Goal: Transaction & Acquisition: Purchase product/service

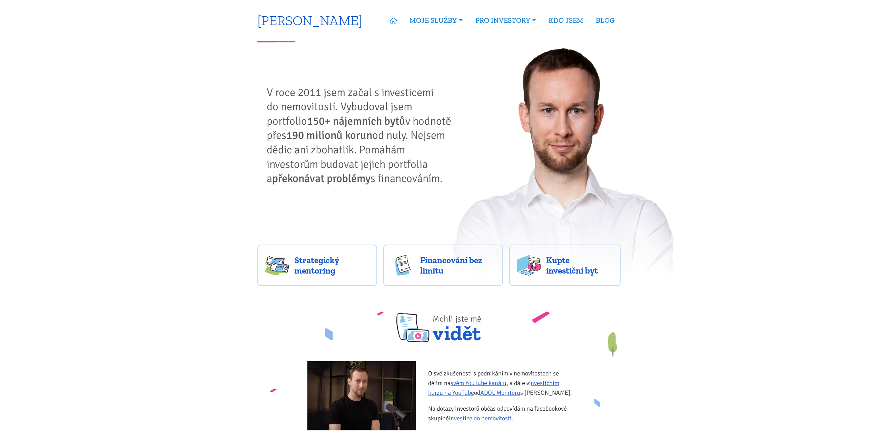
click at [318, 20] on link "[PERSON_NAME]" at bounding box center [309, 19] width 105 height 13
drag, startPoint x: 246, startPoint y: 18, endPoint x: 355, endPoint y: 23, distance: 109.2
click at [571, 275] on span "Kupte investiční byt" at bounding box center [579, 265] width 67 height 21
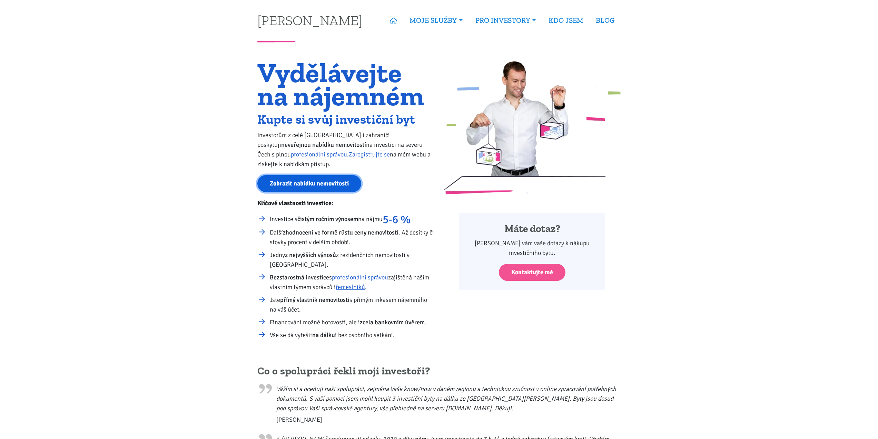
click at [319, 187] on link "Zobrazit nabídku nemovitostí" at bounding box center [309, 183] width 104 height 17
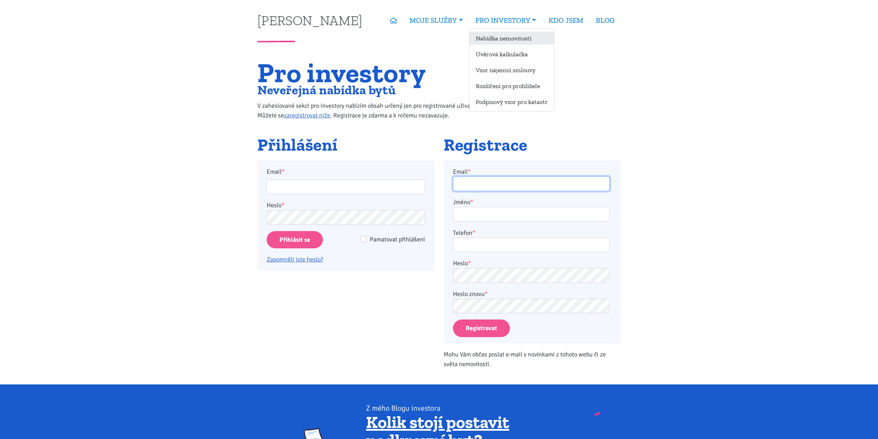
type input "[EMAIL_ADDRESS][PERSON_NAME][DOMAIN_NAME]"
click at [492, 39] on link "Nabídka nemovitostí" at bounding box center [512, 38] width 85 height 13
type input "[EMAIL_ADDRESS][PERSON_NAME][DOMAIN_NAME]"
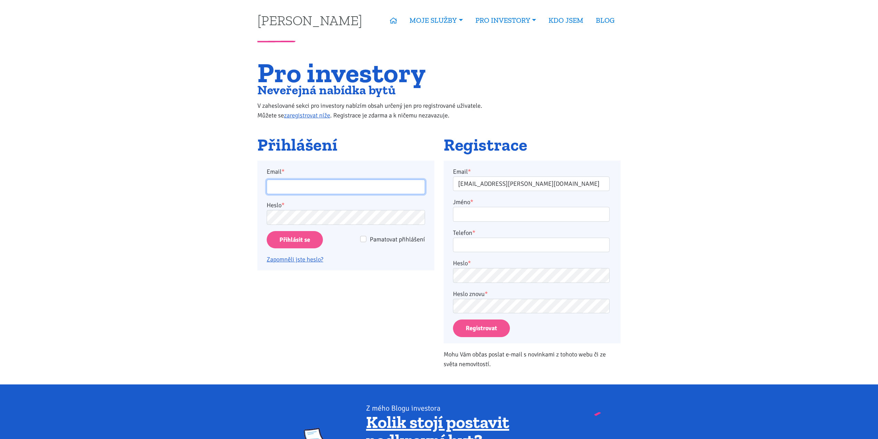
type input "[EMAIL_ADDRESS][PERSON_NAME][DOMAIN_NAME]"
click at [293, 243] on input "Přihlásit se" at bounding box center [295, 240] width 56 height 18
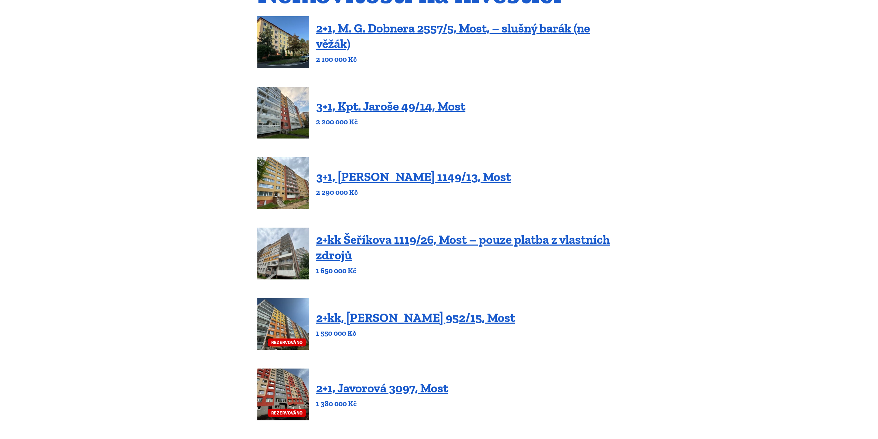
scroll to position [104, 0]
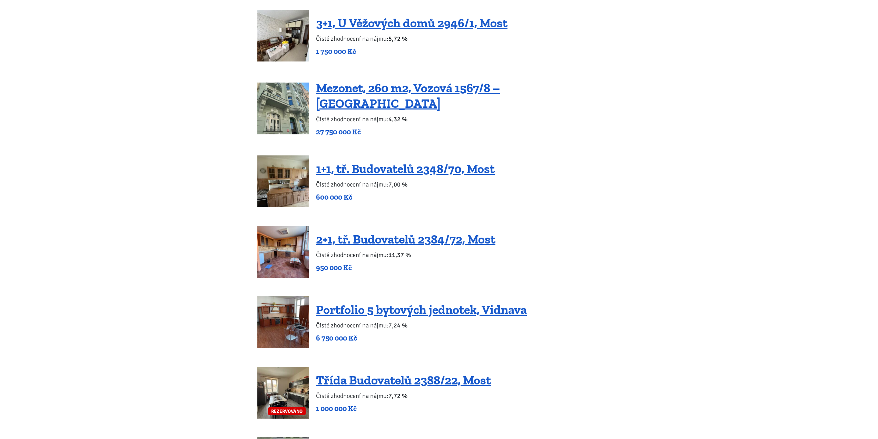
scroll to position [1223, 0]
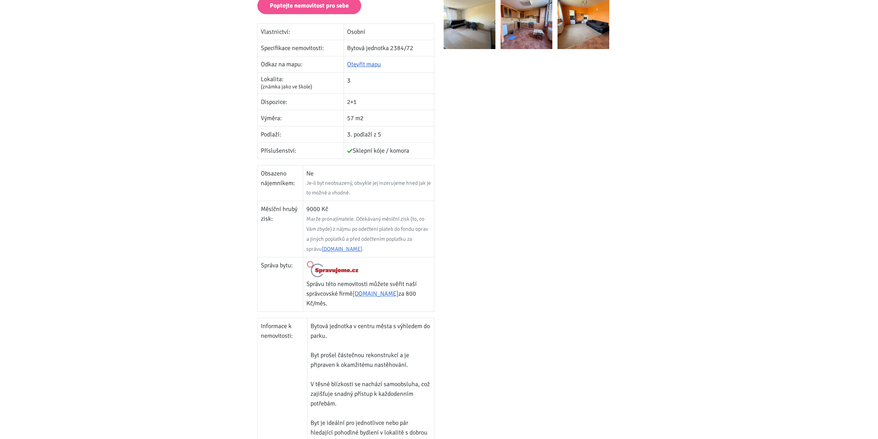
scroll to position [69, 0]
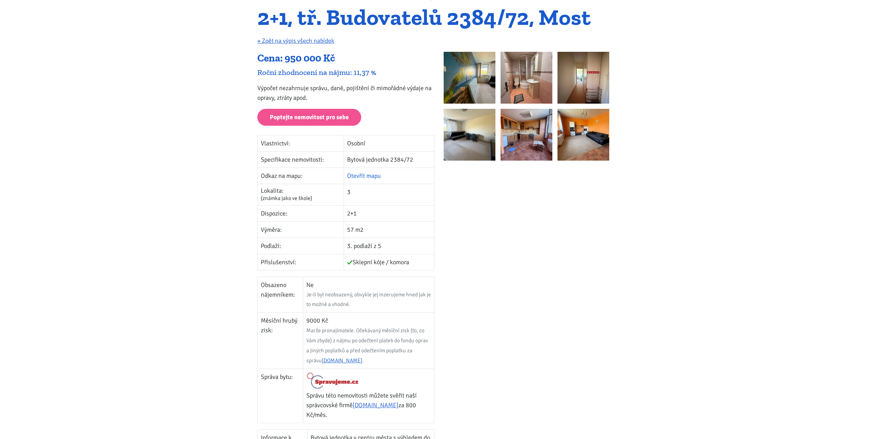
click at [379, 176] on link "Otevřít mapu" at bounding box center [364, 176] width 34 height 8
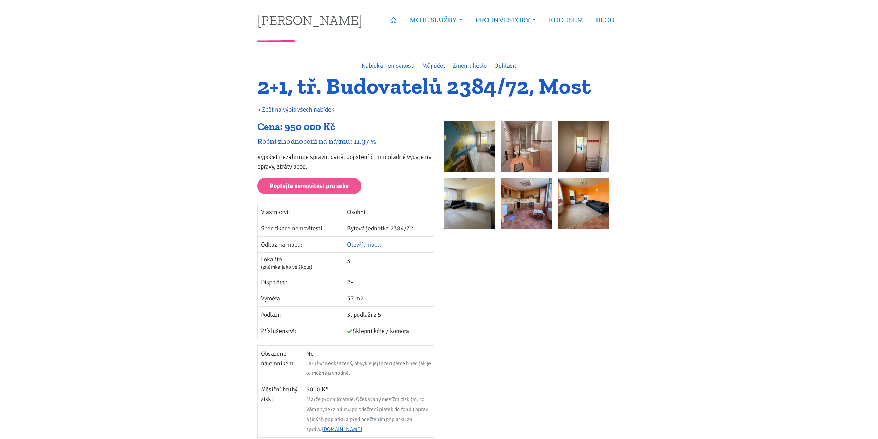
scroll to position [0, 0]
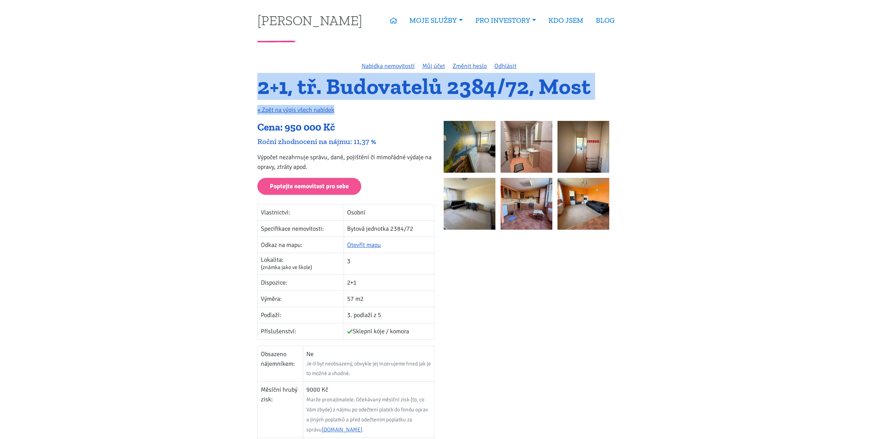
drag, startPoint x: 250, startPoint y: 89, endPoint x: 671, endPoint y: 118, distance: 422.3
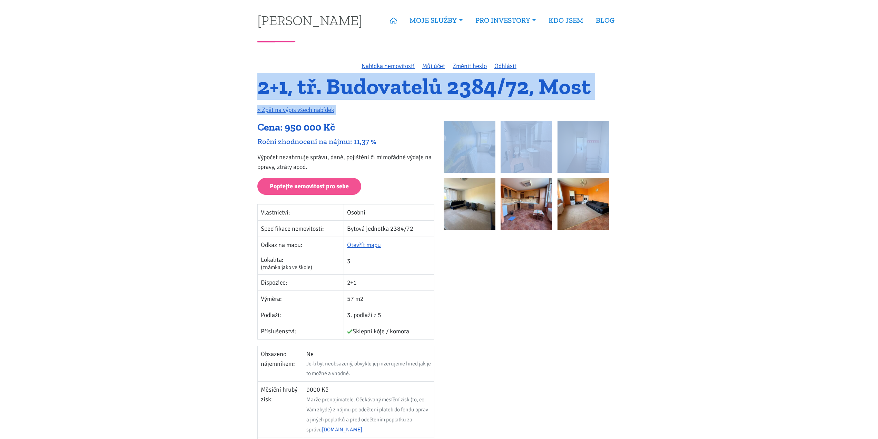
drag, startPoint x: 704, startPoint y: 122, endPoint x: 250, endPoint y: 88, distance: 455.1
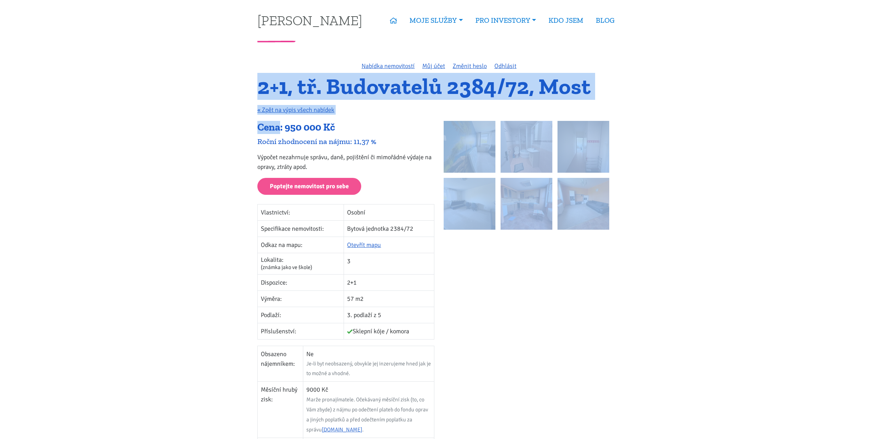
drag, startPoint x: 246, startPoint y: 86, endPoint x: 620, endPoint y: 312, distance: 437.7
click at [620, 312] on div at bounding box center [532, 379] width 186 height 516
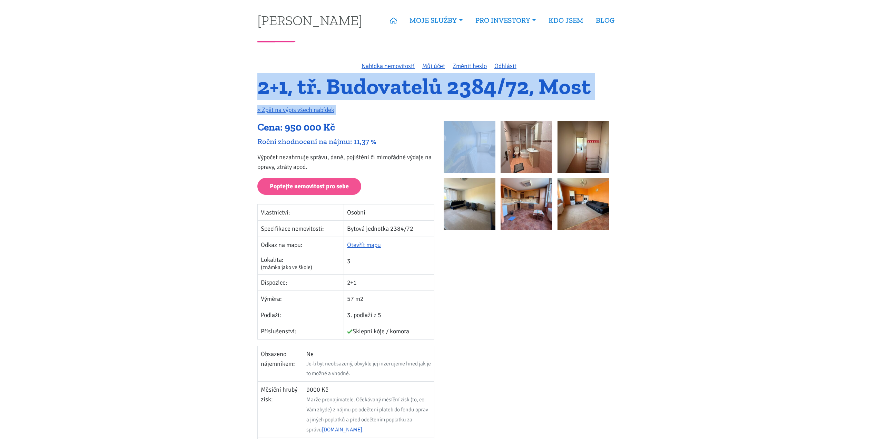
drag, startPoint x: 621, startPoint y: 312, endPoint x: 221, endPoint y: 75, distance: 464.3
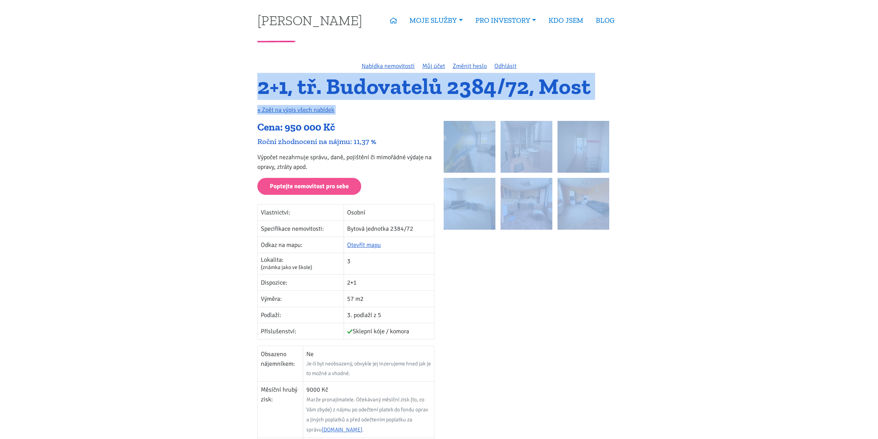
drag, startPoint x: 255, startPoint y: 91, endPoint x: 579, endPoint y: 345, distance: 411.9
click at [583, 344] on div at bounding box center [532, 379] width 186 height 516
click at [598, 338] on div at bounding box center [532, 379] width 186 height 516
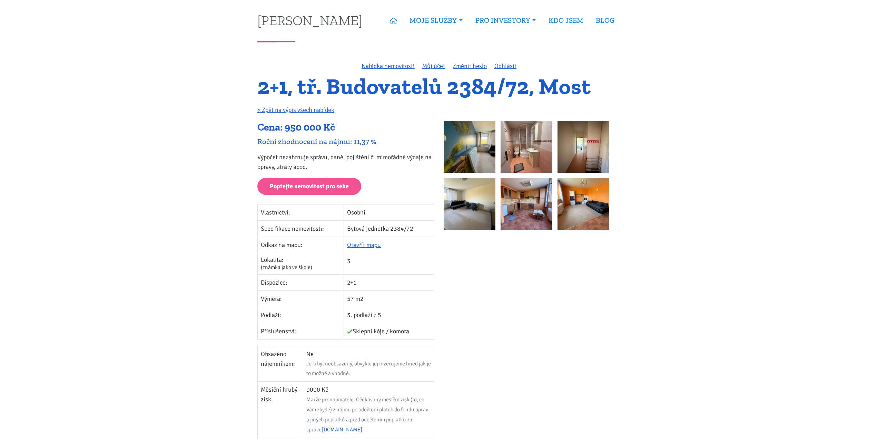
click at [287, 126] on div "Cena: 950 000 Kč" at bounding box center [345, 127] width 177 height 13
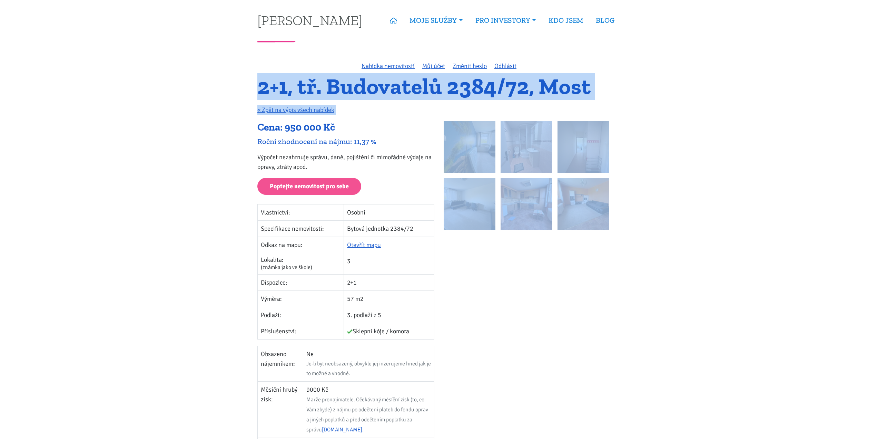
drag, startPoint x: 251, startPoint y: 79, endPoint x: 621, endPoint y: 304, distance: 433.5
click at [619, 289] on div at bounding box center [532, 379] width 186 height 516
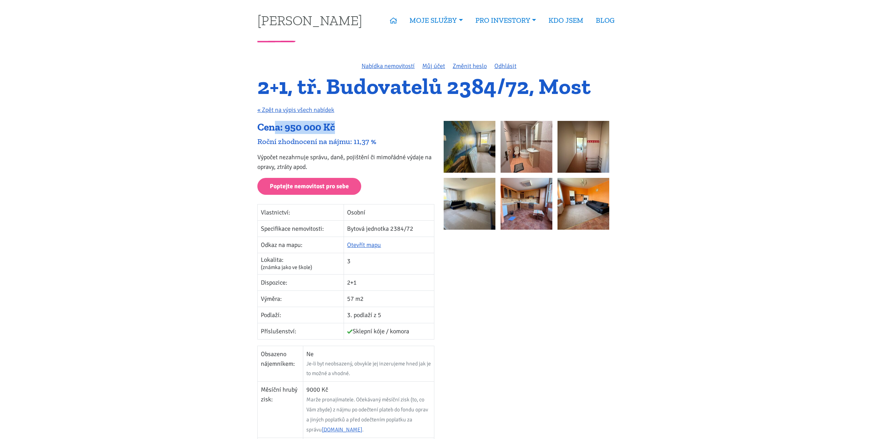
drag, startPoint x: 275, startPoint y: 130, endPoint x: 336, endPoint y: 129, distance: 61.1
click at [336, 129] on div "Cena: 950 000 Kč" at bounding box center [345, 127] width 177 height 13
click at [337, 129] on div "Cena: 950 000 Kč" at bounding box center [345, 127] width 177 height 13
drag, startPoint x: 352, startPoint y: 125, endPoint x: 256, endPoint y: 125, distance: 95.9
click at [256, 125] on div "Cena: 950 000 Kč Roční zhodnocení na nájmu: 11,37 % Výpočet nezahrnuje správu, …" at bounding box center [346, 379] width 186 height 516
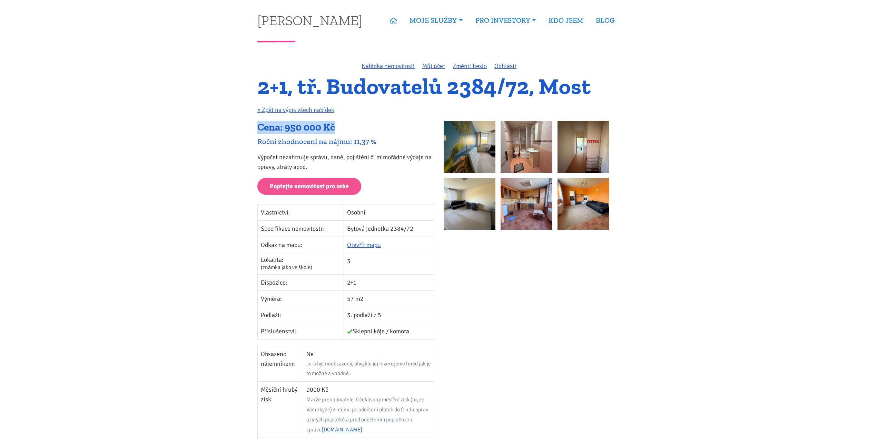
click at [256, 125] on div "Cena: 950 000 Kč Roční zhodnocení na nájmu: 11,37 % Výpočet nezahrnuje správu, …" at bounding box center [346, 379] width 186 height 516
drag, startPoint x: 239, startPoint y: 125, endPoint x: 342, endPoint y: 133, distance: 103.1
click at [342, 133] on div "Cena: 950 000 Kč" at bounding box center [345, 127] width 177 height 13
click at [474, 145] on img at bounding box center [470, 147] width 52 height 52
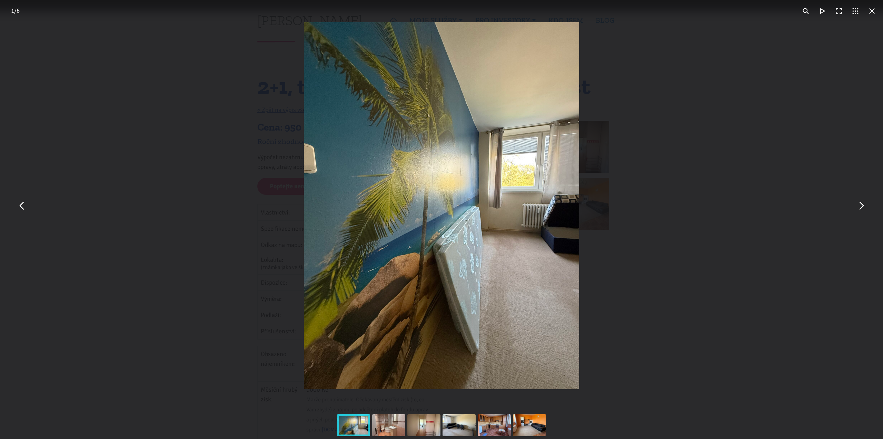
click at [871, 213] on div "You can close this modal content with the ESC key" at bounding box center [441, 205] width 883 height 411
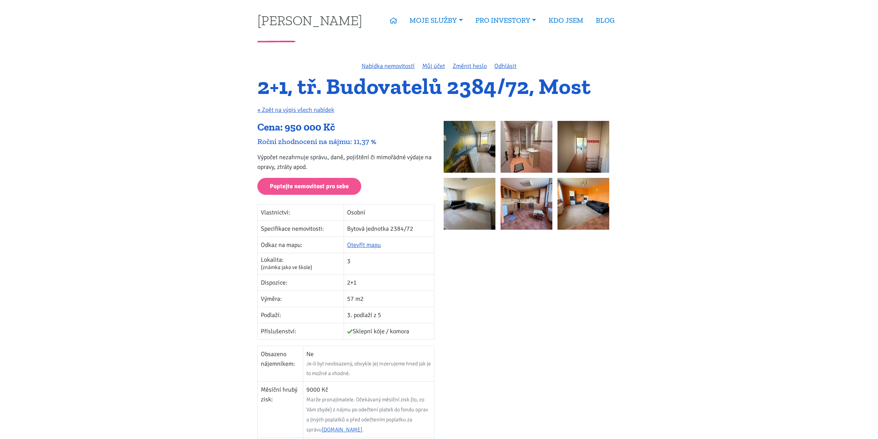
click at [507, 150] on img at bounding box center [527, 147] width 52 height 52
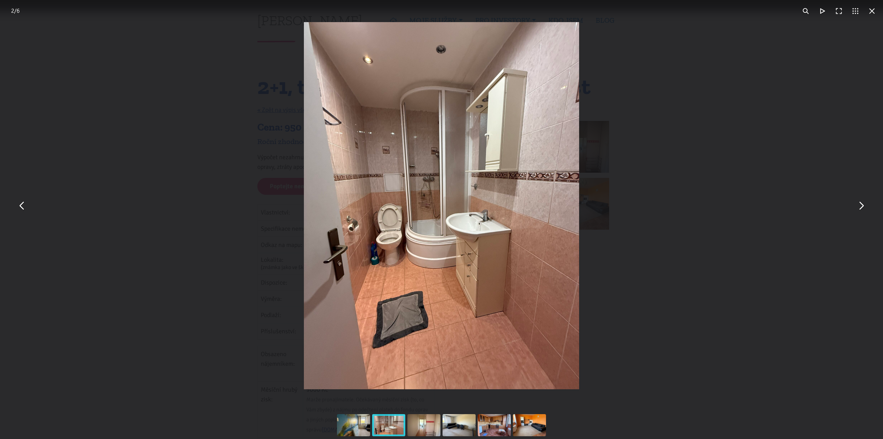
drag, startPoint x: 682, startPoint y: 207, endPoint x: 611, endPoint y: 186, distance: 73.8
click at [682, 207] on div "You can close this modal content with the ESC key" at bounding box center [441, 205] width 883 height 411
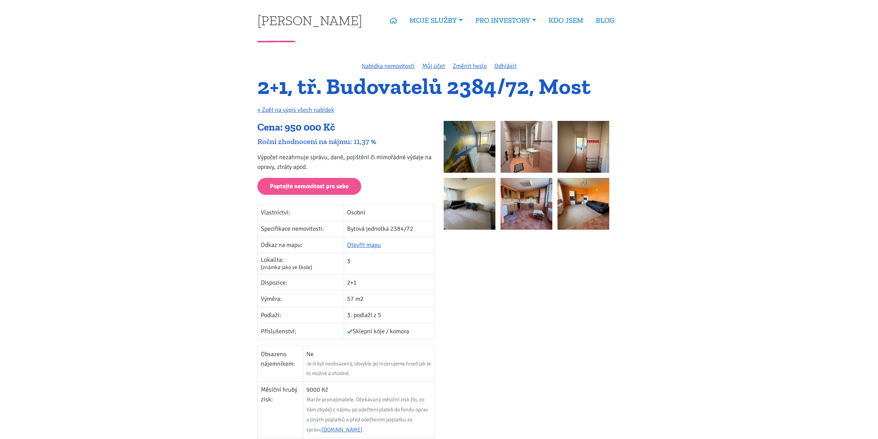
click at [585, 160] on img at bounding box center [584, 147] width 52 height 52
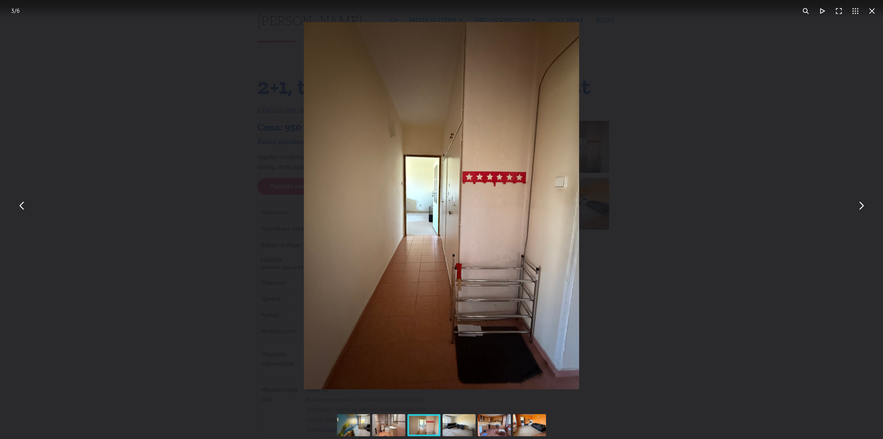
click at [672, 280] on div "You can close this modal content with the ESC key" at bounding box center [441, 205] width 883 height 411
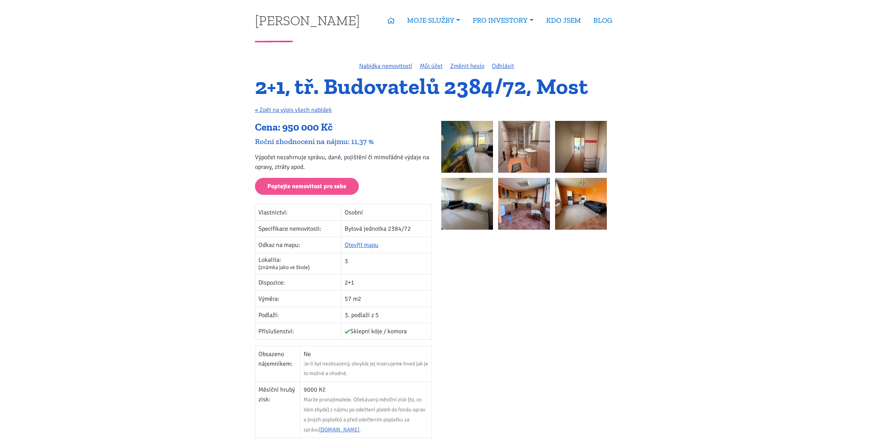
click at [558, 209] on img at bounding box center [581, 204] width 52 height 52
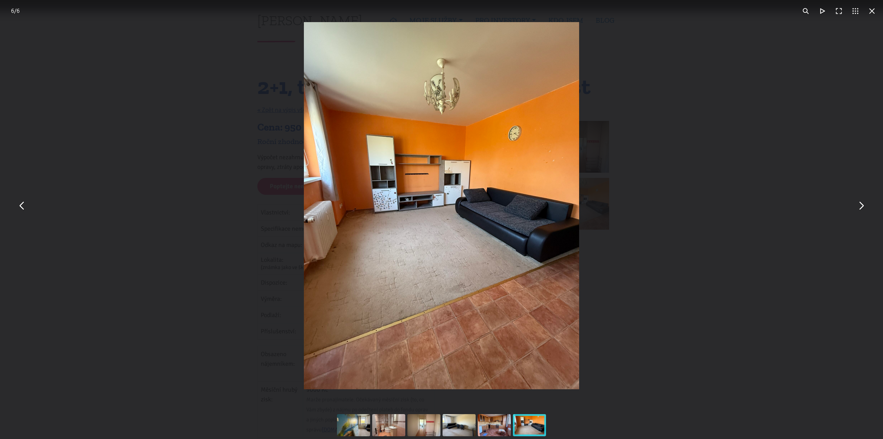
drag, startPoint x: 643, startPoint y: 269, endPoint x: 638, endPoint y: 266, distance: 5.4
click at [643, 268] on div "You can close this modal content with the ESC key" at bounding box center [441, 205] width 883 height 411
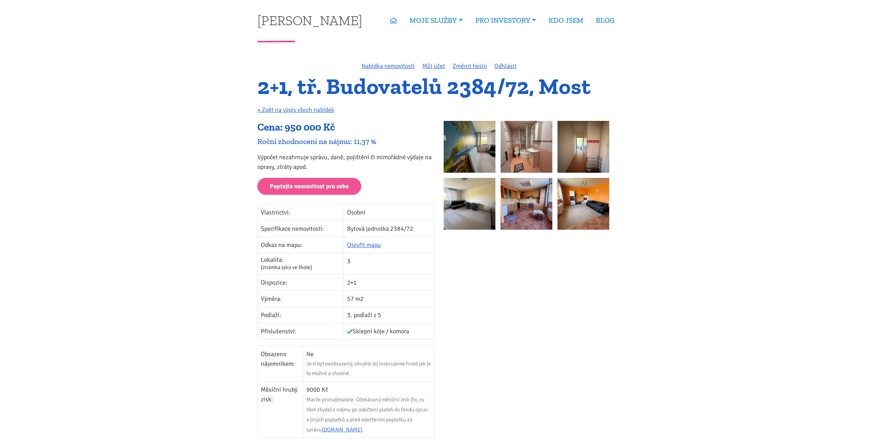
click at [519, 218] on img at bounding box center [527, 204] width 52 height 52
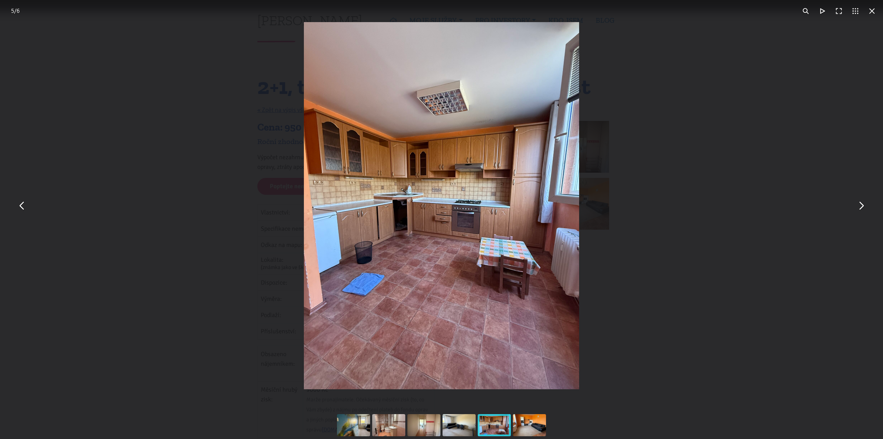
drag, startPoint x: 648, startPoint y: 272, endPoint x: 608, endPoint y: 262, distance: 41.3
click at [645, 271] on div "You can close this modal content with the ESC key" at bounding box center [441, 205] width 883 height 411
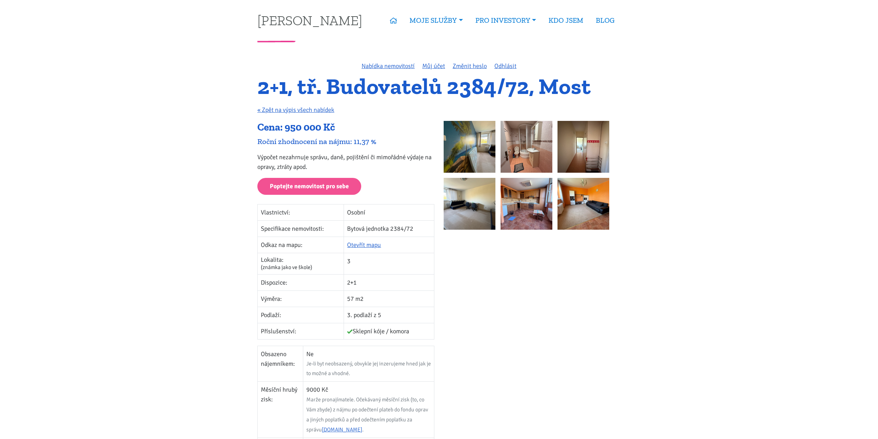
click at [475, 213] on img at bounding box center [470, 204] width 52 height 52
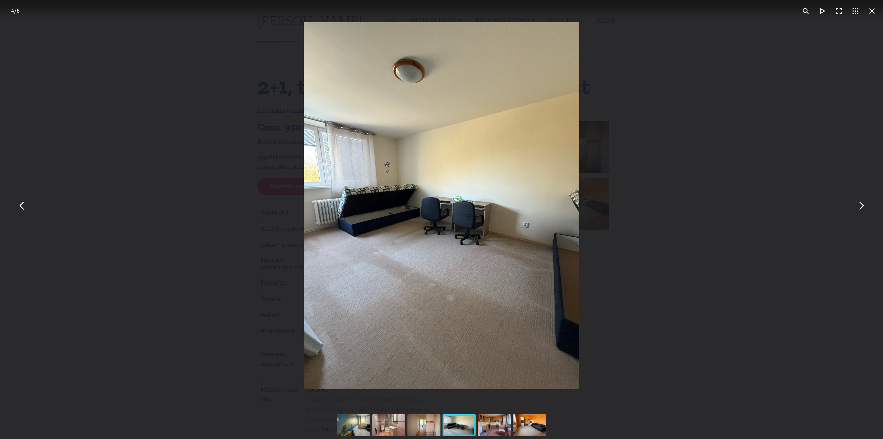
click at [654, 272] on div "You can close this modal content with the ESC key" at bounding box center [441, 205] width 883 height 411
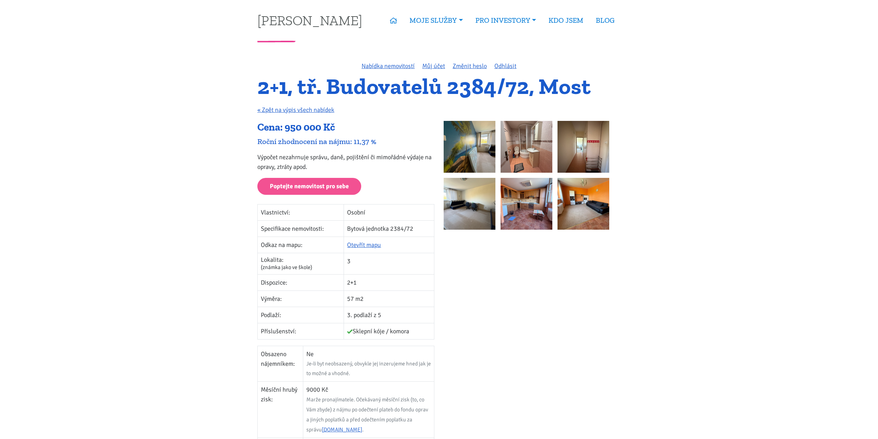
click at [618, 209] on div at bounding box center [532, 178] width 177 height 114
click at [599, 205] on img at bounding box center [584, 204] width 52 height 52
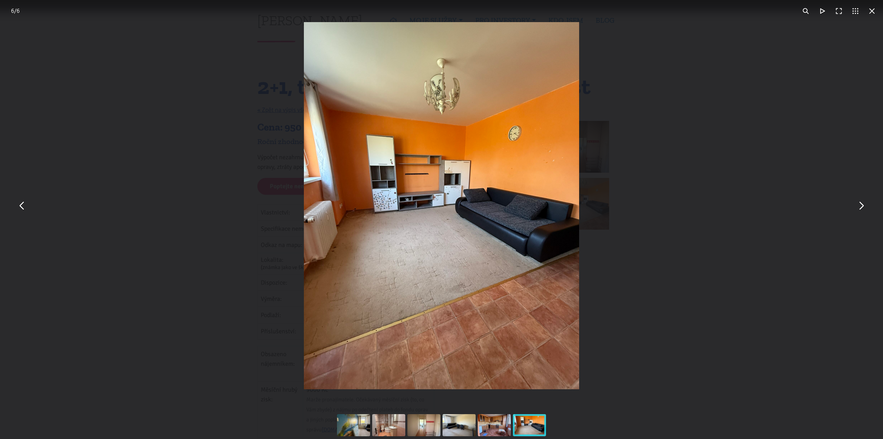
drag, startPoint x: 11, startPoint y: 210, endPoint x: 15, endPoint y: 210, distance: 3.8
click at [14, 210] on div "You can close this modal content with the ESC key" at bounding box center [441, 205] width 883 height 411
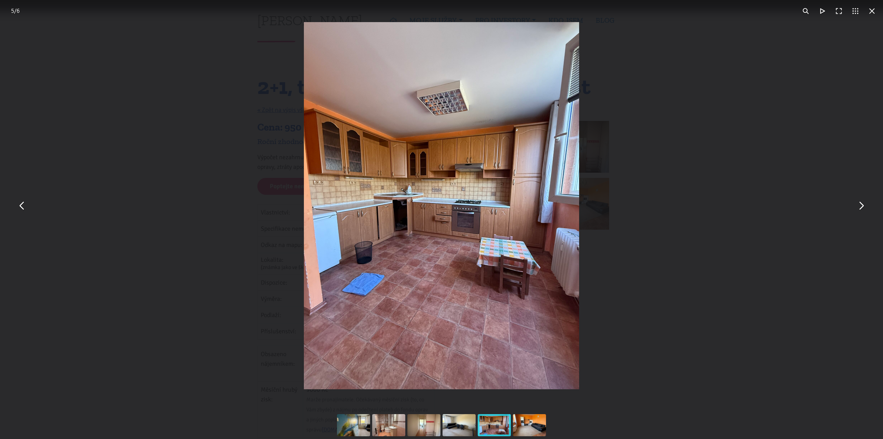
click at [15, 210] on div "You can close this modal content with the ESC key" at bounding box center [441, 205] width 883 height 411
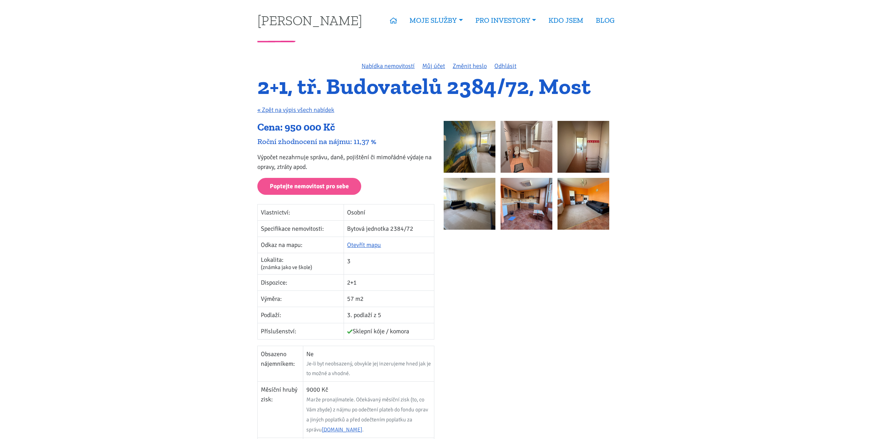
click at [550, 248] on div at bounding box center [532, 379] width 186 height 516
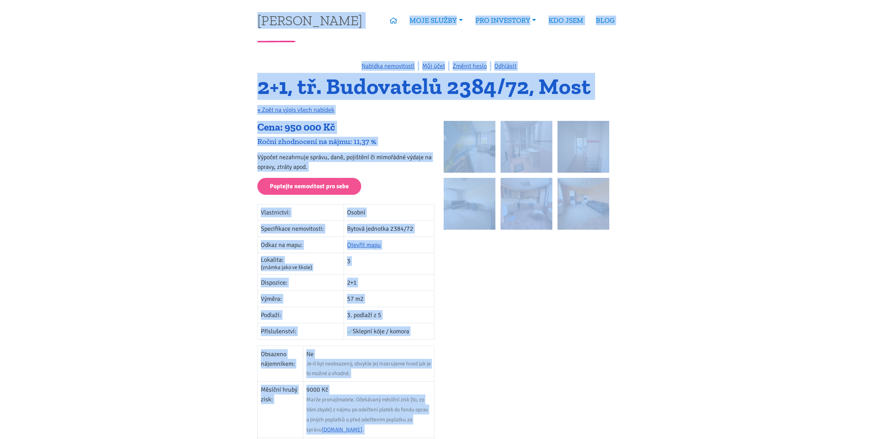
click at [377, 130] on div "Cena: 950 000 Kč" at bounding box center [345, 127] width 177 height 13
click at [307, 77] on h1 "2+1, tř. Budovatelů 2384/72, Most" at bounding box center [438, 86] width 363 height 19
click at [267, 82] on h1 "2+1, tř. Budovatelů 2384/72, Most" at bounding box center [438, 86] width 363 height 19
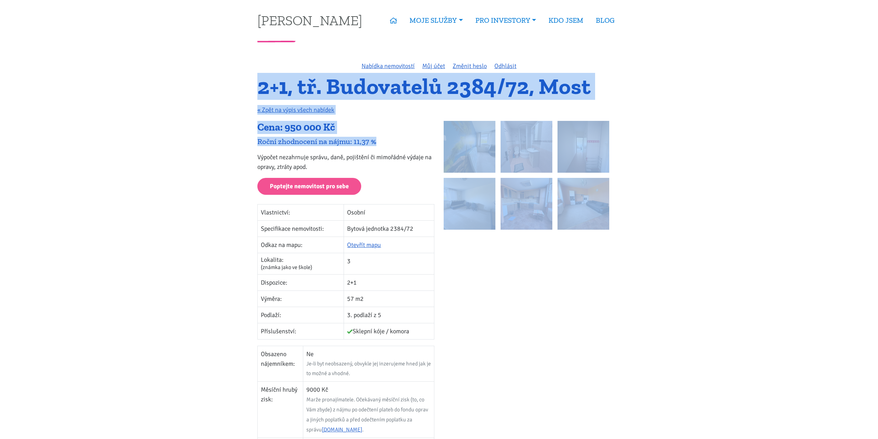
drag, startPoint x: 259, startPoint y: 85, endPoint x: 415, endPoint y: 143, distance: 166.4
click at [417, 141] on div "Nabídka nemovitostí Můj účet Změnit heslo Odhlásit 2+1, tř. Budovatelů 2384/72,…" at bounding box center [439, 357] width 373 height 593
click at [415, 143] on div "Roční zhodnocení na nájmu: 11,37 %" at bounding box center [345, 141] width 177 height 9
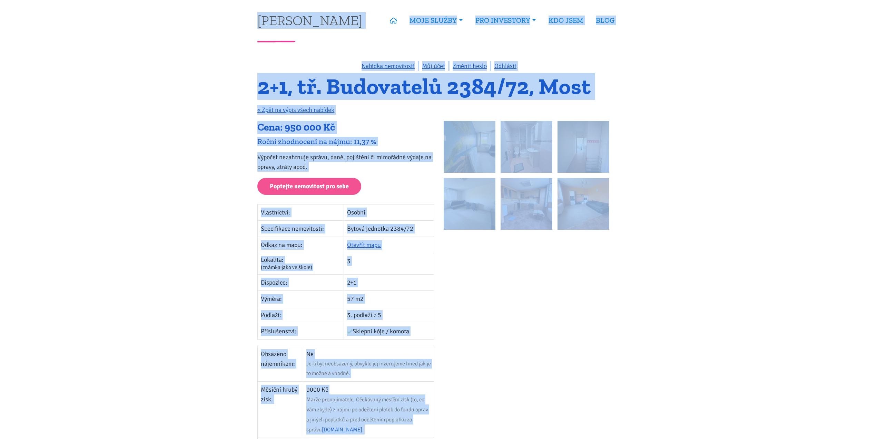
click at [392, 160] on p "Výpočet nezahrnuje správu, daně, pojištění či mimořádné výdaje na opravy, ztrát…" at bounding box center [345, 161] width 177 height 19
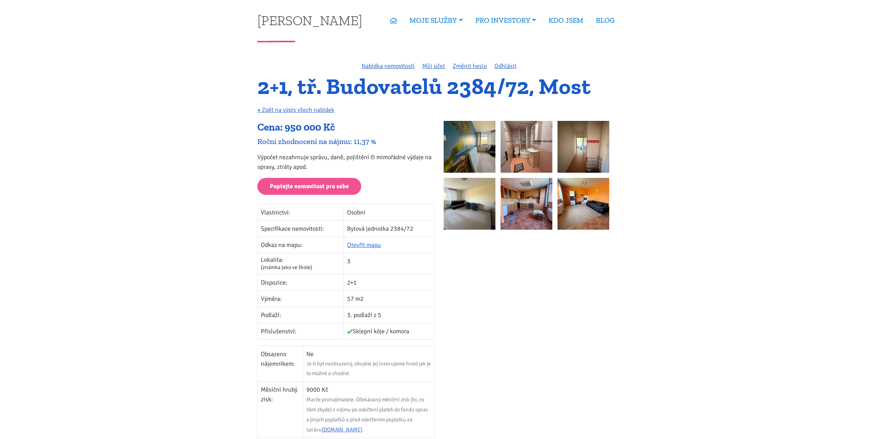
click at [454, 143] on img at bounding box center [470, 147] width 52 height 52
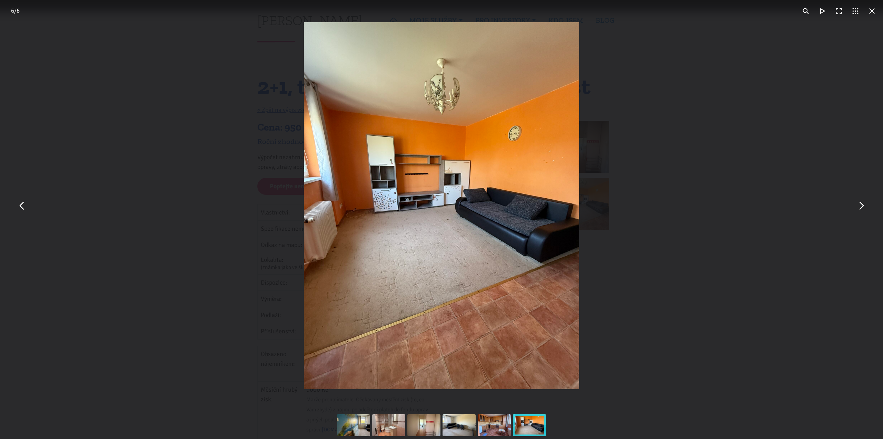
click at [648, 194] on div "You can close this modal content with the ESC key" at bounding box center [441, 205] width 883 height 411
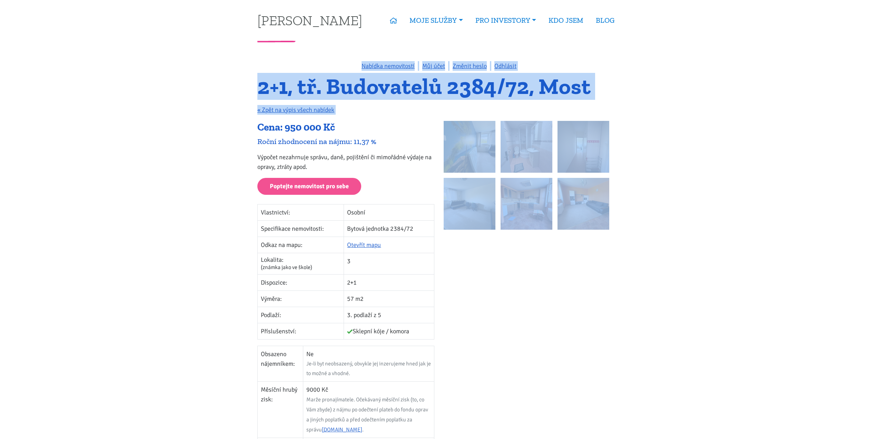
drag, startPoint x: 227, startPoint y: 59, endPoint x: 663, endPoint y: 320, distance: 508.4
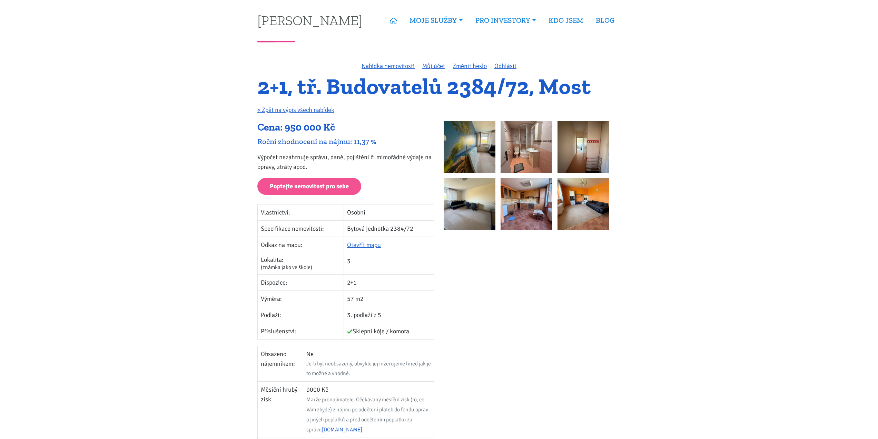
drag, startPoint x: 728, startPoint y: 236, endPoint x: 735, endPoint y: 263, distance: 28.5
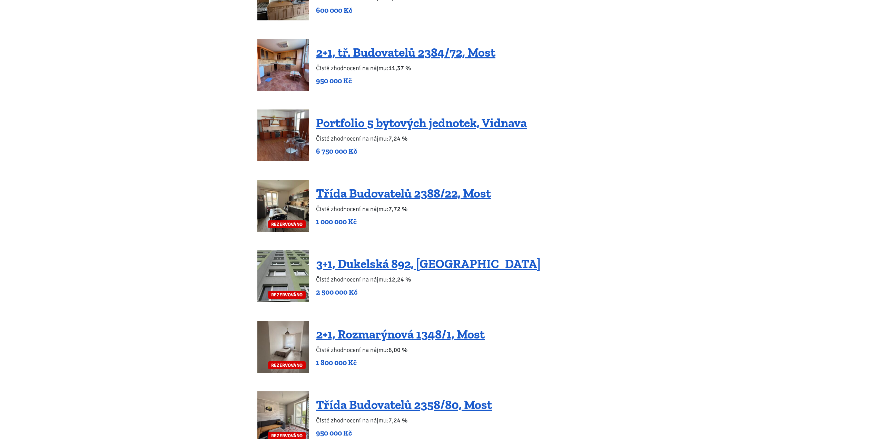
scroll to position [1220, 0]
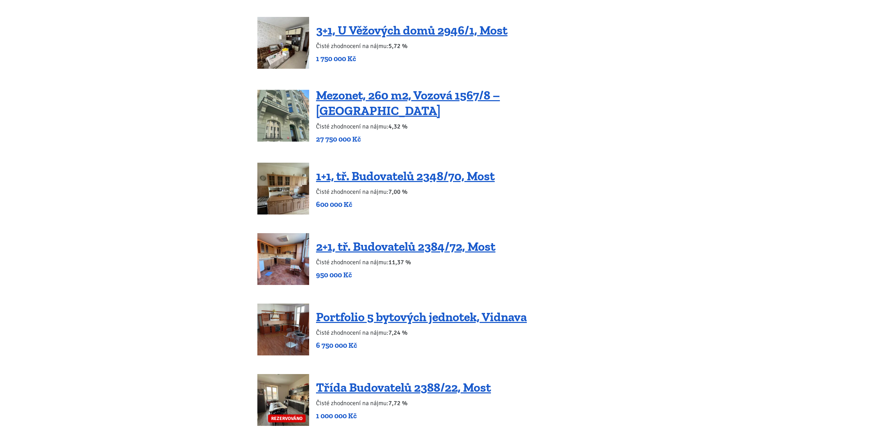
click at [409, 242] on link "2+1, tř. Budovatelů 2384/72, Most" at bounding box center [405, 246] width 179 height 15
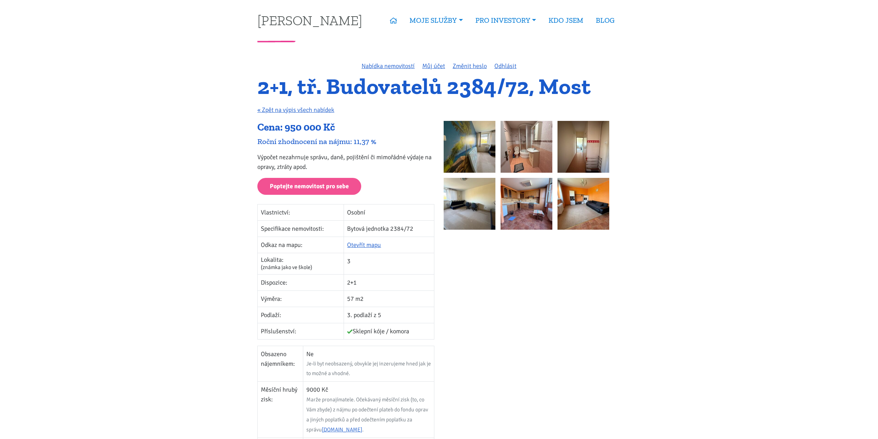
click at [460, 274] on div at bounding box center [532, 379] width 186 height 516
click at [306, 109] on link "« Zpět na výpis všech nabídek" at bounding box center [295, 110] width 77 height 8
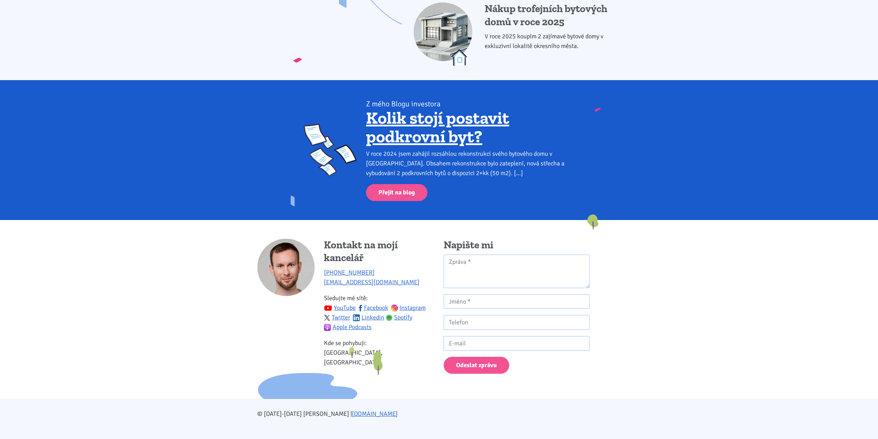
scroll to position [839, 0]
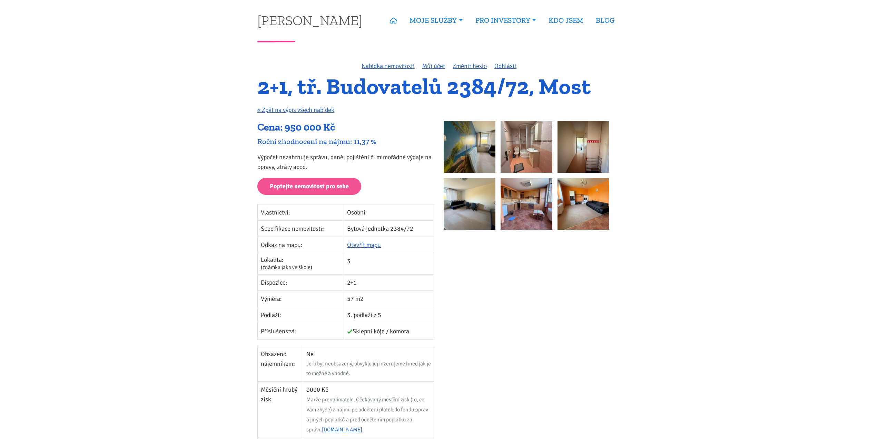
click at [275, 131] on div "Cena: 950 000 Kč" at bounding box center [345, 127] width 177 height 13
click at [275, 133] on div "Cena: 950 000 Kč" at bounding box center [345, 127] width 177 height 13
click at [291, 130] on div "Cena: 950 000 Kč" at bounding box center [345, 127] width 177 height 13
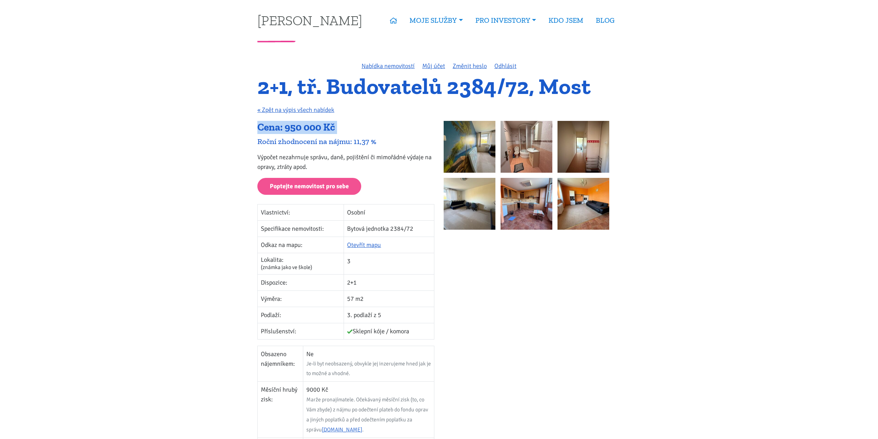
click at [291, 130] on div "Cena: 950 000 Kč" at bounding box center [345, 127] width 177 height 13
click at [294, 127] on div "Cena: 950 000 Kč" at bounding box center [345, 127] width 177 height 13
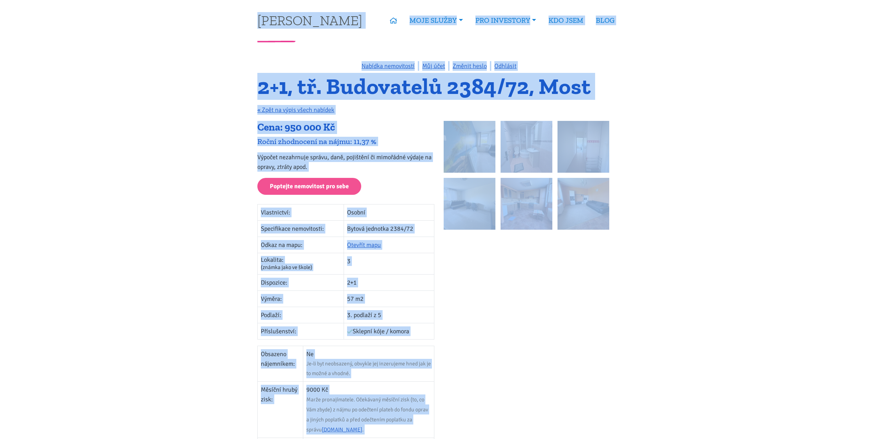
click at [526, 297] on div at bounding box center [532, 379] width 186 height 516
click at [527, 296] on div at bounding box center [532, 379] width 186 height 516
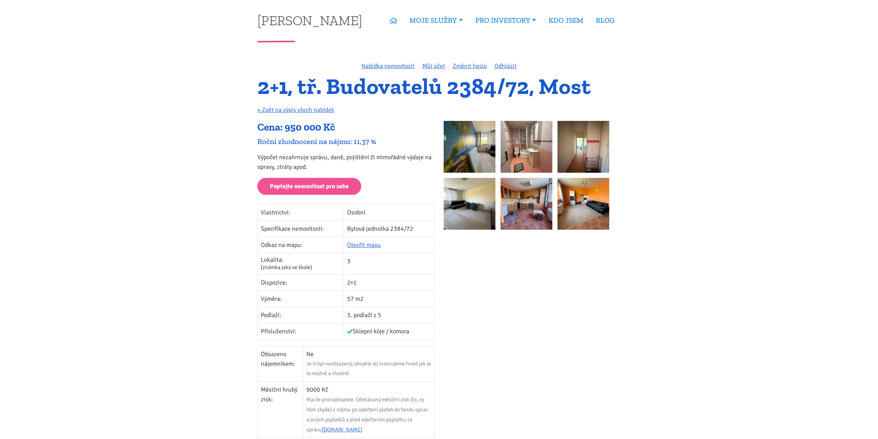
click at [383, 85] on h1 "2+1, tř. Budovatelů 2384/72, Most" at bounding box center [438, 86] width 363 height 19
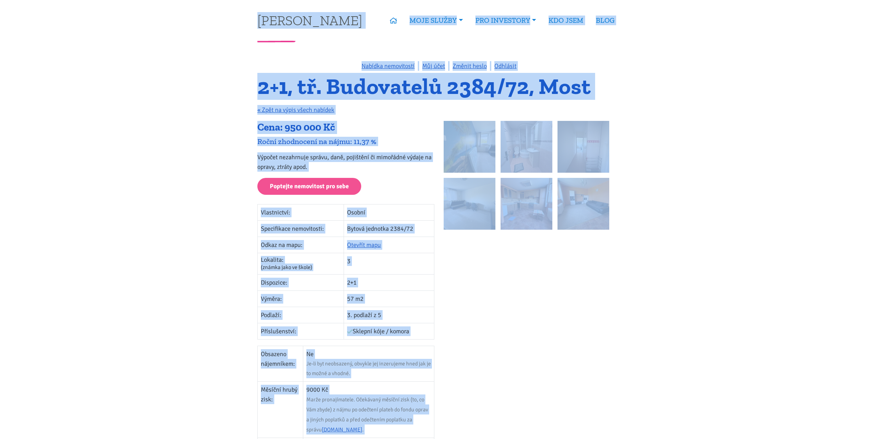
click at [383, 85] on h1 "2+1, tř. Budovatelů 2384/72, Most" at bounding box center [438, 86] width 363 height 19
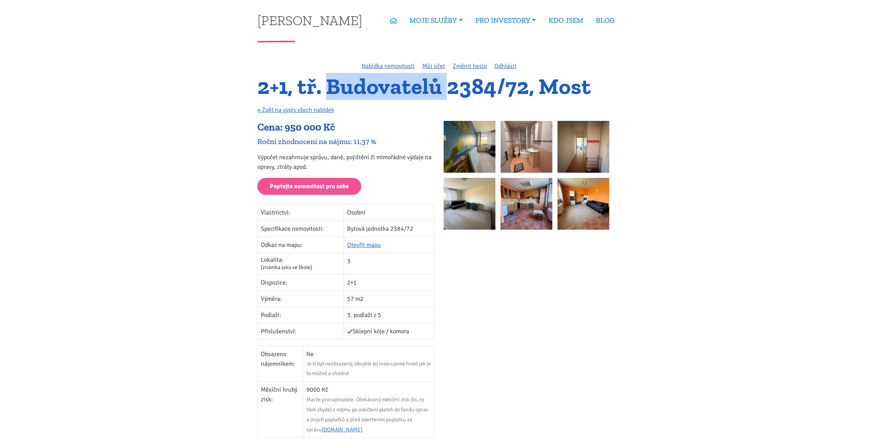
click at [383, 85] on h1 "2+1, tř. Budovatelů 2384/72, Most" at bounding box center [438, 86] width 363 height 19
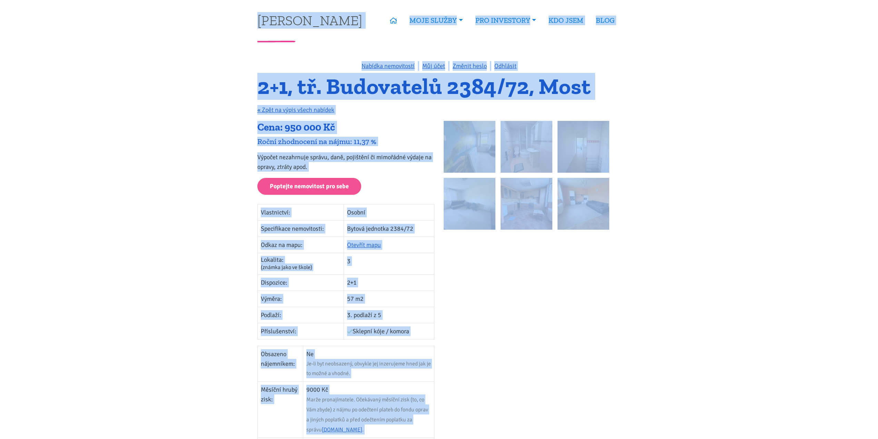
click at [383, 85] on h1 "2+1, tř. Budovatelů 2384/72, Most" at bounding box center [438, 86] width 363 height 19
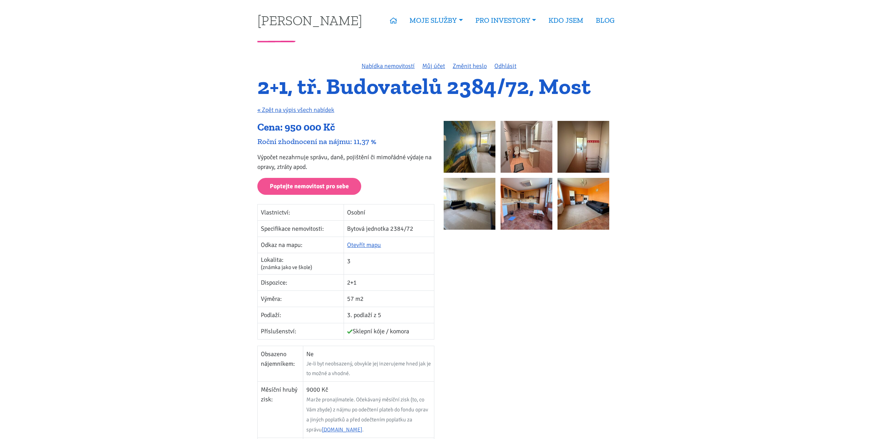
click at [427, 283] on td "2+1" at bounding box center [389, 282] width 90 height 16
click at [518, 308] on div at bounding box center [532, 379] width 186 height 516
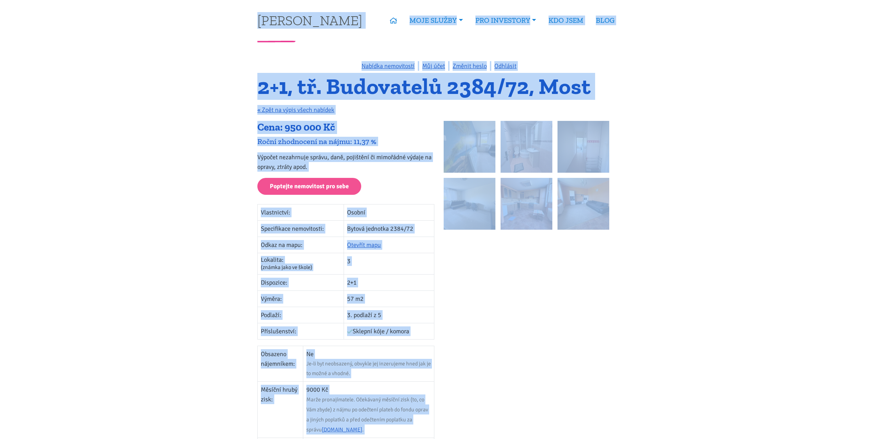
click at [521, 314] on div at bounding box center [532, 379] width 186 height 516
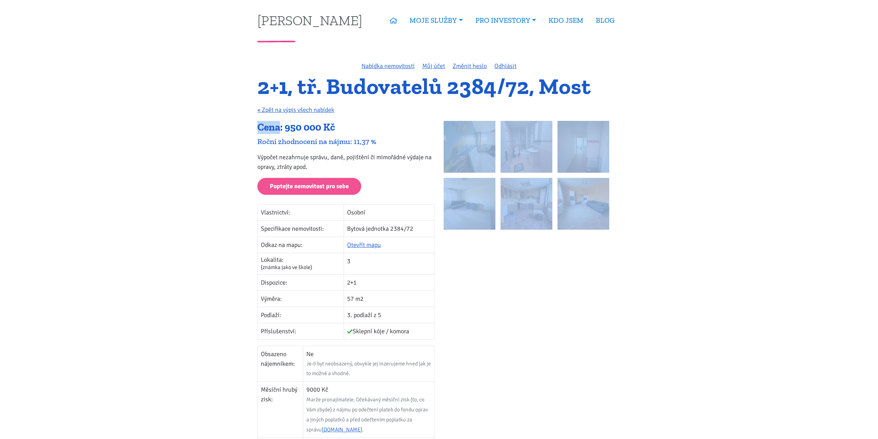
click at [521, 314] on div at bounding box center [532, 379] width 186 height 516
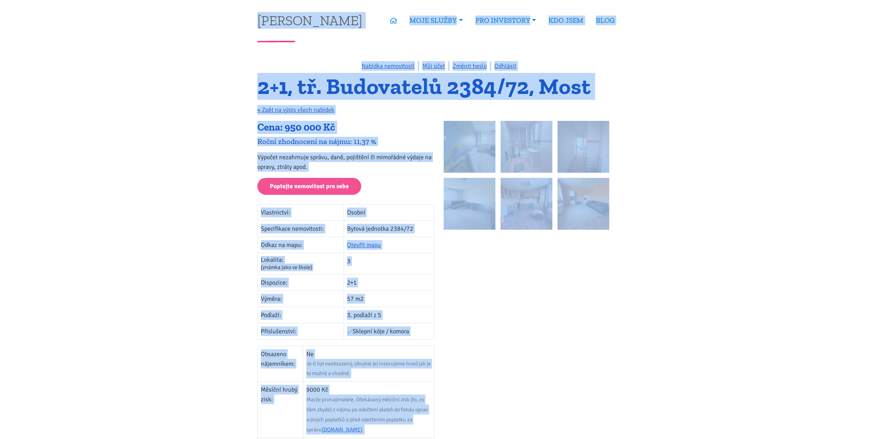
click at [521, 314] on div at bounding box center [532, 379] width 186 height 516
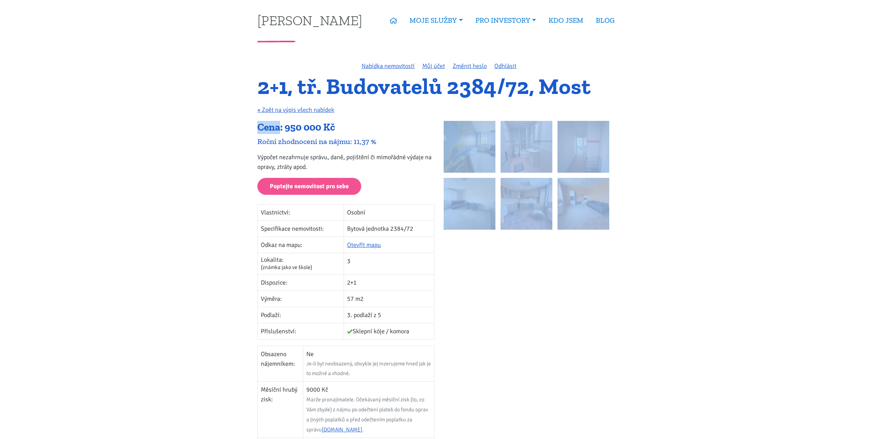
click at [521, 314] on div at bounding box center [532, 379] width 186 height 516
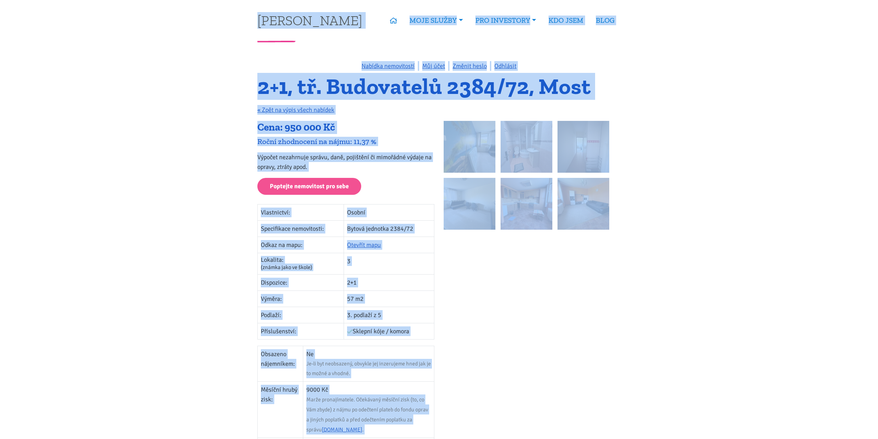
click at [521, 314] on div at bounding box center [532, 379] width 186 height 516
click at [524, 307] on div at bounding box center [532, 379] width 186 height 516
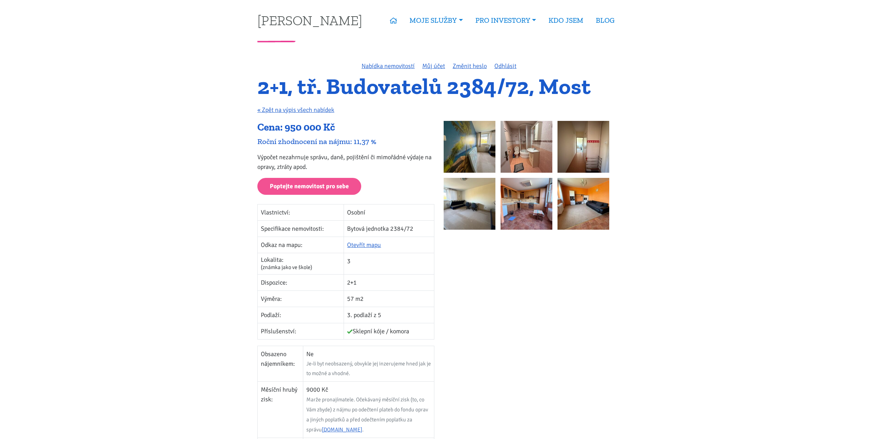
click at [524, 307] on div at bounding box center [532, 379] width 186 height 516
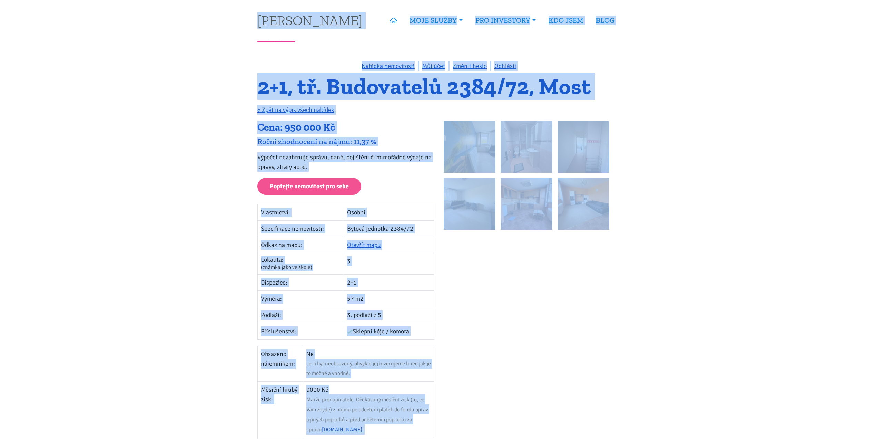
click at [524, 307] on div at bounding box center [532, 379] width 186 height 516
click at [523, 307] on div at bounding box center [532, 379] width 186 height 516
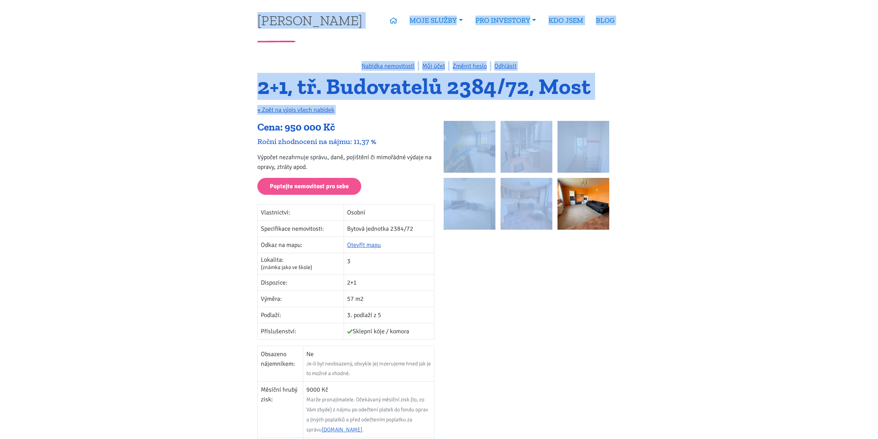
click at [509, 259] on div at bounding box center [532, 379] width 186 height 516
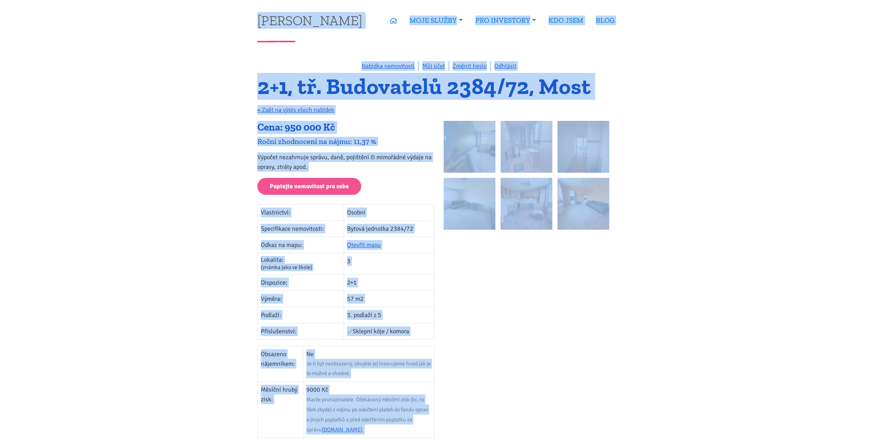
click at [509, 257] on div at bounding box center [532, 379] width 186 height 516
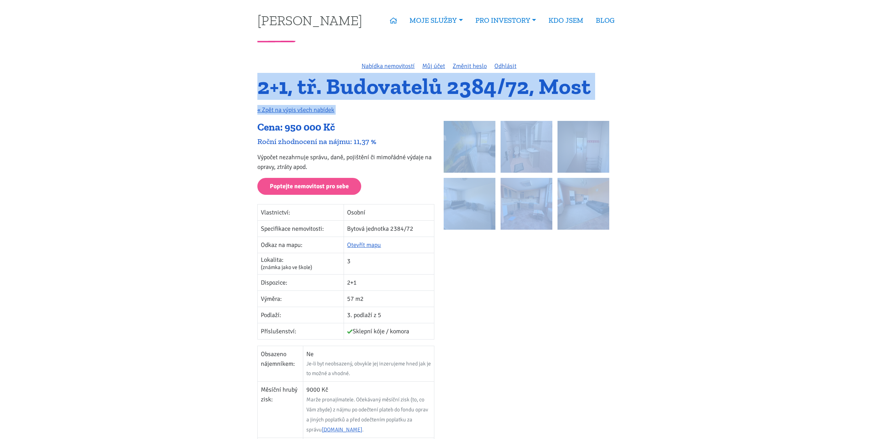
drag, startPoint x: 241, startPoint y: 82, endPoint x: 608, endPoint y: 281, distance: 418.0
drag, startPoint x: 609, startPoint y: 281, endPoint x: 613, endPoint y: 285, distance: 5.9
click at [609, 281] on div at bounding box center [532, 379] width 186 height 516
click at [625, 310] on div at bounding box center [532, 379] width 186 height 516
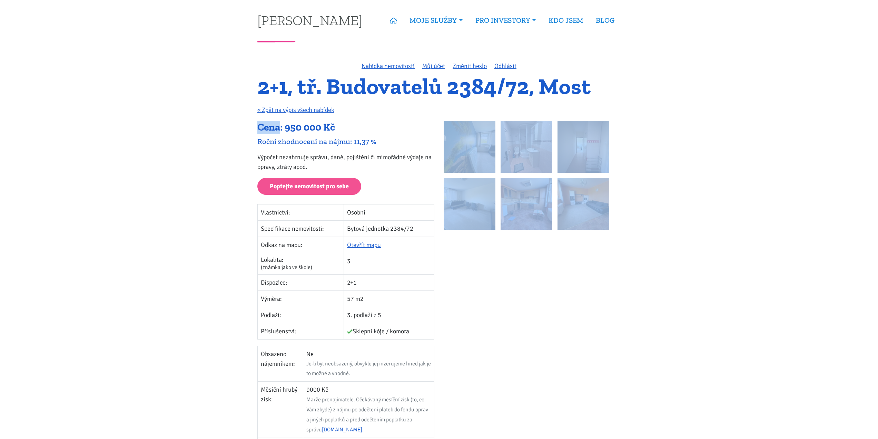
click at [625, 310] on div at bounding box center [532, 379] width 186 height 516
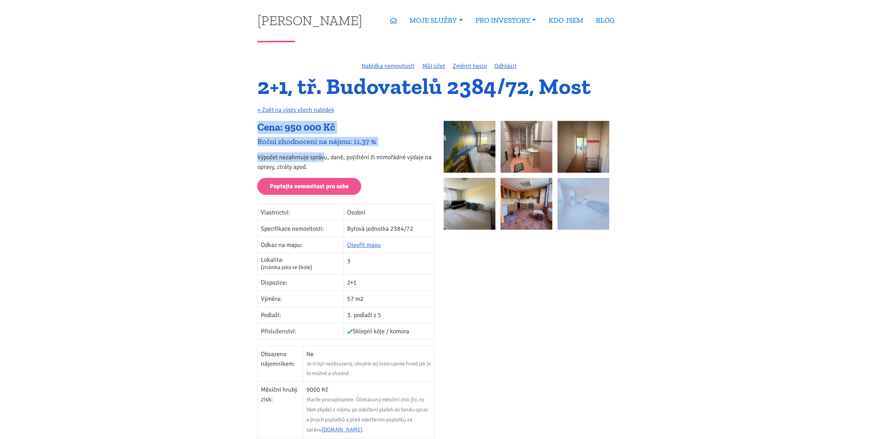
drag, startPoint x: 636, startPoint y: 306, endPoint x: 355, endPoint y: -13, distance: 425.0
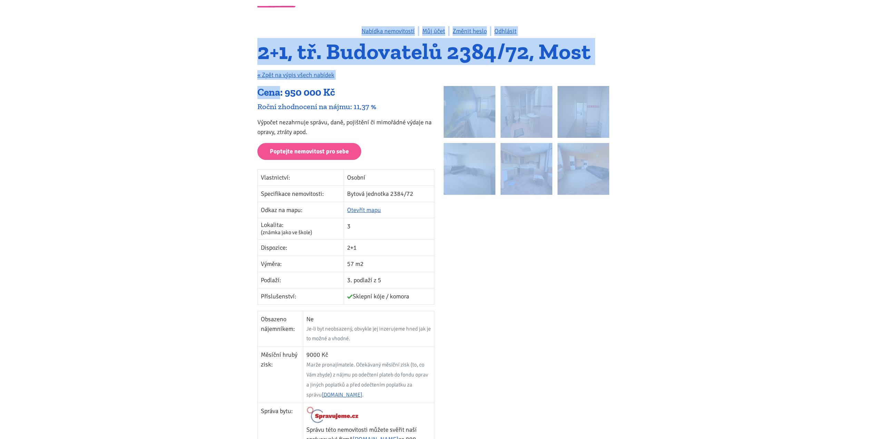
scroll to position [35, 0]
drag, startPoint x: 256, startPoint y: 56, endPoint x: 427, endPoint y: 359, distance: 347.7
click at [459, 356] on div at bounding box center [532, 344] width 186 height 516
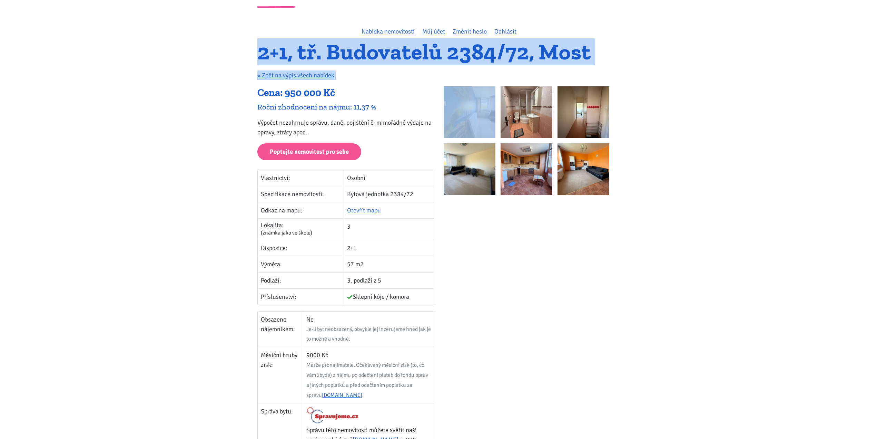
drag, startPoint x: 459, startPoint y: 356, endPoint x: 226, endPoint y: 49, distance: 385.7
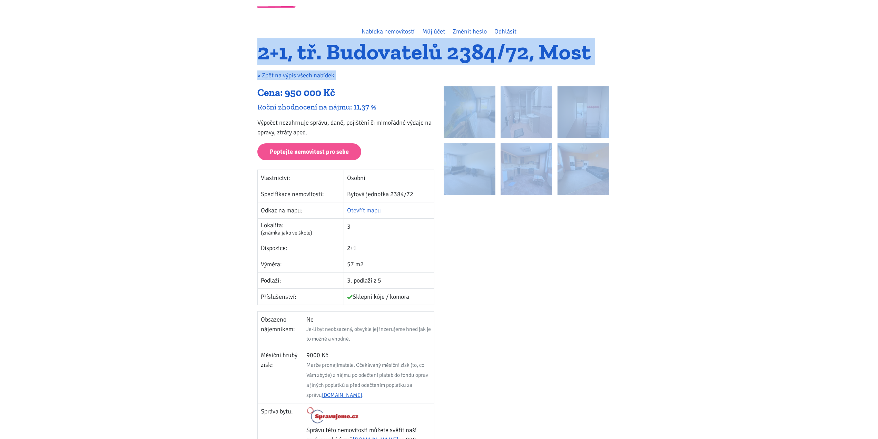
drag, startPoint x: 231, startPoint y: 43, endPoint x: 568, endPoint y: 364, distance: 465.5
click at [558, 358] on div at bounding box center [532, 344] width 186 height 516
click at [538, 42] on h1 "2+1, tř. Budovatelů 2384/72, Most" at bounding box center [438, 51] width 363 height 19
drag, startPoint x: 256, startPoint y: 49, endPoint x: 646, endPoint y: 268, distance: 447.1
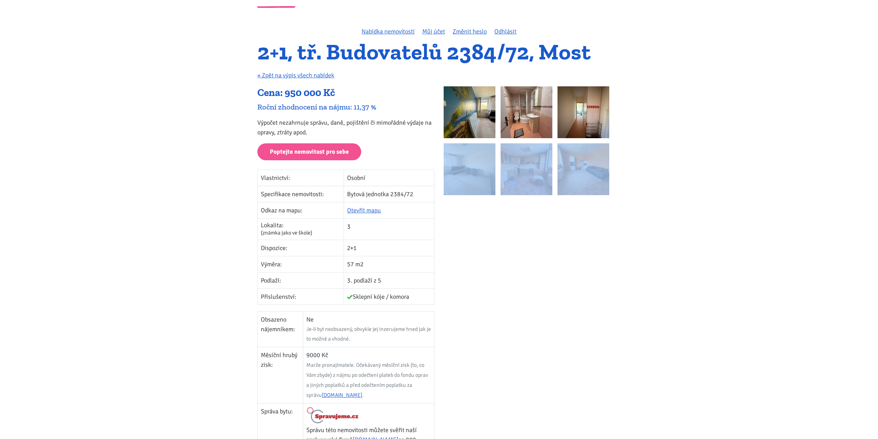
drag, startPoint x: 598, startPoint y: 277, endPoint x: 449, endPoint y: 308, distance: 151.6
click at [449, 308] on div at bounding box center [532, 344] width 186 height 516
click at [448, 306] on div at bounding box center [532, 344] width 186 height 516
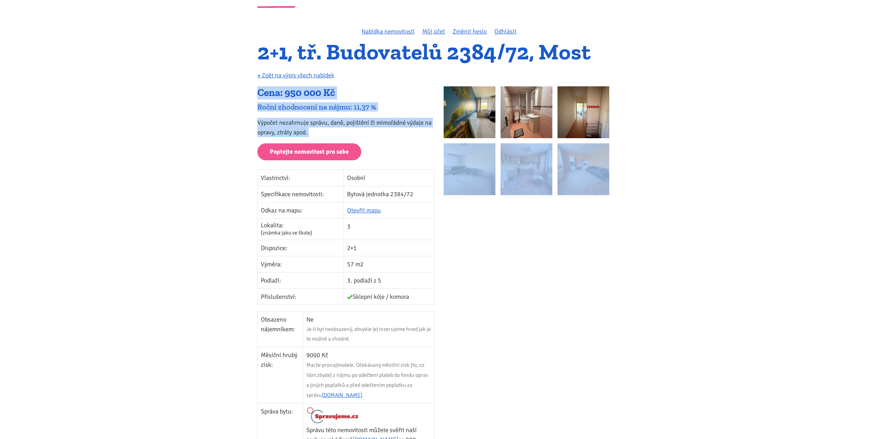
drag, startPoint x: 447, startPoint y: 305, endPoint x: 436, endPoint y: 301, distance: 11.2
click at [436, 301] on div "Cena: 950 000 Kč Roční zhodnocení na nájmu: 11,37 % Výpočet nezahrnuje správu, …" at bounding box center [439, 344] width 373 height 516
click at [436, 301] on div "Cena: 950 000 Kč Roční zhodnocení na nájmu: 11,37 % Výpočet nezahrnuje správu, …" at bounding box center [346, 344] width 186 height 516
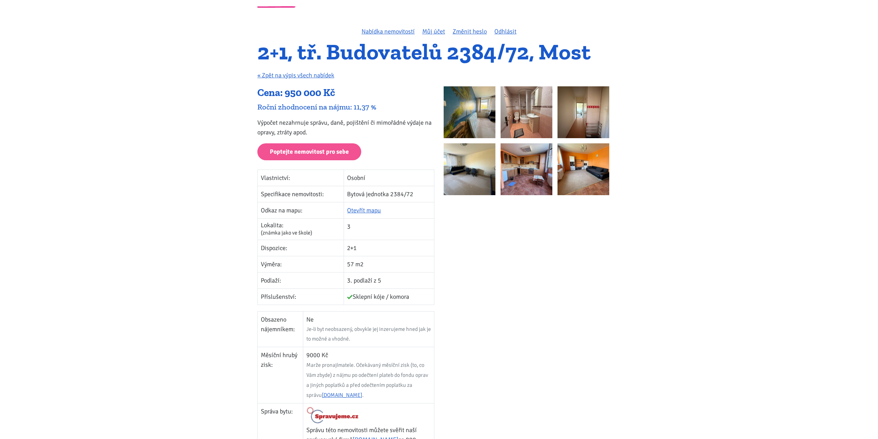
click at [257, 55] on h1 "2+1, tř. Budovatelů 2384/72, Most" at bounding box center [438, 51] width 363 height 19
drag, startPoint x: 254, startPoint y: 51, endPoint x: 419, endPoint y: 293, distance: 292.9
click at [419, 293] on div "Nabídka nemovitostí Můj účet Změnit heslo Odhlásit 2+1, tř. Budovatelů 2384/72,…" at bounding box center [439, 323] width 373 height 593
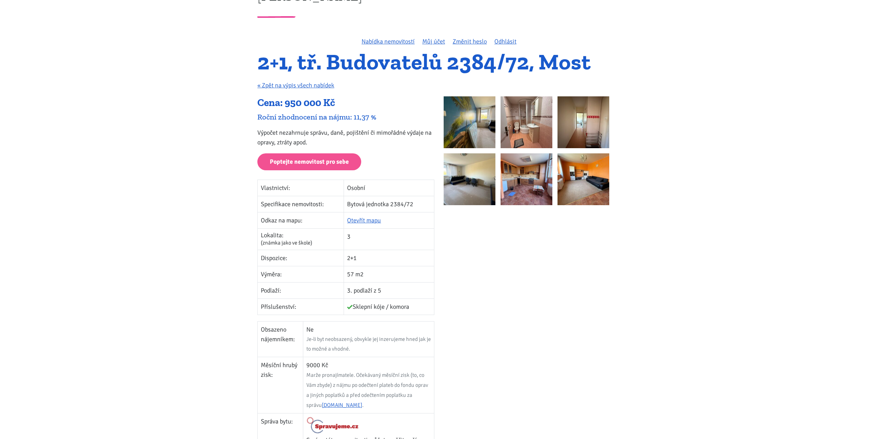
scroll to position [0, 0]
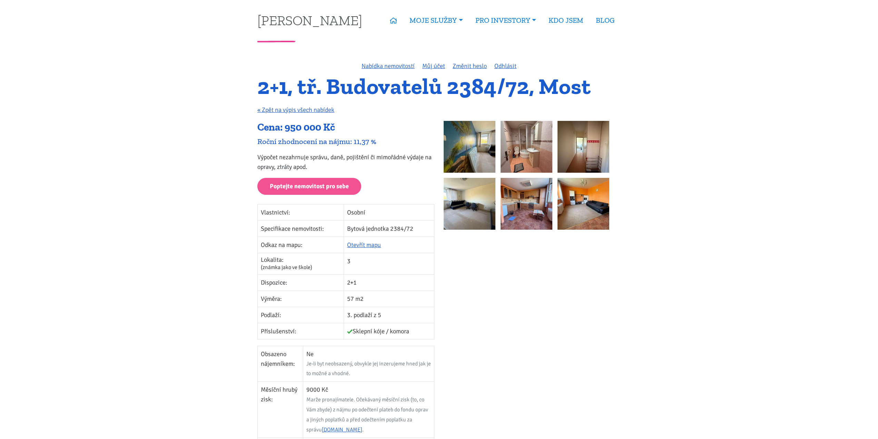
click at [333, 94] on h1 "2+1, tř. Budovatelů 2384/72, Most" at bounding box center [438, 86] width 363 height 19
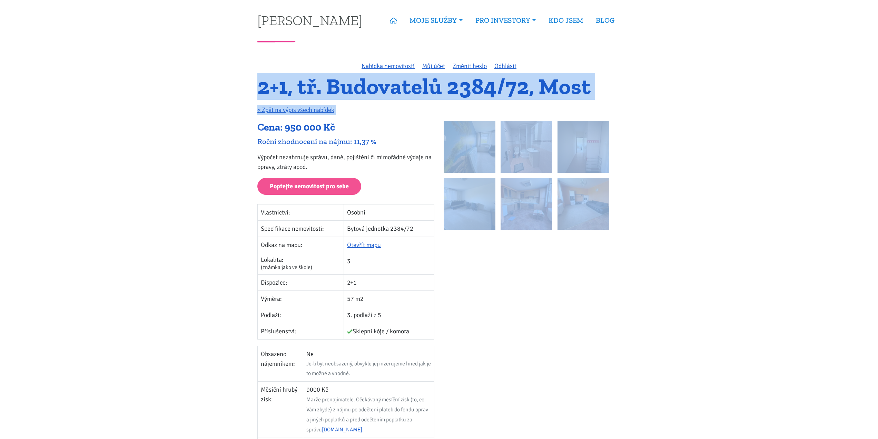
drag, startPoint x: 265, startPoint y: 84, endPoint x: 604, endPoint y: 320, distance: 413.2
click at [604, 320] on div "Nabídka nemovitostí Můj účet Změnit heslo Odhlásit 2+1, tř. Budovatelů 2384/72,…" at bounding box center [439, 357] width 373 height 593
click at [604, 320] on div at bounding box center [532, 379] width 186 height 516
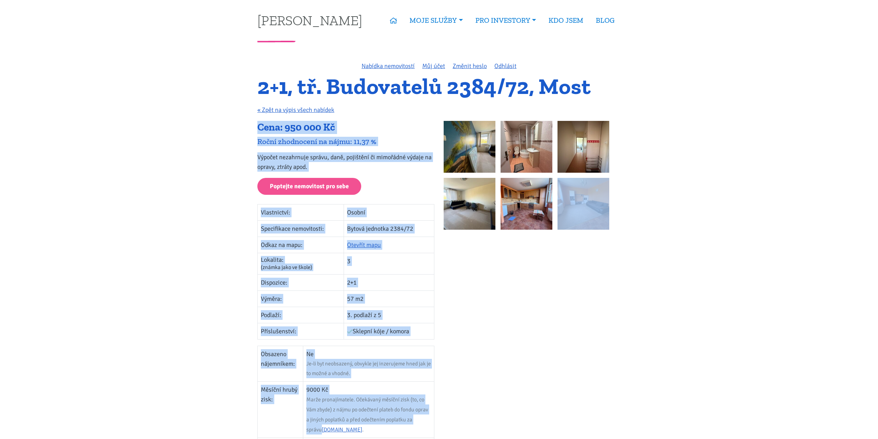
drag, startPoint x: 583, startPoint y: 387, endPoint x: 434, endPoint y: 414, distance: 151.6
click at [434, 414] on div "Cena: 950 000 Kč Roční zhodnocení na nájmu: 11,37 % Výpočet nezahrnuje správu, …" at bounding box center [439, 379] width 373 height 516
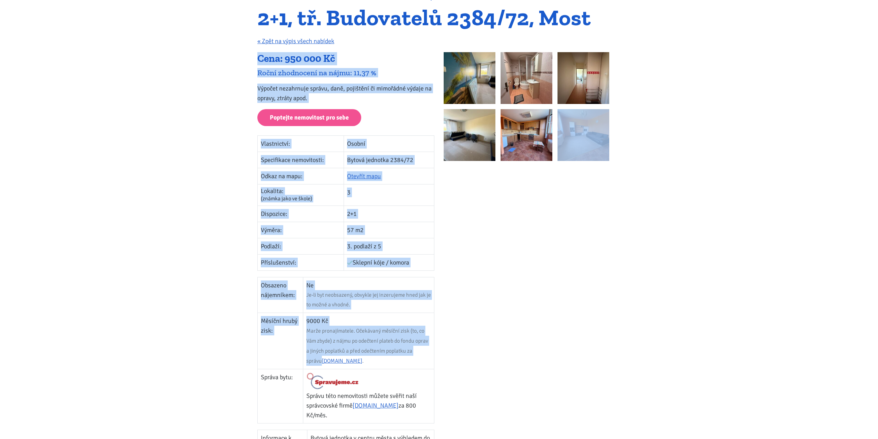
scroll to position [69, 0]
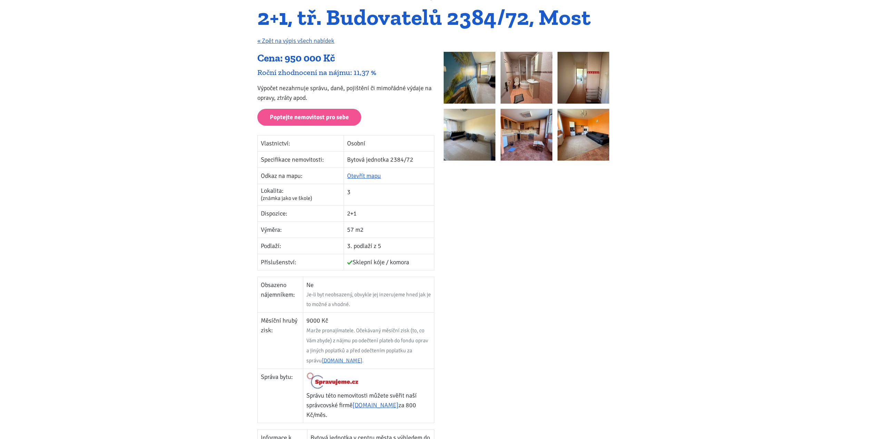
click at [457, 385] on div at bounding box center [532, 310] width 186 height 516
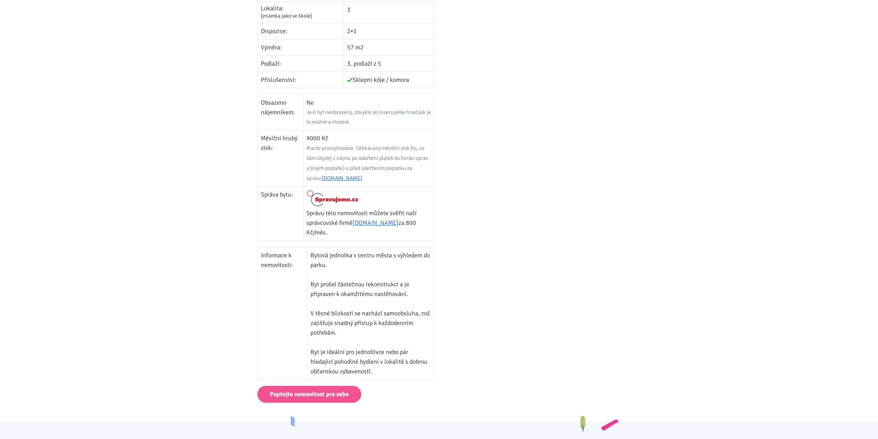
drag, startPoint x: 486, startPoint y: 387, endPoint x: 449, endPoint y: 335, distance: 63.4
click at [449, 335] on div at bounding box center [532, 128] width 186 height 516
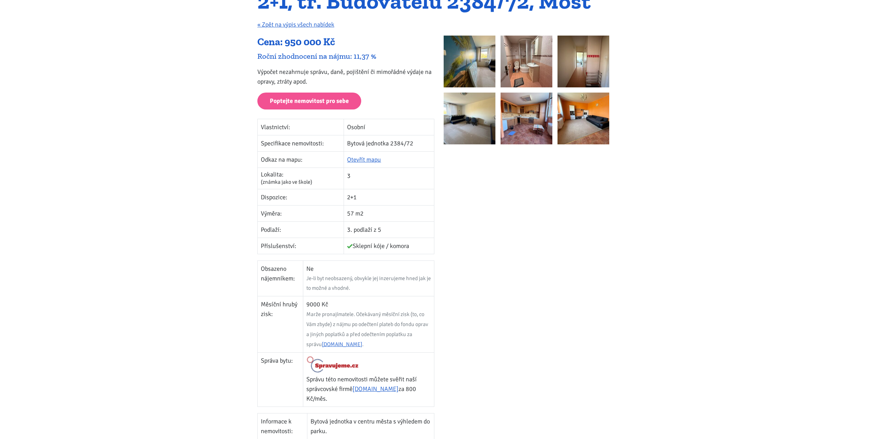
scroll to position [44, 0]
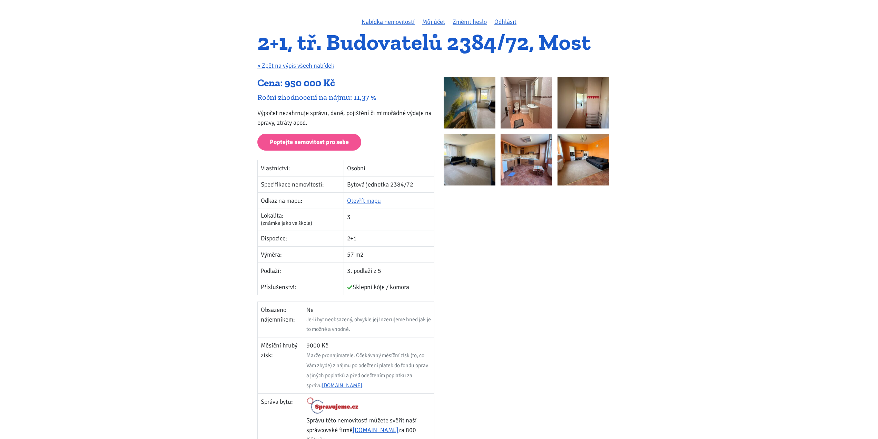
click at [469, 327] on div at bounding box center [532, 335] width 186 height 516
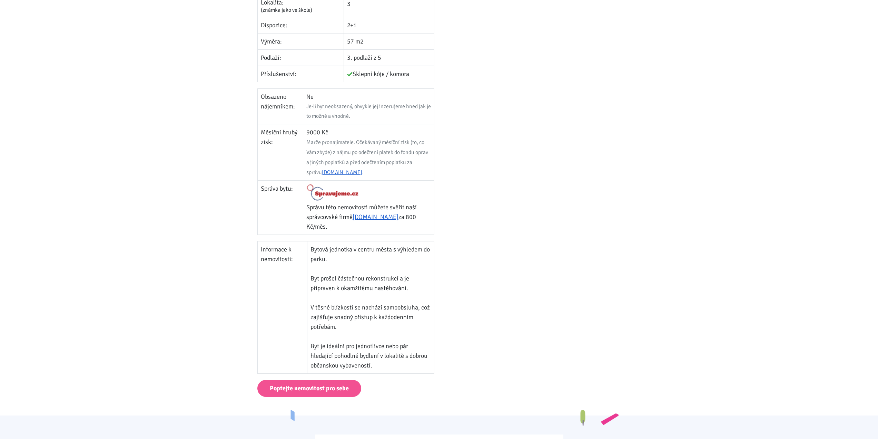
scroll to position [286, 0]
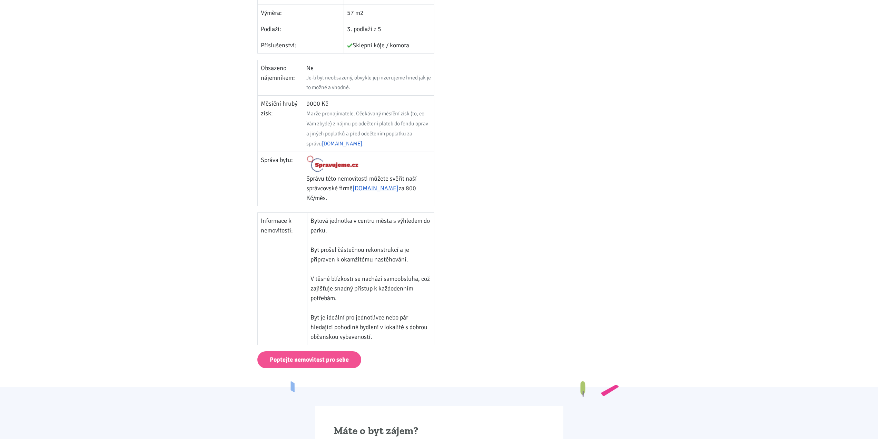
drag, startPoint x: 255, startPoint y: 39, endPoint x: 431, endPoint y: 333, distance: 342.8
click at [431, 333] on div "Nabídka nemovitostí Můj účet Změnit heslo Odhlásit 2+1, tř. Budovatelů 2384/72,…" at bounding box center [439, 71] width 373 height 593
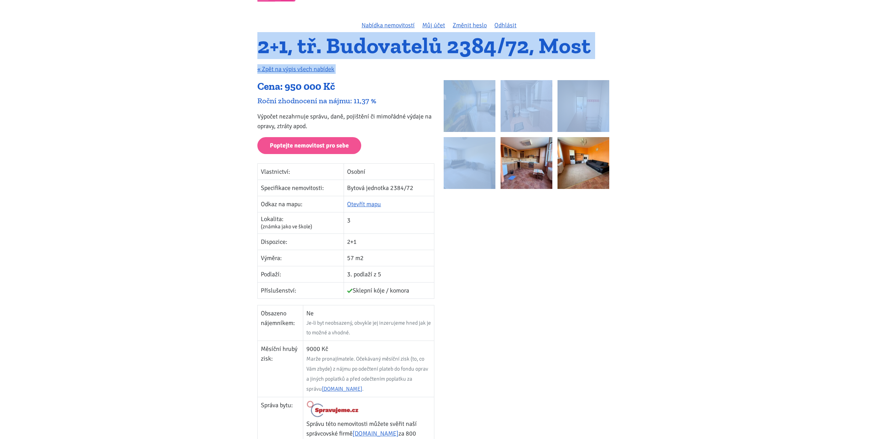
scroll to position [0, 0]
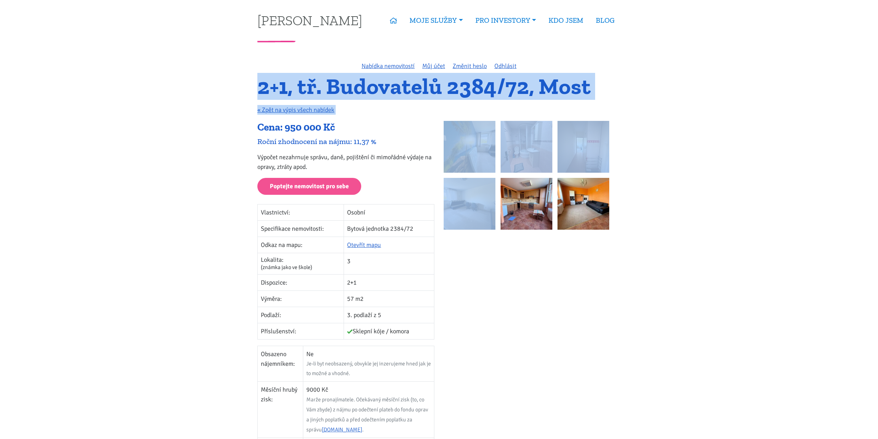
click at [431, 333] on td "Sklepní kóje / komora" at bounding box center [389, 331] width 90 height 16
drag, startPoint x: 468, startPoint y: 372, endPoint x: 418, endPoint y: 304, distance: 83.7
click at [421, 323] on div "Cena: 950 000 Kč Roční zhodnocení na nájmu: 11,37 % Výpočet nezahrnuje správu, …" at bounding box center [439, 379] width 373 height 516
click at [448, 264] on div at bounding box center [532, 379] width 186 height 516
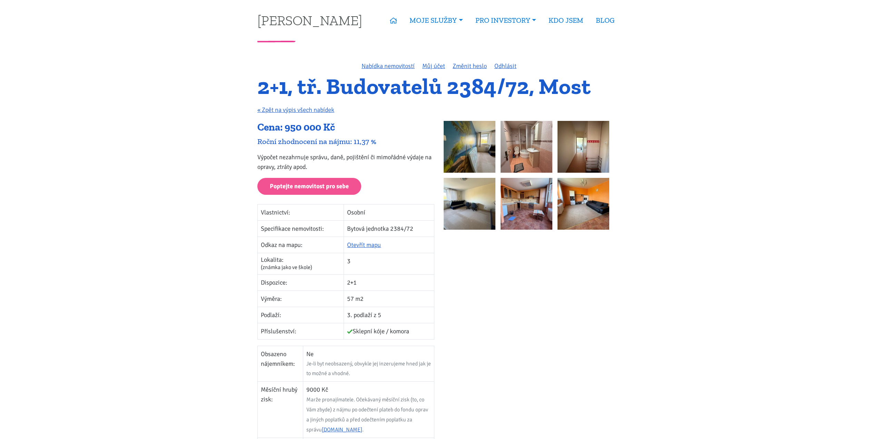
click at [267, 86] on h1 "2+1, tř. Budovatelů 2384/72, Most" at bounding box center [438, 86] width 363 height 19
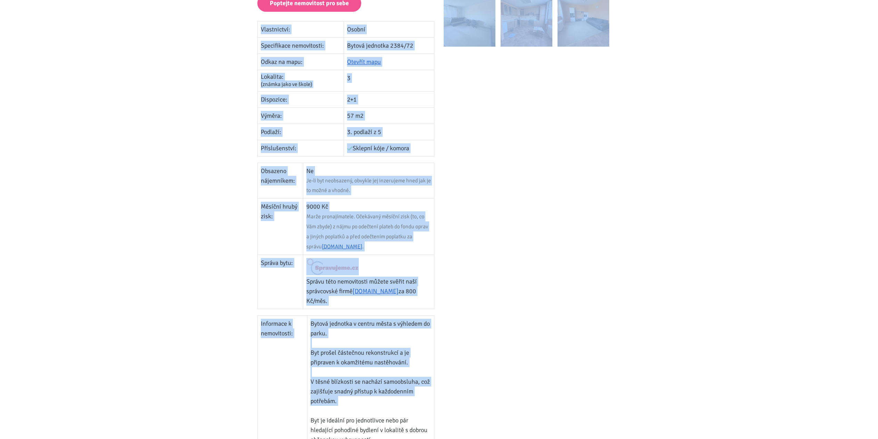
scroll to position [207, 0]
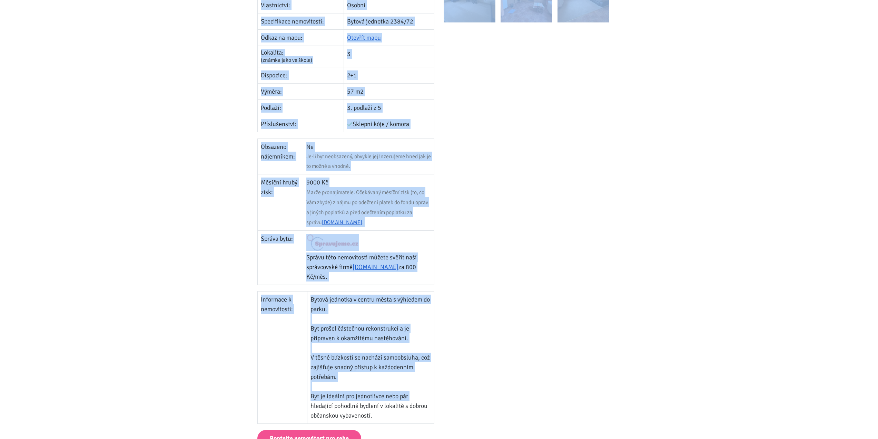
drag, startPoint x: 252, startPoint y: 84, endPoint x: 432, endPoint y: 400, distance: 363.8
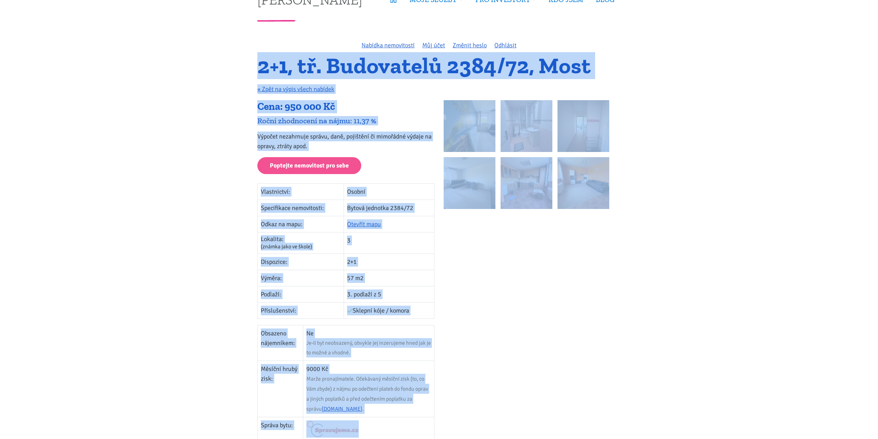
scroll to position [0, 0]
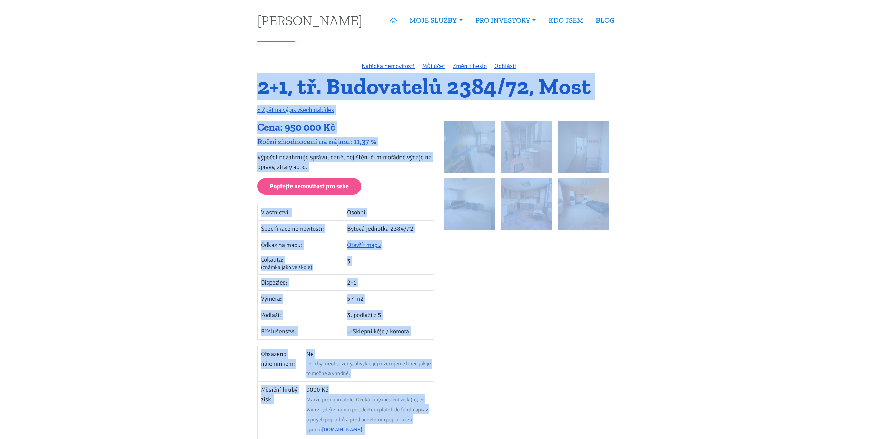
click at [529, 305] on div at bounding box center [532, 379] width 186 height 516
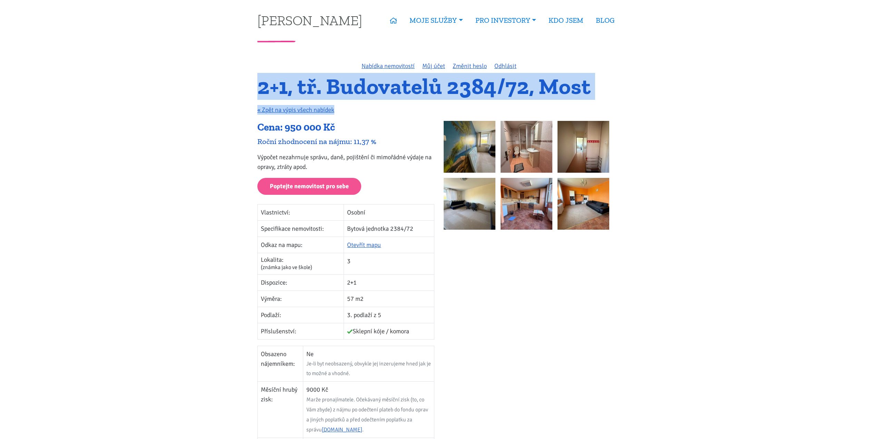
drag, startPoint x: 256, startPoint y: 90, endPoint x: 615, endPoint y: 101, distance: 359.0
click at [615, 101] on div "2+1, tř. Budovatelů 2384/72, Most « Zpět na výpis všech nabídek" at bounding box center [439, 99] width 373 height 44
drag, startPoint x: 621, startPoint y: 94, endPoint x: 251, endPoint y: 77, distance: 370.3
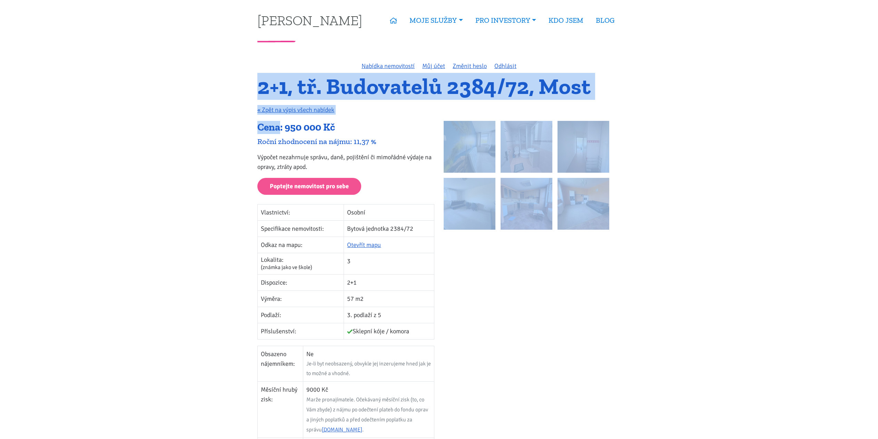
drag, startPoint x: 251, startPoint y: 77, endPoint x: 665, endPoint y: 278, distance: 460.7
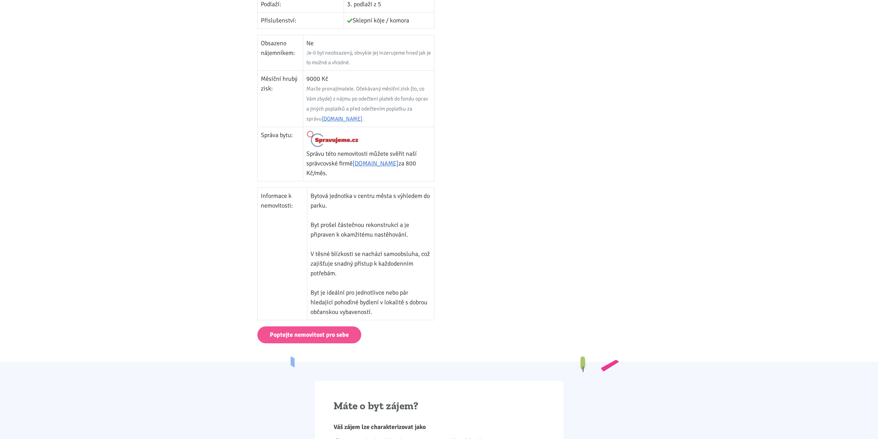
drag, startPoint x: 654, startPoint y: 370, endPoint x: 469, endPoint y: 306, distance: 196.1
click at [469, 306] on body "[PERSON_NAME] ÚVOD MOJE SLUŽBY Strategický mentoring Financování bez limitu Kup…" at bounding box center [439, 377] width 878 height 1376
click at [469, 306] on div at bounding box center [532, 68] width 186 height 516
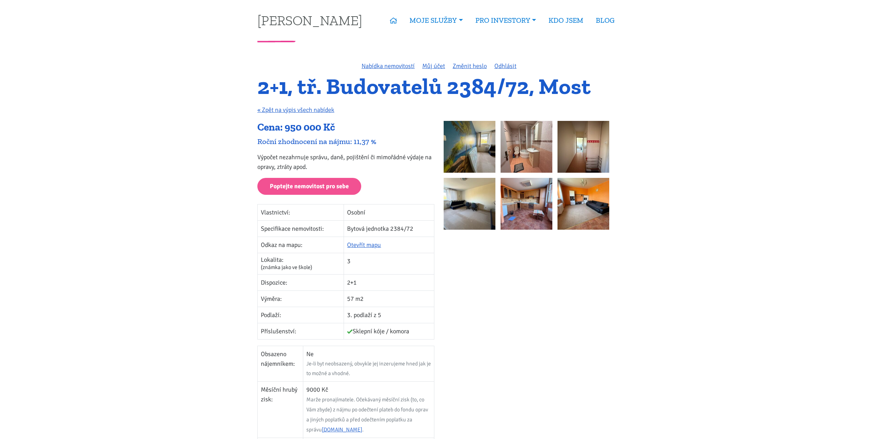
click at [518, 90] on h1 "2+1, tř. Budovatelů 2384/72, Most" at bounding box center [438, 86] width 363 height 19
click at [498, 89] on h1 "2+1, tř. Budovatelů 2384/72, Most" at bounding box center [438, 86] width 363 height 19
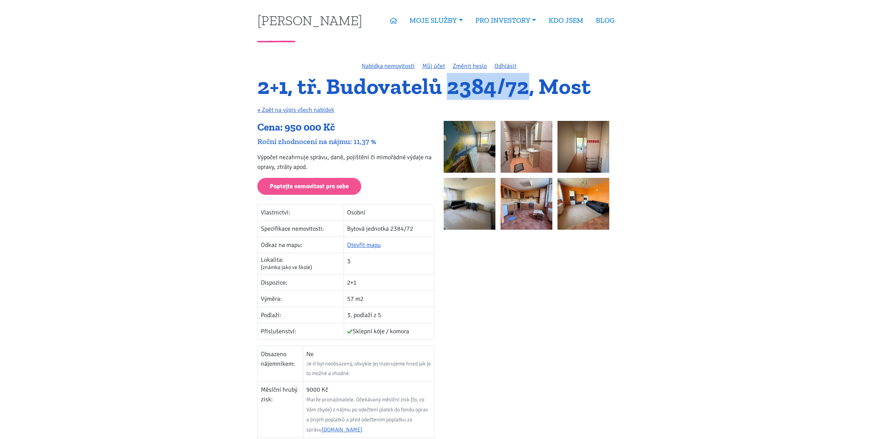
drag, startPoint x: 451, startPoint y: 86, endPoint x: 529, endPoint y: 80, distance: 77.9
click at [529, 80] on h1 "2+1, tř. Budovatelů 2384/72, Most" at bounding box center [438, 86] width 363 height 19
drag, startPoint x: 529, startPoint y: 80, endPoint x: 462, endPoint y: 84, distance: 67.4
click at [462, 84] on h1 "2+1, tř. Budovatelů 2384/72, Most" at bounding box center [438, 86] width 363 height 19
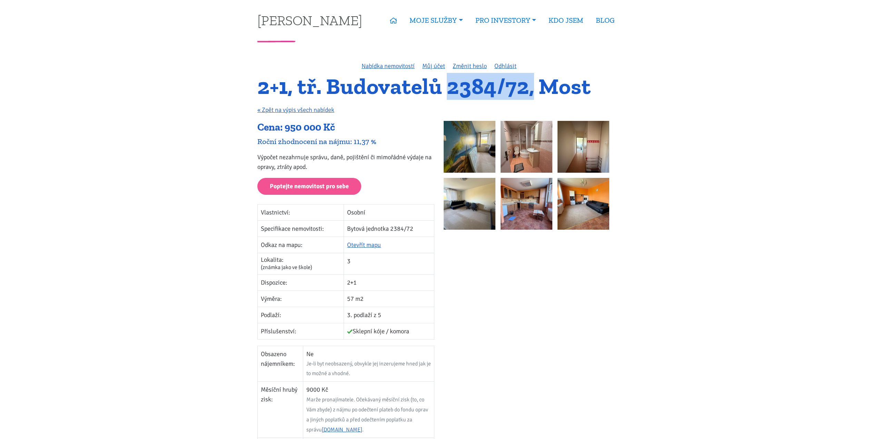
click at [462, 84] on h1 "2+1, tř. Budovatelů 2384/72, Most" at bounding box center [438, 86] width 363 height 19
drag, startPoint x: 453, startPoint y: 87, endPoint x: 529, endPoint y: 87, distance: 75.9
click at [529, 87] on h1 "2+1, tř. Budovatelů 2384/72, Most" at bounding box center [438, 86] width 363 height 19
drag, startPoint x: 529, startPoint y: 87, endPoint x: 460, endPoint y: 88, distance: 69.0
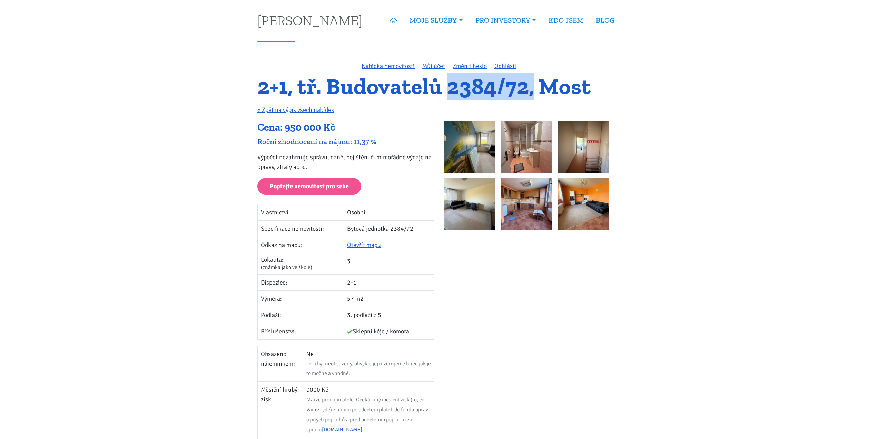
click at [460, 88] on h1 "2+1, tř. Budovatelů 2384/72, Most" at bounding box center [438, 86] width 363 height 19
drag, startPoint x: 449, startPoint y: 88, endPoint x: 528, endPoint y: 77, distance: 79.5
click at [528, 77] on h1 "2+1, tř. Budovatelů 2384/72, Most" at bounding box center [438, 86] width 363 height 19
click at [521, 80] on h1 "2+1, tř. Budovatelů 2384/72, Most" at bounding box center [438, 86] width 363 height 19
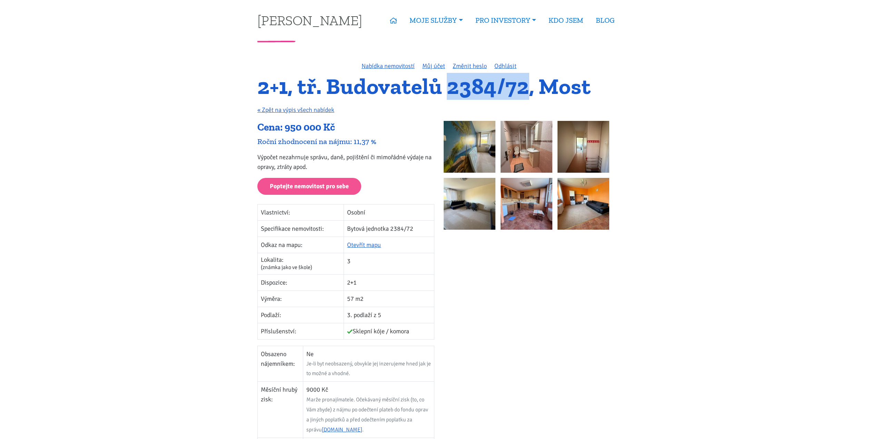
drag, startPoint x: 529, startPoint y: 80, endPoint x: 453, endPoint y: 91, distance: 76.7
click at [453, 91] on h1 "2+1, tř. Budovatelů 2384/72, Most" at bounding box center [438, 86] width 363 height 19
click at [452, 87] on h1 "2+1, tř. Budovatelů 2384/72, Most" at bounding box center [438, 86] width 363 height 19
drag, startPoint x: 450, startPoint y: 88, endPoint x: 528, endPoint y: 81, distance: 78.6
click at [528, 81] on h1 "2+1, tř. Budovatelů 2384/72, Most" at bounding box center [438, 86] width 363 height 19
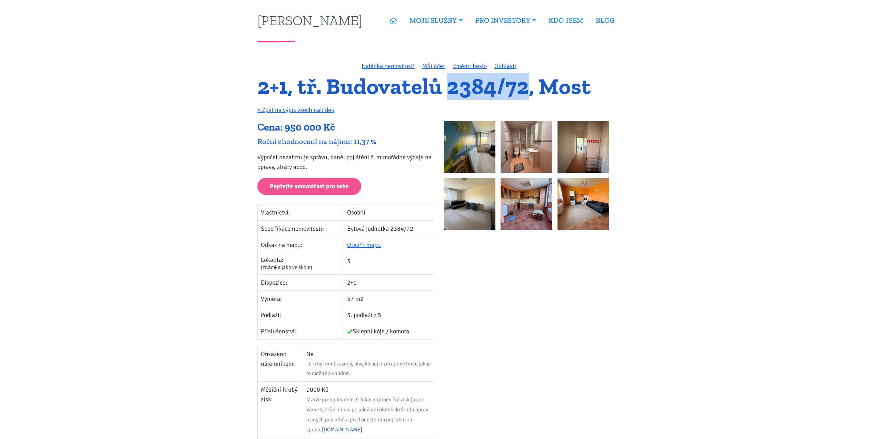
click at [528, 81] on h1 "2+1, tř. Budovatelů 2384/72, Most" at bounding box center [438, 86] width 363 height 19
drag, startPoint x: 528, startPoint y: 81, endPoint x: 454, endPoint y: 87, distance: 74.1
click at [454, 87] on h1 "2+1, tř. Budovatelů 2384/72, Most" at bounding box center [438, 86] width 363 height 19
drag, startPoint x: 451, startPoint y: 88, endPoint x: 523, endPoint y: 82, distance: 71.7
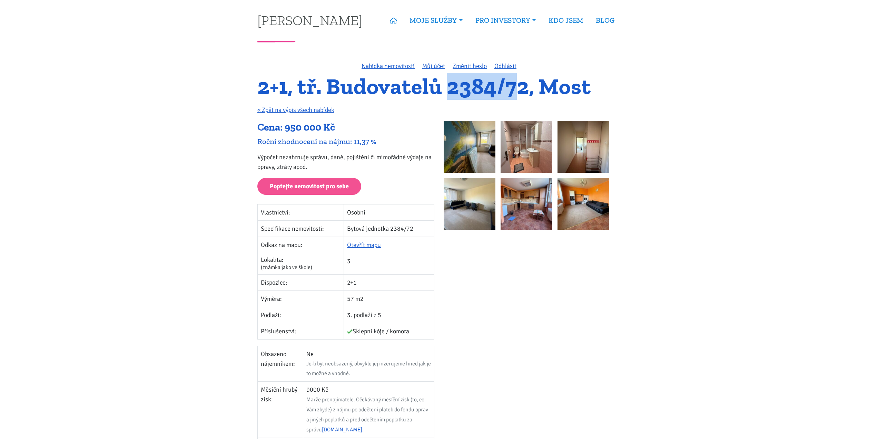
click at [523, 82] on h1 "2+1, tř. Budovatelů 2384/72, Most" at bounding box center [438, 86] width 363 height 19
drag, startPoint x: 529, startPoint y: 82, endPoint x: 447, endPoint y: 89, distance: 82.0
click at [447, 89] on h1 "2+1, tř. Budovatelů 2384/72, Most" at bounding box center [438, 86] width 363 height 19
click at [449, 89] on h1 "2+1, tř. Budovatelů 2384/72, Most" at bounding box center [438, 86] width 363 height 19
drag, startPoint x: 451, startPoint y: 88, endPoint x: 531, endPoint y: 81, distance: 80.3
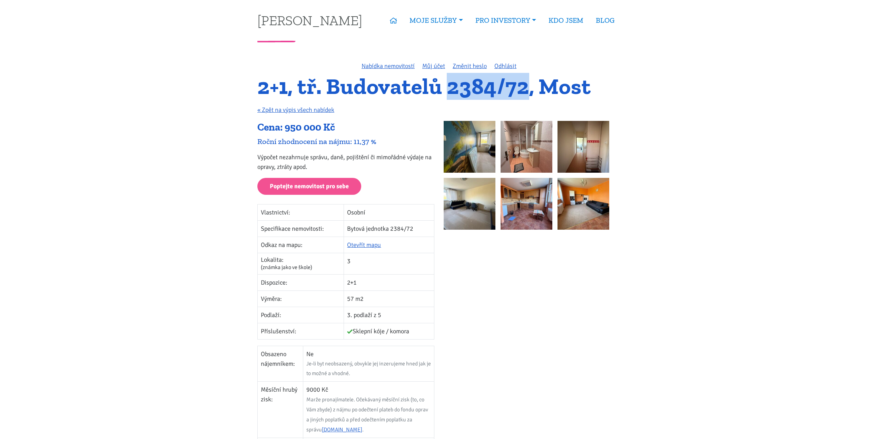
click at [531, 81] on h1 "2+1, tř. Budovatelů 2384/72, Most" at bounding box center [438, 86] width 363 height 19
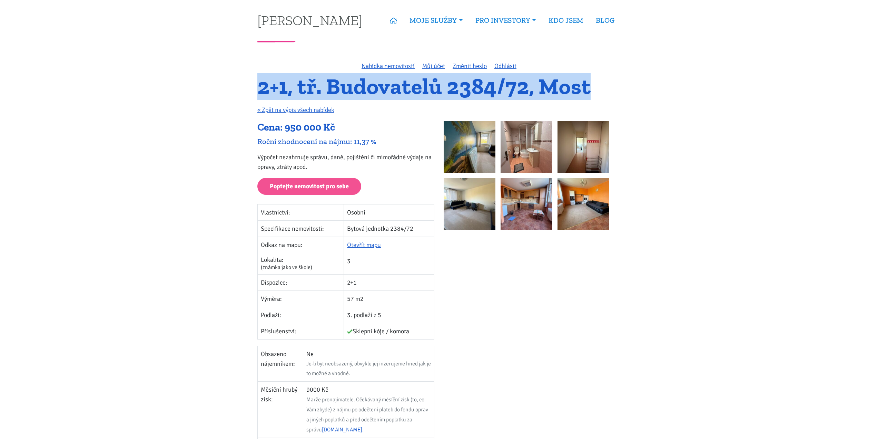
drag, startPoint x: 607, startPoint y: 84, endPoint x: 260, endPoint y: 93, distance: 347.6
click at [260, 93] on h1 "2+1, tř. Budovatelů 2384/72, Most" at bounding box center [438, 86] width 363 height 19
click at [260, 89] on h1 "2+1, tř. Budovatelů 2384/72, Most" at bounding box center [438, 86] width 363 height 19
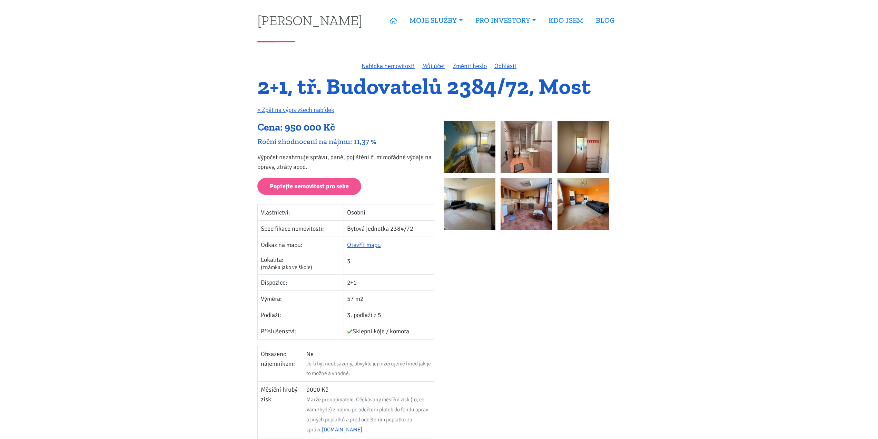
click at [259, 86] on h1 "2+1, tř. Budovatelů 2384/72, Most" at bounding box center [438, 86] width 363 height 19
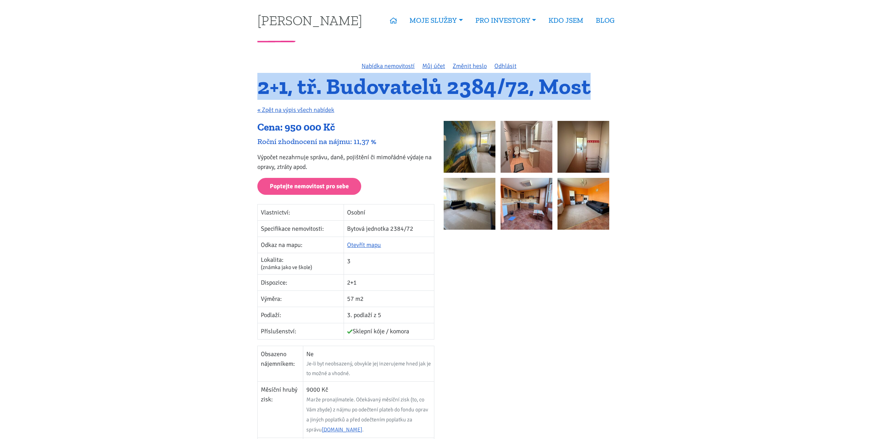
click at [259, 86] on h1 "2+1, tř. Budovatelů 2384/72, Most" at bounding box center [438, 86] width 363 height 19
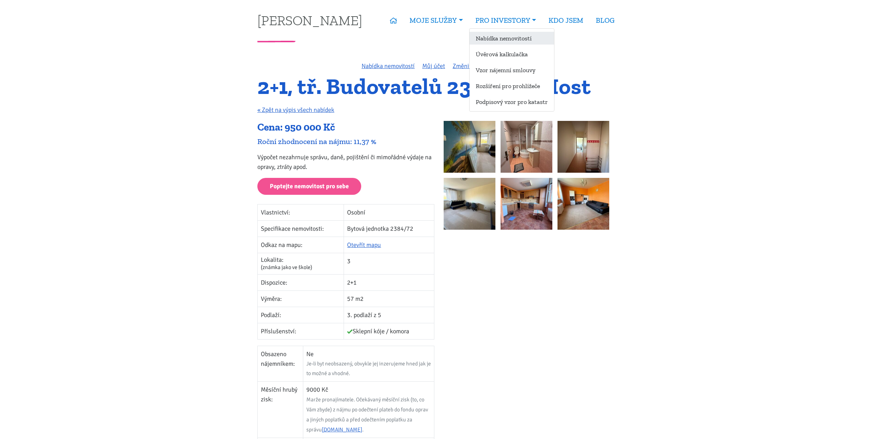
click at [527, 41] on link "Nabídka nemovitostí" at bounding box center [512, 38] width 85 height 13
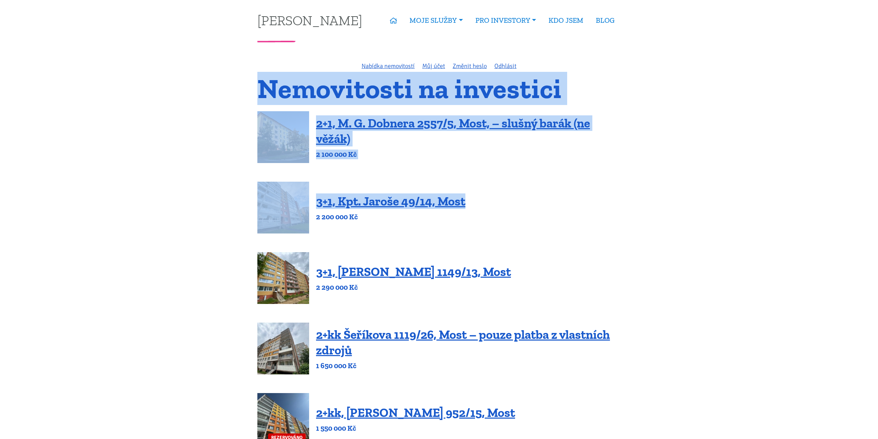
drag, startPoint x: 255, startPoint y: 88, endPoint x: 703, endPoint y: 191, distance: 459.3
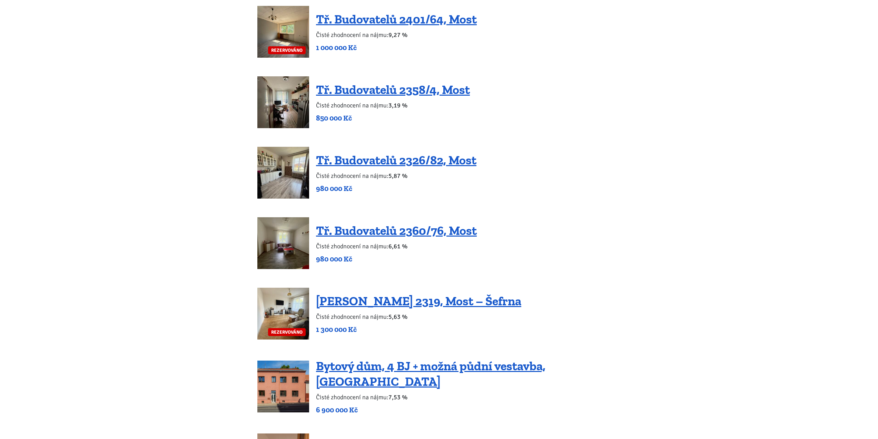
scroll to position [740, 0]
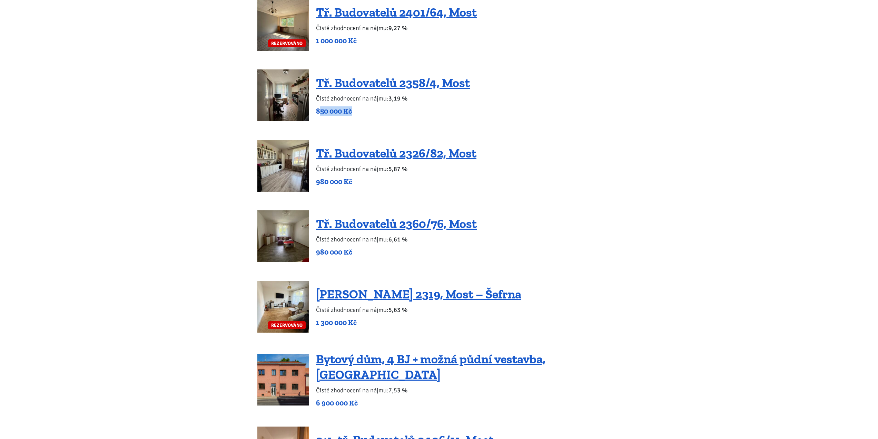
drag, startPoint x: 318, startPoint y: 109, endPoint x: 363, endPoint y: 115, distance: 45.5
click at [362, 115] on p "850 000 Kč" at bounding box center [393, 111] width 154 height 10
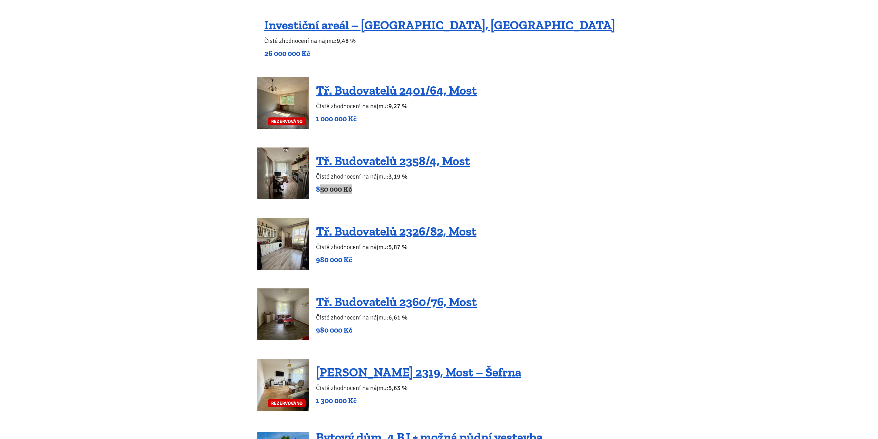
scroll to position [656, 0]
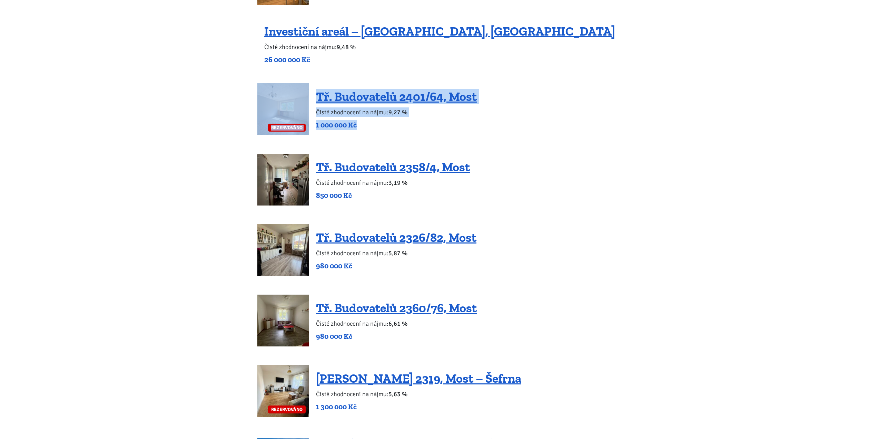
drag, startPoint x: 218, startPoint y: 88, endPoint x: 543, endPoint y: 124, distance: 326.4
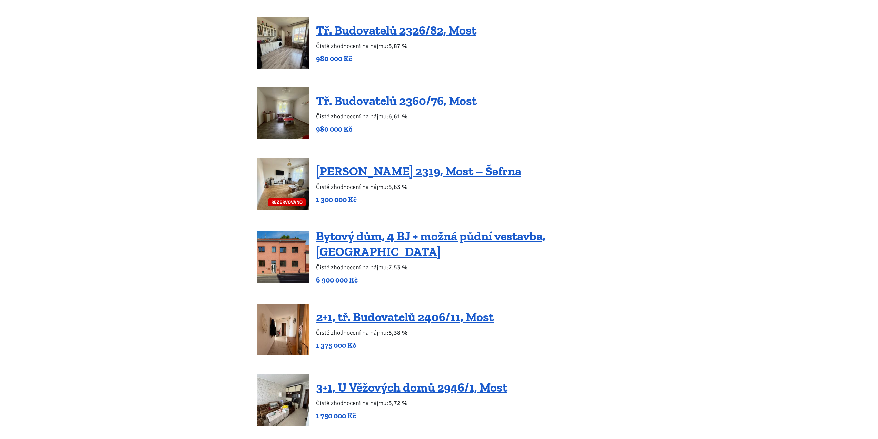
scroll to position [897, 0]
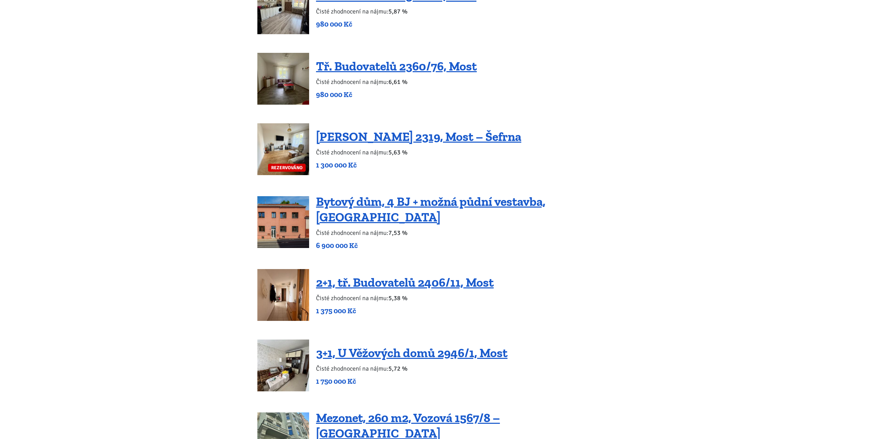
click at [202, 93] on body "Tomáš Kučera ÚVOD MOJE SLUŽBY Strategický mentoring Financování bez limitu Kupt…" at bounding box center [439, 368] width 878 height 2531
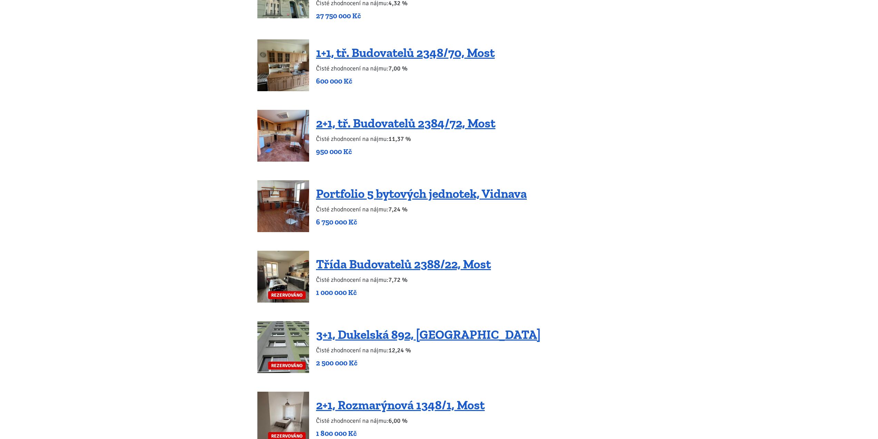
scroll to position [1346, 0]
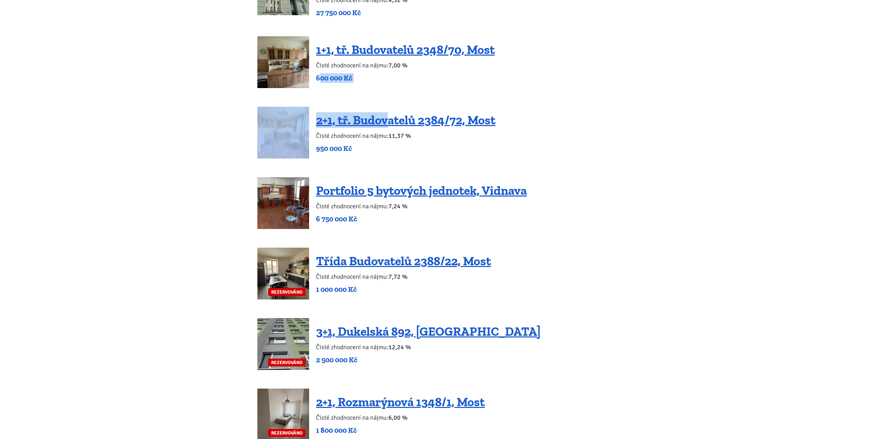
drag, startPoint x: 321, startPoint y: 71, endPoint x: 378, endPoint y: 85, distance: 58.8
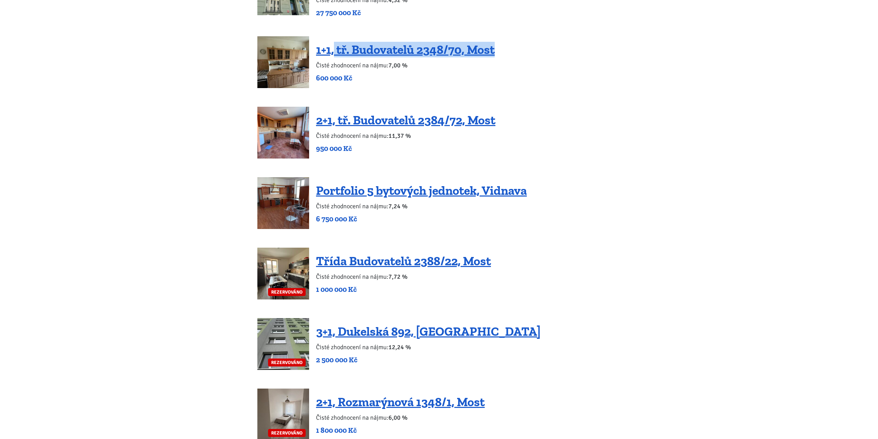
drag, startPoint x: 541, startPoint y: 40, endPoint x: 338, endPoint y: 47, distance: 203.7
click at [333, 47] on div "1+1, tř. Budovatelů 2348/70, Most Čisté zhodnocení na nájmu: 7,00 % 600 000 Kč" at bounding box center [438, 62] width 363 height 52
click at [536, 74] on div "1+1, tř. Budovatelů 2348/70, Most Čisté zhodnocení na nájmu: 7,00 % 600 000 Kč" at bounding box center [438, 62] width 363 height 52
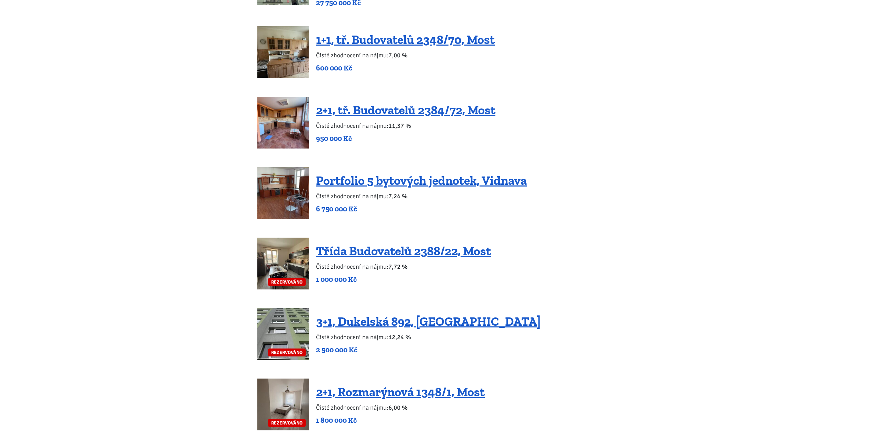
scroll to position [1380, 0]
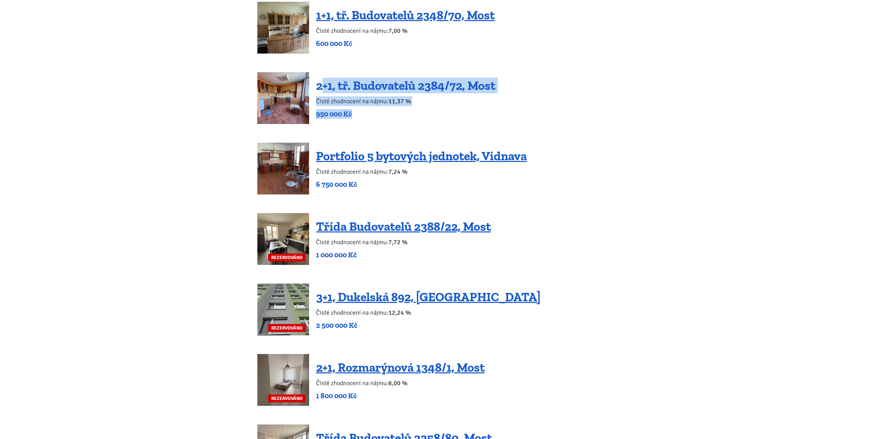
drag, startPoint x: 402, startPoint y: 103, endPoint x: 323, endPoint y: 68, distance: 86.2
click at [323, 72] on div "2+1, tř. Budovatelů 2384/72, Most Čisté zhodnocení na nájmu: 11,37 % 950 000 Kč" at bounding box center [438, 98] width 363 height 52
drag, startPoint x: 246, startPoint y: 78, endPoint x: 562, endPoint y: 100, distance: 316.6
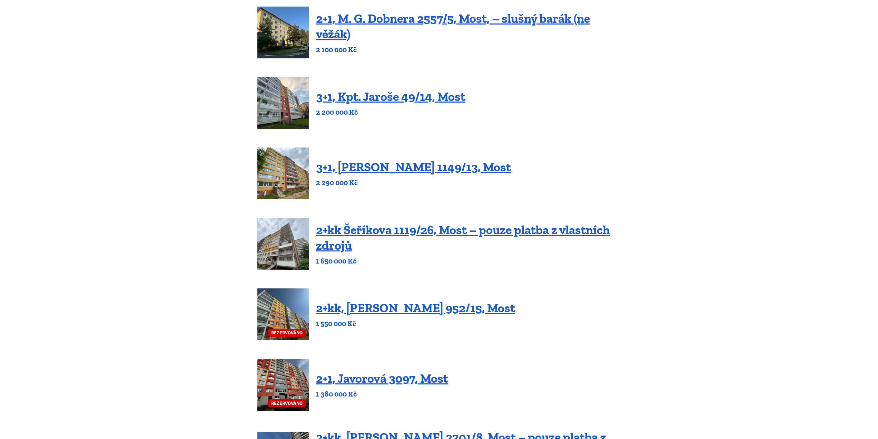
scroll to position [104, 0]
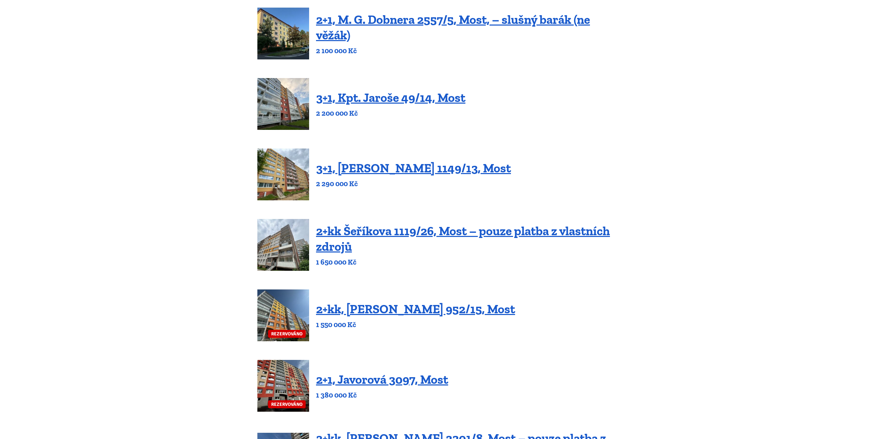
drag, startPoint x: 490, startPoint y: 228, endPoint x: 490, endPoint y: 223, distance: 5.9
click at [490, 228] on link "2+kk Šeříkova 1119/26, Most – pouze platba z vlastních zdrojů" at bounding box center [463, 238] width 294 height 30
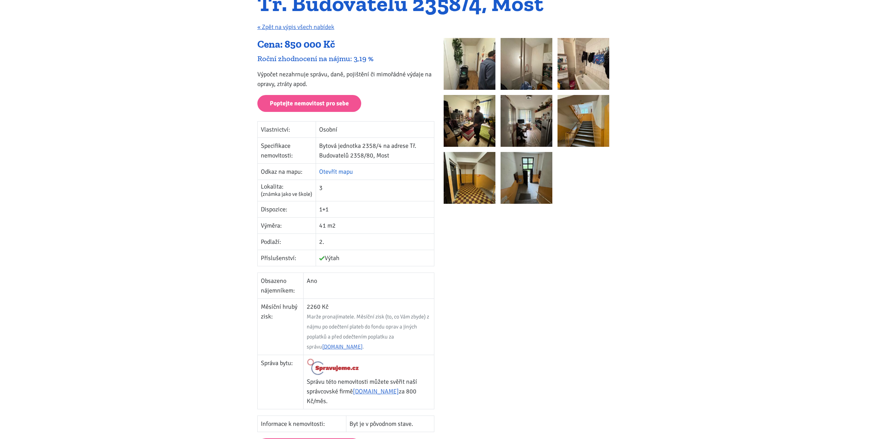
scroll to position [82, 0]
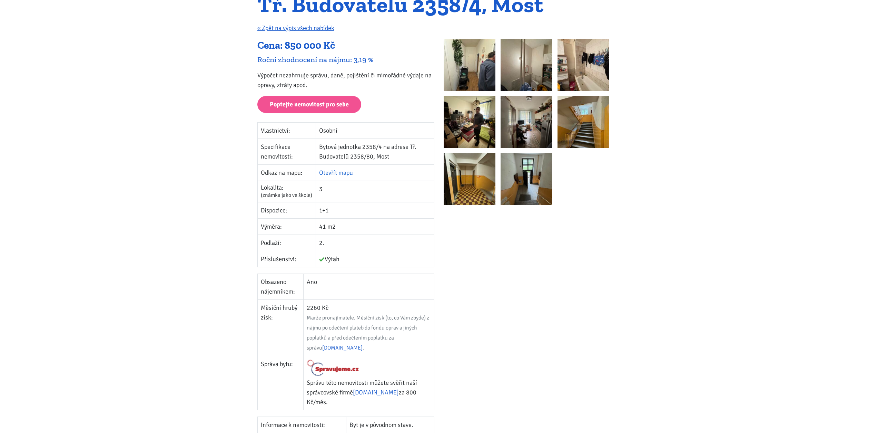
click at [335, 173] on link "Otevřít mapu" at bounding box center [336, 173] width 34 height 8
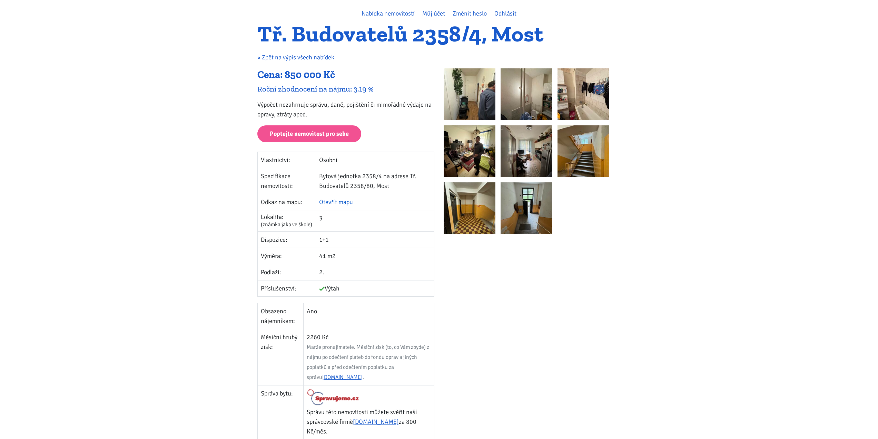
scroll to position [13, 0]
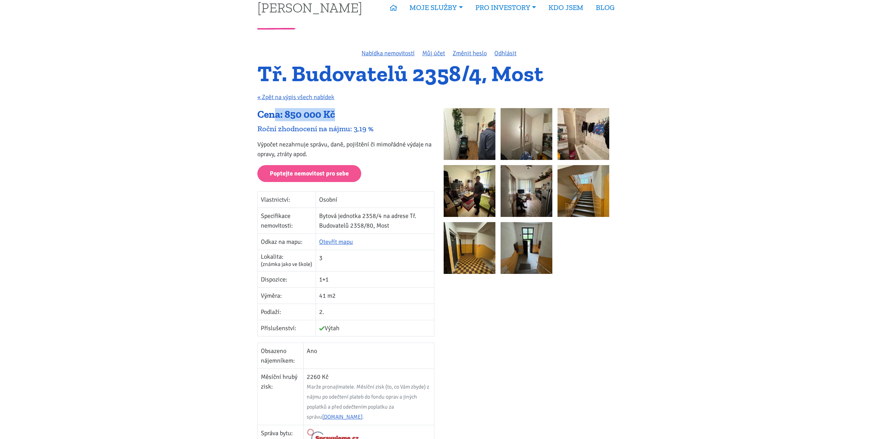
drag, startPoint x: 278, startPoint y: 112, endPoint x: 376, endPoint y: 113, distance: 98.0
click at [376, 113] on div "Cena: 850 000 Kč" at bounding box center [345, 114] width 177 height 13
click at [331, 278] on td "1+1" at bounding box center [375, 279] width 118 height 16
click at [322, 281] on td "1+1" at bounding box center [375, 279] width 118 height 16
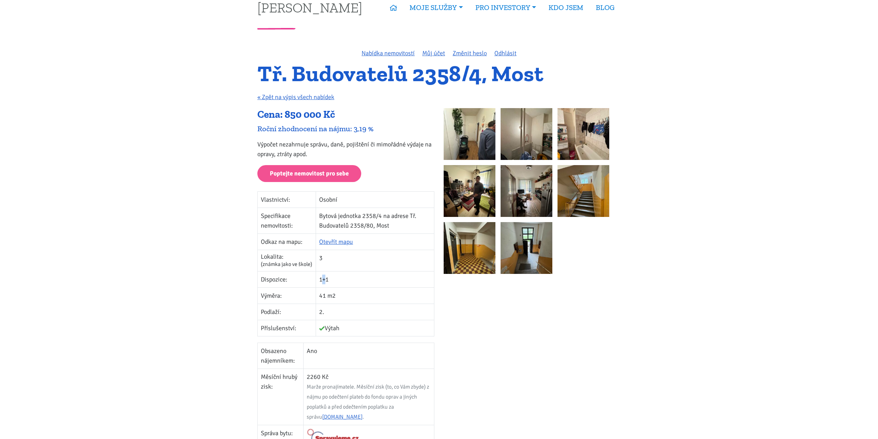
click at [322, 281] on td "1+1" at bounding box center [375, 279] width 118 height 16
click at [336, 282] on td "1+1" at bounding box center [375, 279] width 118 height 16
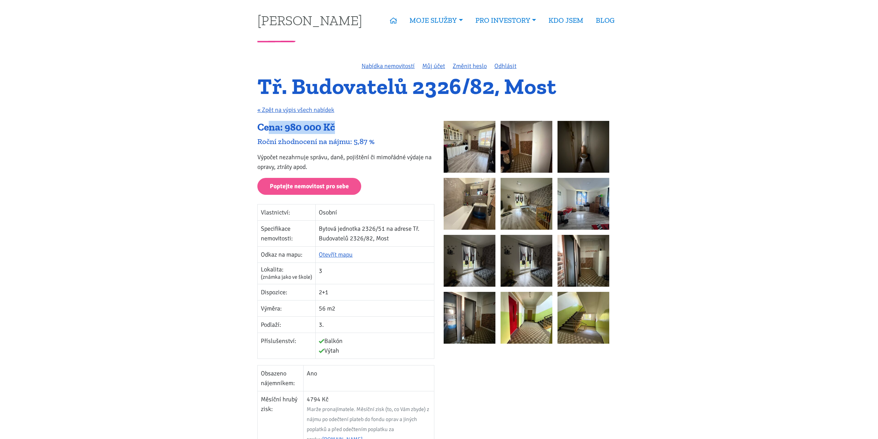
drag, startPoint x: 270, startPoint y: 130, endPoint x: 336, endPoint y: 131, distance: 66.3
click at [336, 131] on div "Cena: 980 000 Kč" at bounding box center [345, 127] width 177 height 13
click at [337, 131] on div "Cena: 980 000 Kč" at bounding box center [345, 127] width 177 height 13
drag, startPoint x: 317, startPoint y: 291, endPoint x: 339, endPoint y: 293, distance: 22.2
click at [339, 293] on td "2+1" at bounding box center [375, 292] width 119 height 16
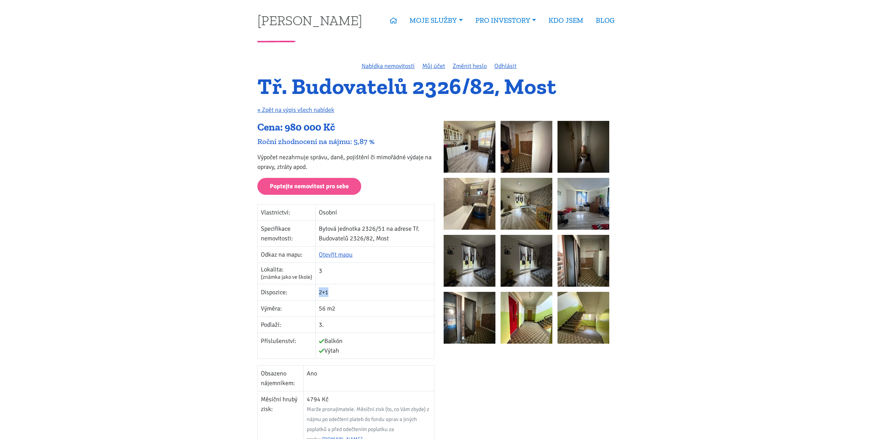
click at [339, 292] on td "2+1" at bounding box center [375, 292] width 119 height 16
drag, startPoint x: 249, startPoint y: 130, endPoint x: 362, endPoint y: 136, distance: 113.3
click at [362, 136] on div "Cena: 980 000 Kč Roční zhodnocení na nájmu: 5,87 % Výpočet nezahrnuje správu, d…" at bounding box center [346, 317] width 186 height 393
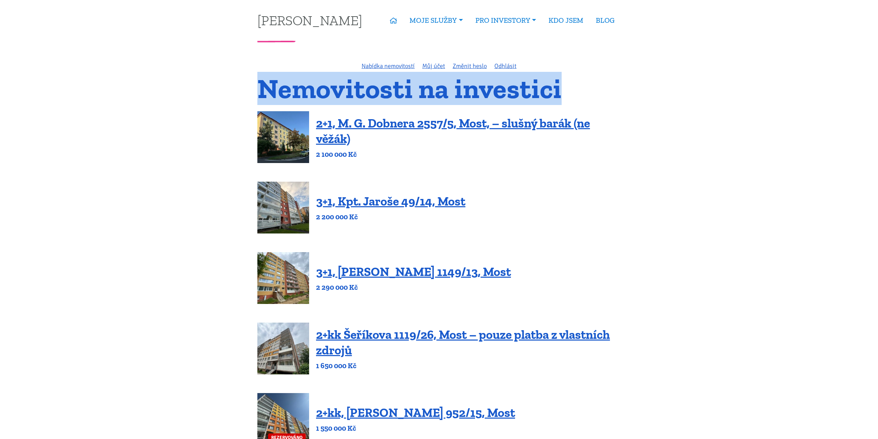
drag, startPoint x: 264, startPoint y: 85, endPoint x: 571, endPoint y: 83, distance: 307.5
click at [571, 83] on h1 "Nemovitosti na investici" at bounding box center [438, 88] width 363 height 23
drag, startPoint x: 559, startPoint y: 90, endPoint x: 242, endPoint y: 97, distance: 317.6
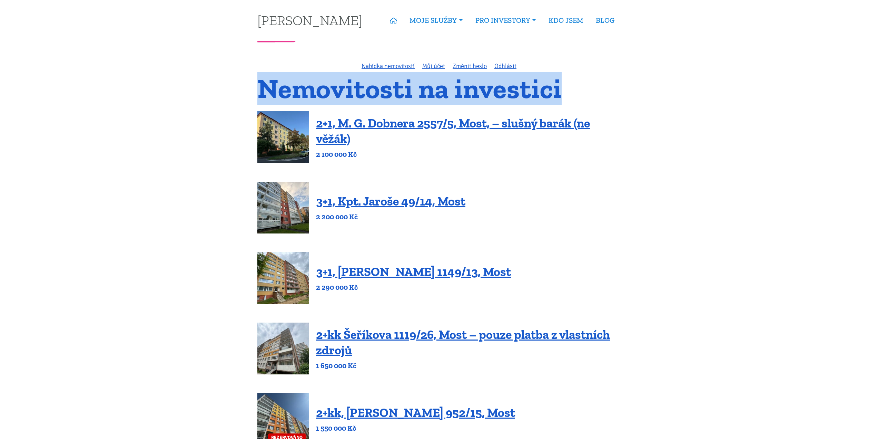
click at [286, 81] on h1 "Nemovitosti na investici" at bounding box center [438, 88] width 363 height 23
click at [286, 82] on h1 "Nemovitosti na investici" at bounding box center [438, 88] width 363 height 23
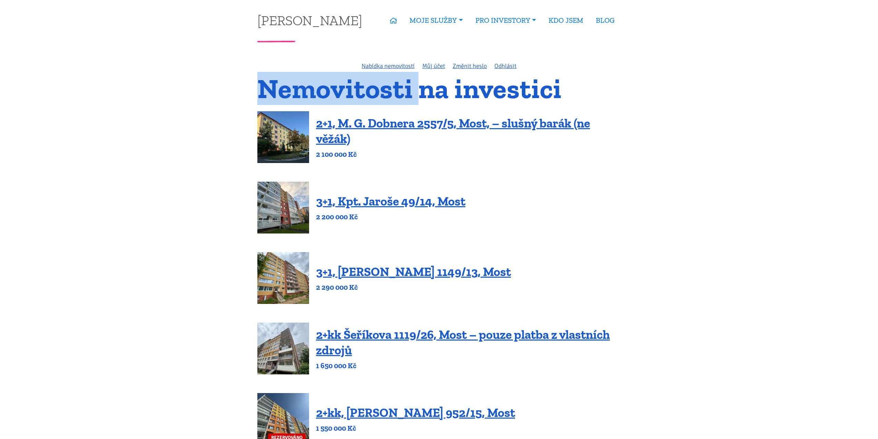
click at [286, 82] on h1 "Nemovitosti na investici" at bounding box center [438, 88] width 363 height 23
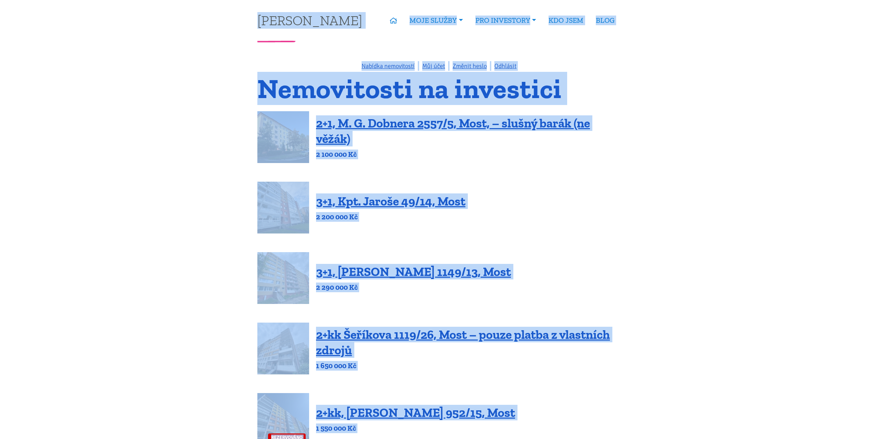
click at [286, 82] on h1 "Nemovitosti na investici" at bounding box center [438, 88] width 363 height 23
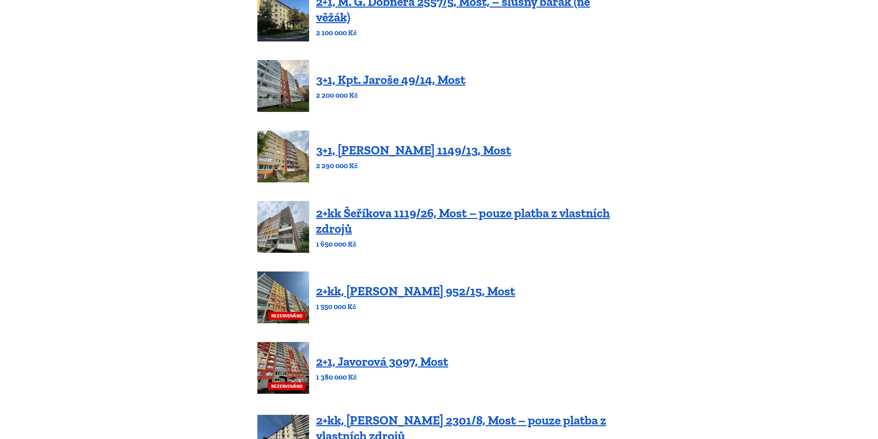
scroll to position [35, 0]
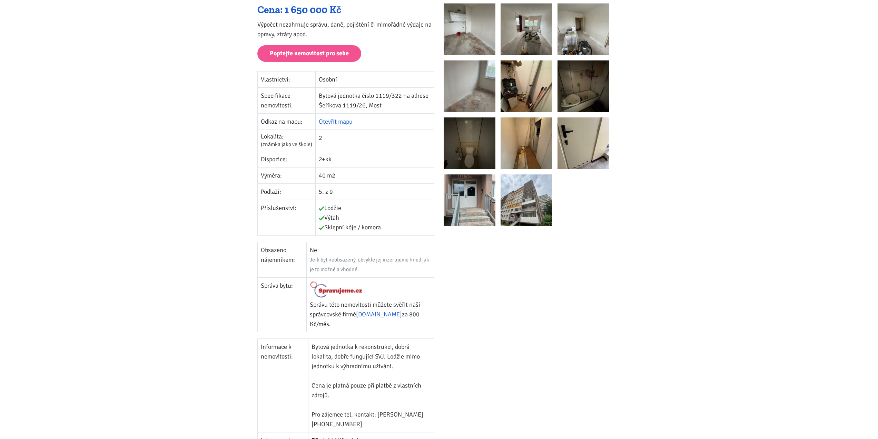
scroll to position [138, 0]
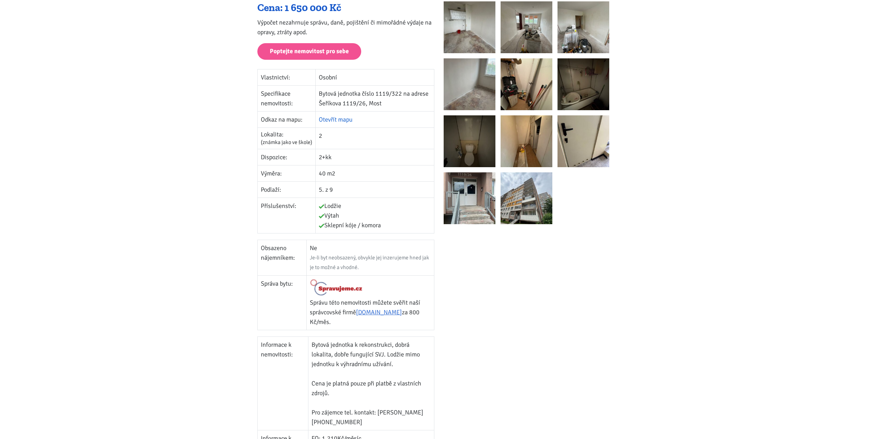
click at [348, 122] on link "Otevřít mapu" at bounding box center [336, 120] width 34 height 8
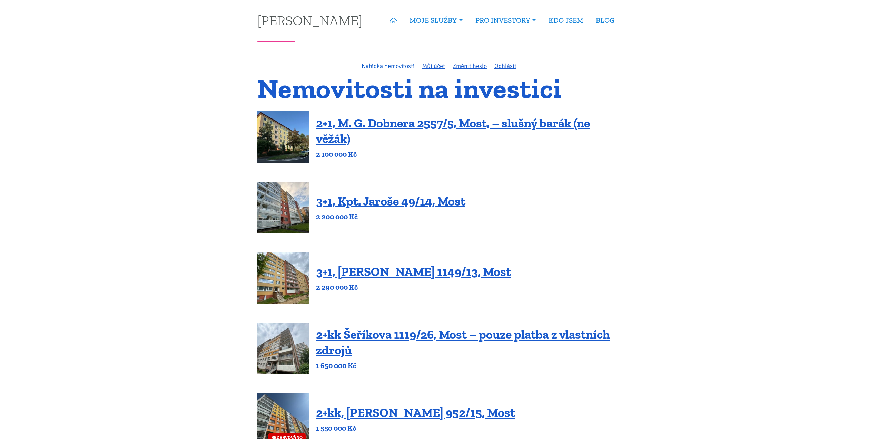
click at [392, 66] on link "Nabídka nemovitostí" at bounding box center [388, 66] width 53 height 8
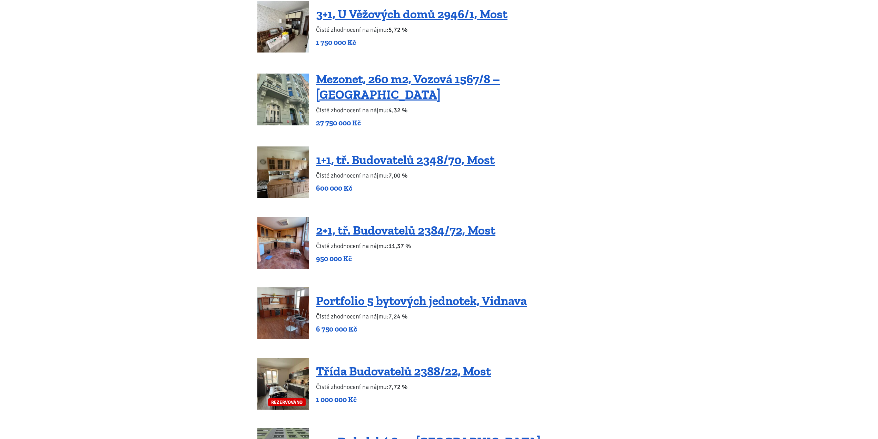
scroll to position [1258, 0]
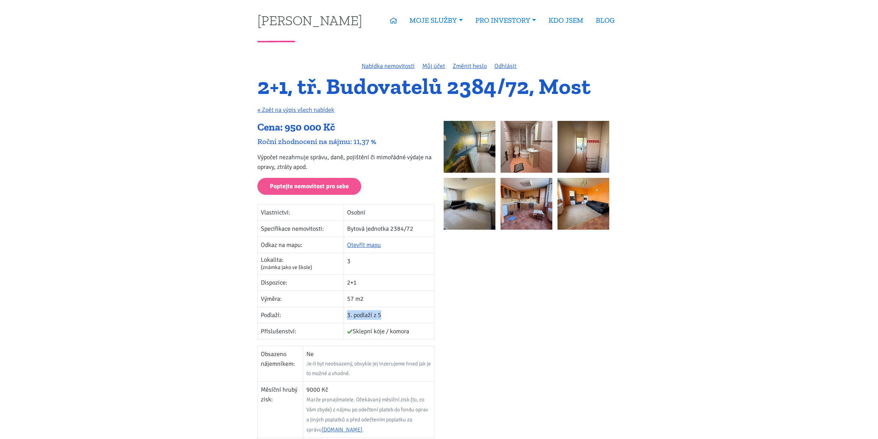
drag, startPoint x: 409, startPoint y: 318, endPoint x: 348, endPoint y: 318, distance: 61.8
click at [348, 318] on td "3. podlaží z 5" at bounding box center [389, 314] width 90 height 16
click at [548, 326] on div at bounding box center [532, 379] width 186 height 516
click at [542, 310] on div at bounding box center [532, 379] width 186 height 516
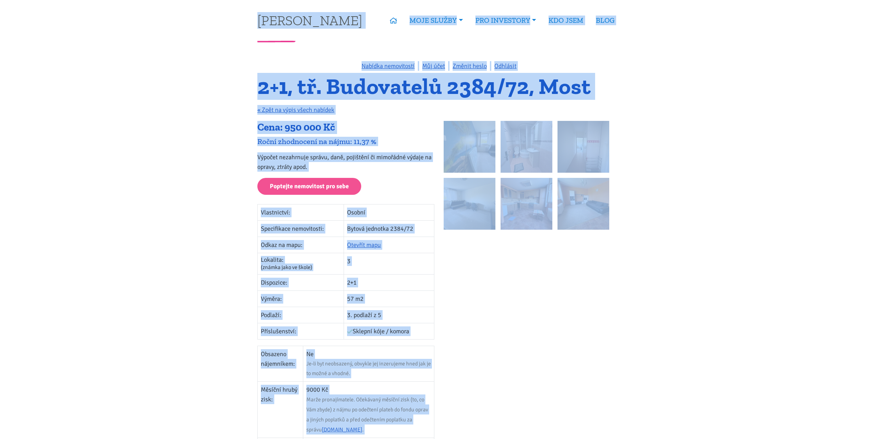
click at [543, 309] on div at bounding box center [532, 379] width 186 height 516
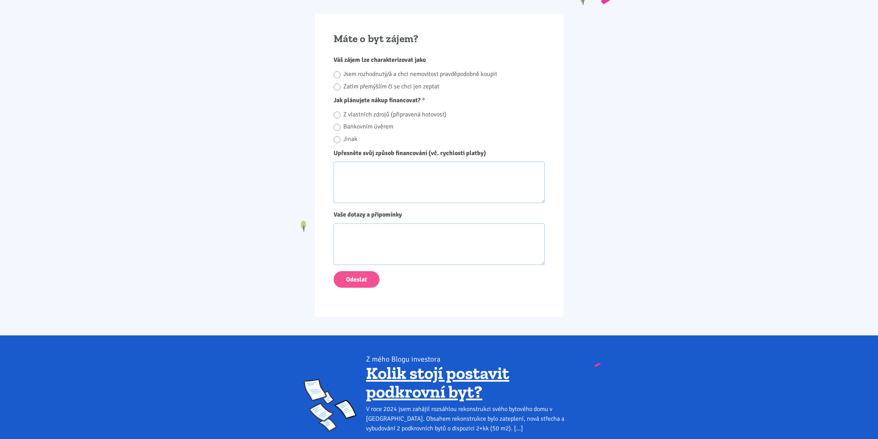
scroll to position [661, 0]
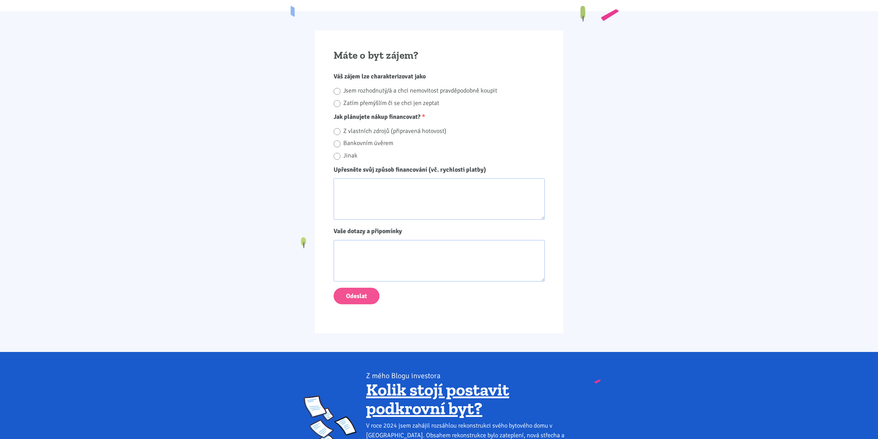
click at [383, 87] on label "Jsem rozhodnutý/á a chci nemovitost pravděpodobně koupit" at bounding box center [444, 90] width 202 height 11
click at [341, 87] on input "Jsem rozhodnutý/á a chci nemovitost pravděpodobně koupit" at bounding box center [337, 91] width 7 height 9
radio input "true"
click at [356, 145] on label "Bankovním úvěrem" at bounding box center [444, 143] width 202 height 11
click at [341, 145] on input "Bankovním úvěrem" at bounding box center [337, 143] width 7 height 9
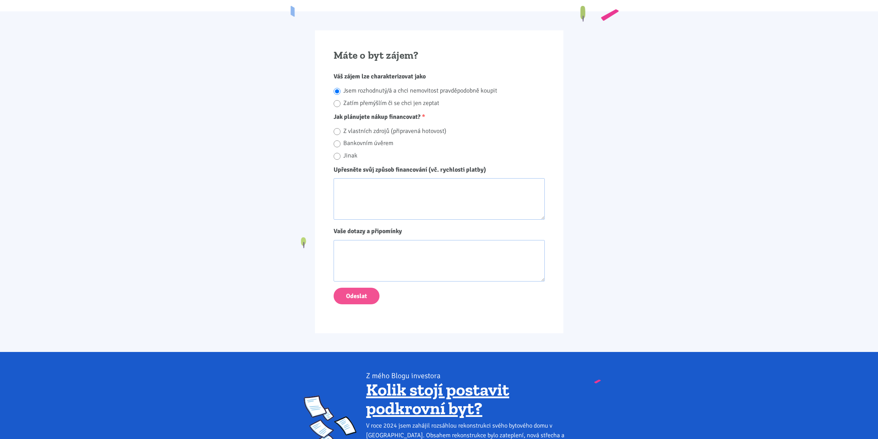
radio input "true"
click at [372, 193] on textarea "Upřesněte svůj způsob financování (vč. rychlosti platby)" at bounding box center [439, 198] width 211 height 41
type textarea "´"
click at [475, 184] on textarea "úvěr ze stavebního spoření. Financování do týdne." at bounding box center [439, 198] width 211 height 41
drag, startPoint x: 472, startPoint y: 186, endPoint x: 313, endPoint y: 188, distance: 159.1
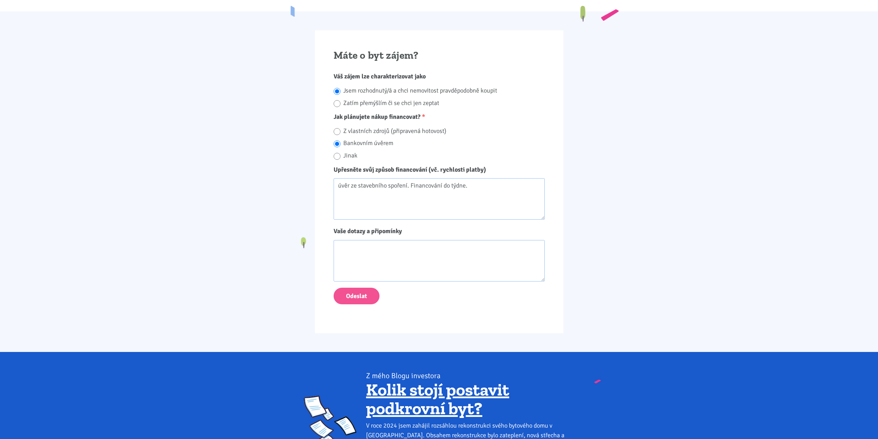
click at [313, 188] on div "Máte o byt zájem? Váš zájem lze charakterizovat jako Jsem rozhodnutý/á a chci n…" at bounding box center [439, 181] width 373 height 303
click at [346, 192] on textarea "úvěr ze stavebního spoření. Financování do týdne." at bounding box center [439, 198] width 211 height 41
type textarea "úvěr ze stavebního spoření. Financování do týdne."
click at [362, 292] on button "Odeslat" at bounding box center [357, 295] width 46 height 17
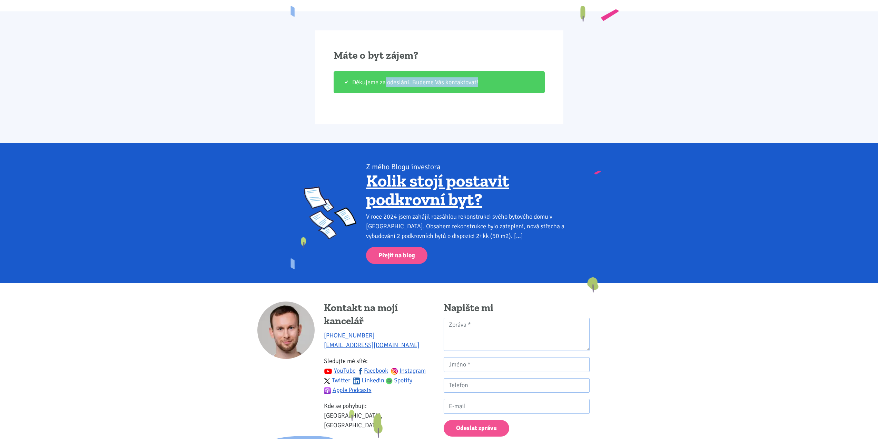
drag, startPoint x: 522, startPoint y: 80, endPoint x: 562, endPoint y: 81, distance: 40.4
click at [556, 80] on div "Máte o byt zájem? Děkujeme za odeslání. Budeme Vás kontaktovat!" at bounding box center [439, 77] width 248 height 94
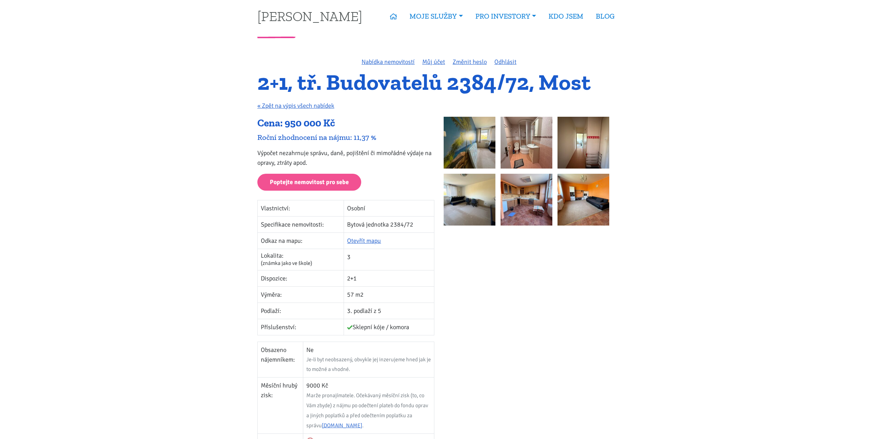
scroll to position [0, 0]
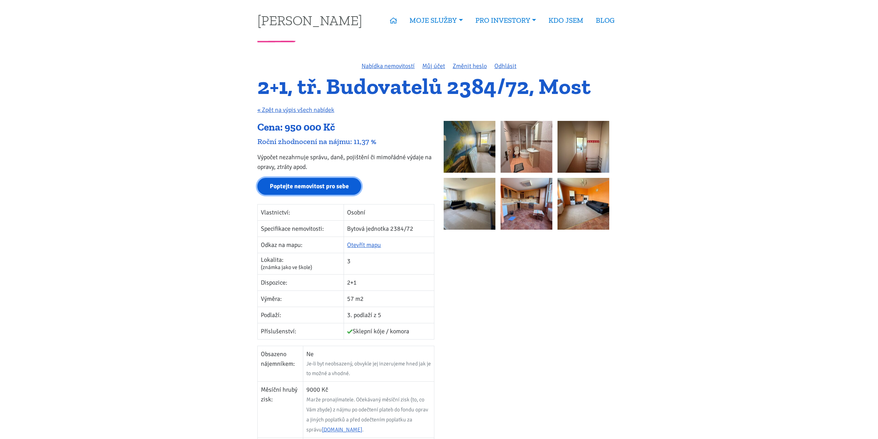
click at [284, 188] on link "Poptejte nemovitost pro sebe" at bounding box center [309, 186] width 104 height 17
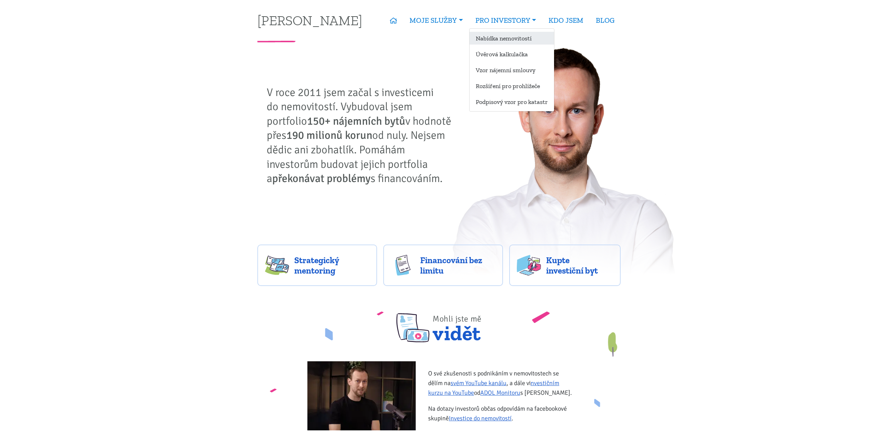
click at [495, 39] on link "Nabídka nemovitostí" at bounding box center [512, 38] width 85 height 13
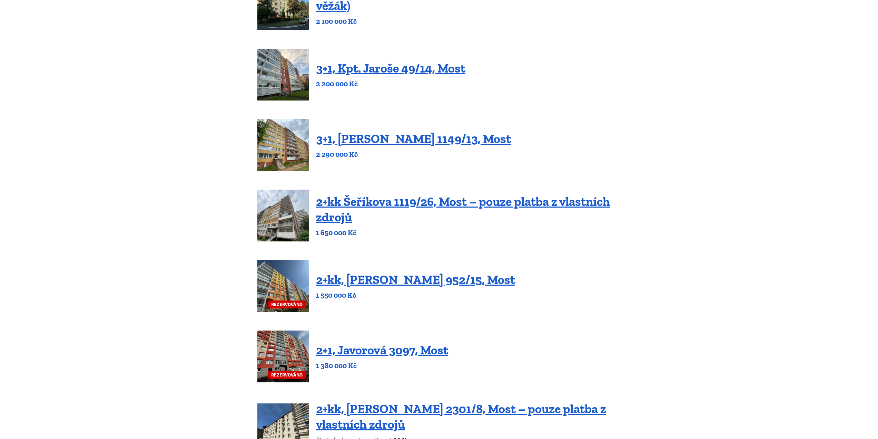
scroll to position [138, 0]
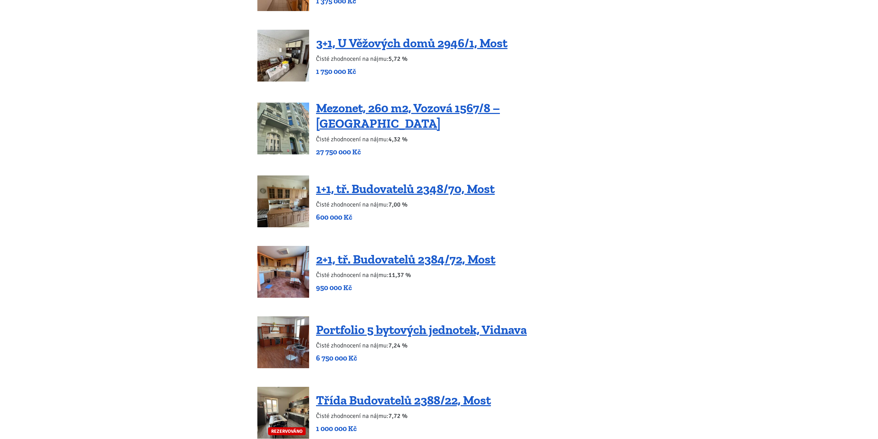
scroll to position [1173, 0]
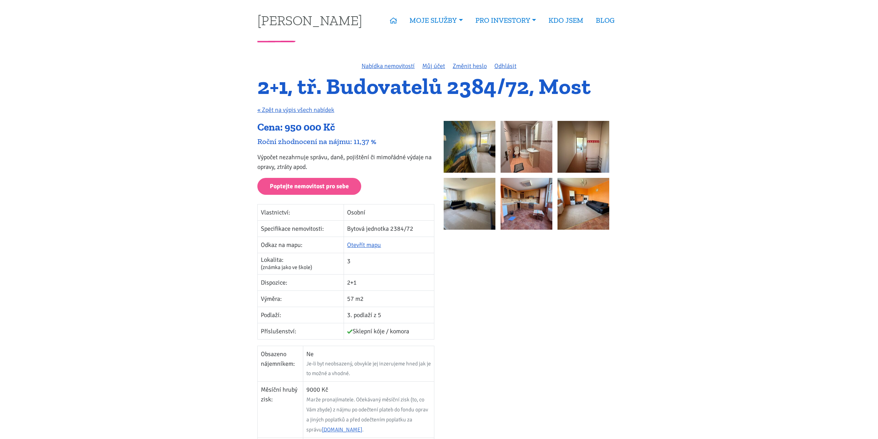
click at [326, 81] on h1 "2+1, tř. Budovatelů 2384/72, Most" at bounding box center [438, 86] width 363 height 19
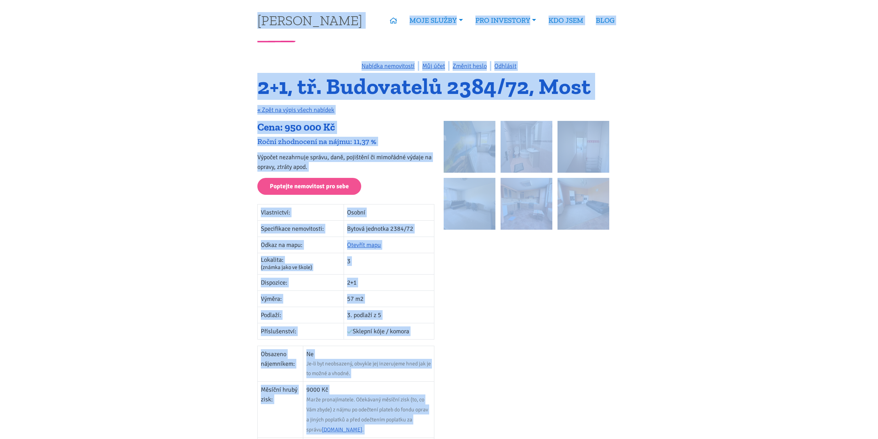
click at [326, 81] on h1 "2+1, tř. Budovatelů 2384/72, Most" at bounding box center [438, 86] width 363 height 19
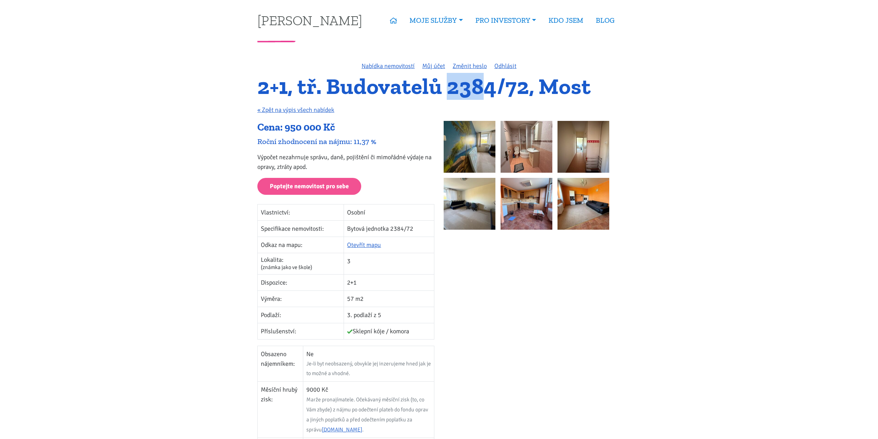
drag, startPoint x: 448, startPoint y: 90, endPoint x: 483, endPoint y: 90, distance: 35.2
click at [483, 90] on h1 "2+1, tř. Budovatelů 2384/72, Most" at bounding box center [438, 86] width 363 height 19
drag, startPoint x: 447, startPoint y: 90, endPoint x: 455, endPoint y: 89, distance: 8.3
click at [455, 89] on h1 "2+1, tř. Budovatelů 2384/72, Most" at bounding box center [438, 86] width 363 height 19
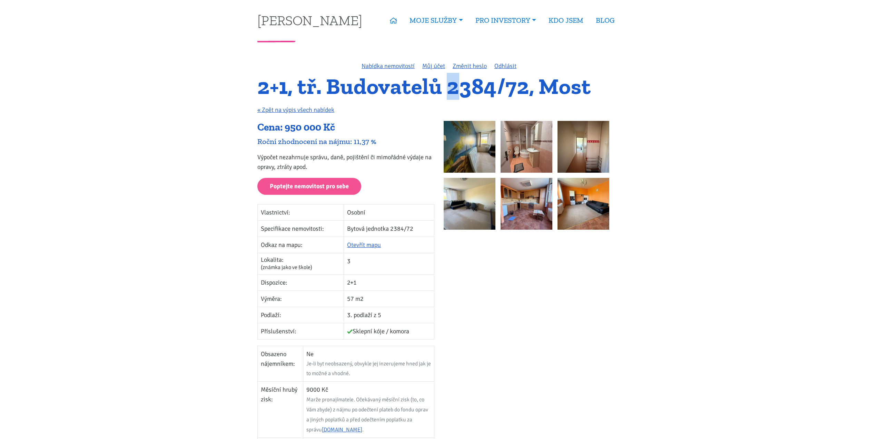
click at [455, 89] on h1 "2+1, tř. Budovatelů 2384/72, Most" at bounding box center [438, 86] width 363 height 19
drag, startPoint x: 448, startPoint y: 88, endPoint x: 455, endPoint y: 87, distance: 7.3
click at [455, 87] on h1 "2+1, tř. Budovatelů 2384/72, Most" at bounding box center [438, 86] width 363 height 19
drag, startPoint x: 339, startPoint y: 87, endPoint x: 460, endPoint y: 87, distance: 121.5
click at [460, 87] on h1 "2+1, tř. Budovatelů 2384/72, Most" at bounding box center [438, 86] width 363 height 19
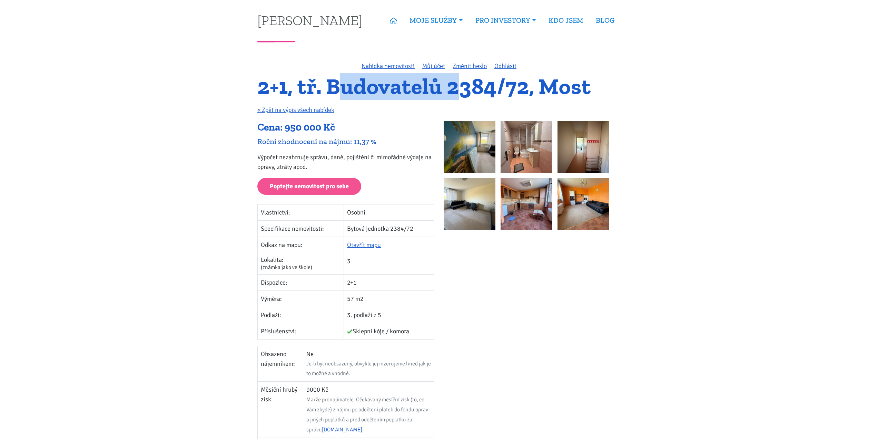
click at [458, 87] on h1 "2+1, tř. Budovatelů 2384/72, Most" at bounding box center [438, 86] width 363 height 19
drag, startPoint x: 447, startPoint y: 88, endPoint x: 500, endPoint y: 90, distance: 53.2
click at [500, 90] on h1 "2+1, tř. Budovatelů 2384/72, Most" at bounding box center [438, 86] width 363 height 19
click at [515, 87] on h1 "2+1, tř. Budovatelů 2384/72, Most" at bounding box center [438, 86] width 363 height 19
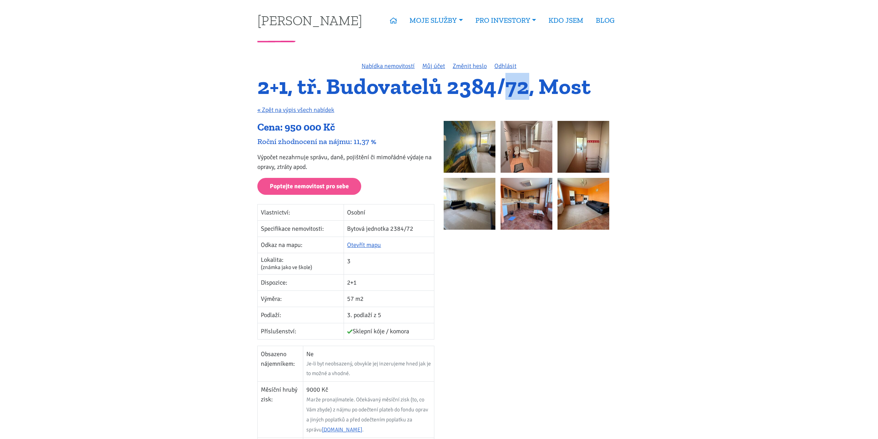
click at [520, 89] on h1 "2+1, tř. Budovatelů 2384/72, Most" at bounding box center [438, 86] width 363 height 19
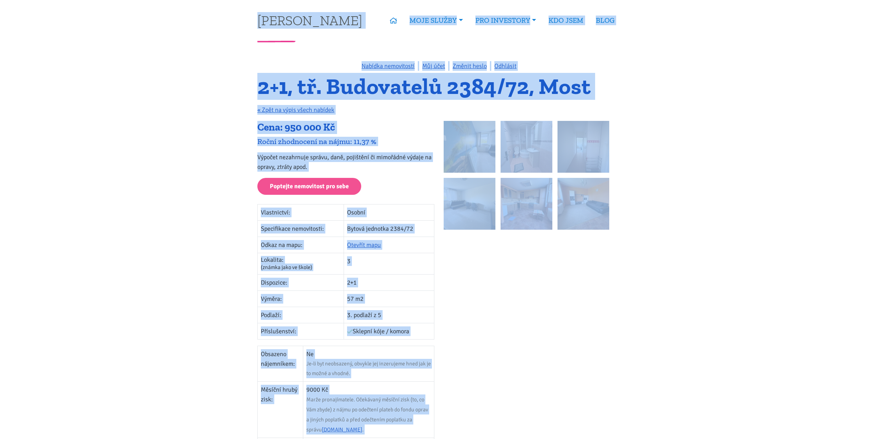
click at [520, 89] on h1 "2+1, tř. Budovatelů 2384/72, Most" at bounding box center [438, 86] width 363 height 19
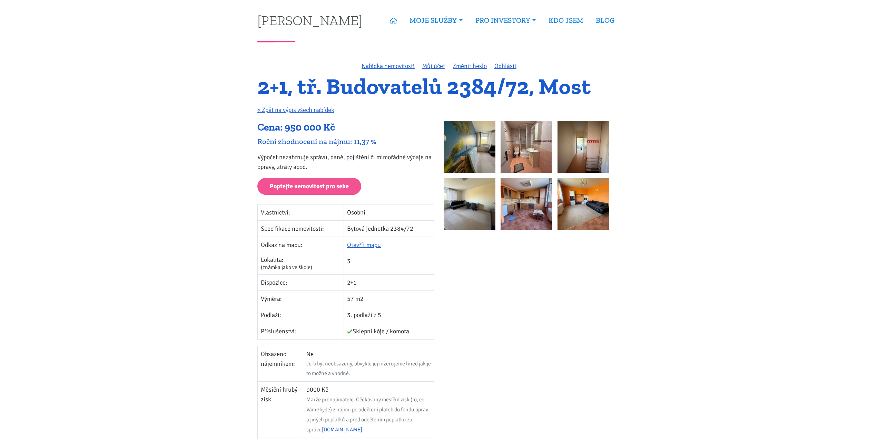
click at [464, 90] on h1 "2+1, tř. Budovatelů 2384/72, Most" at bounding box center [438, 86] width 363 height 19
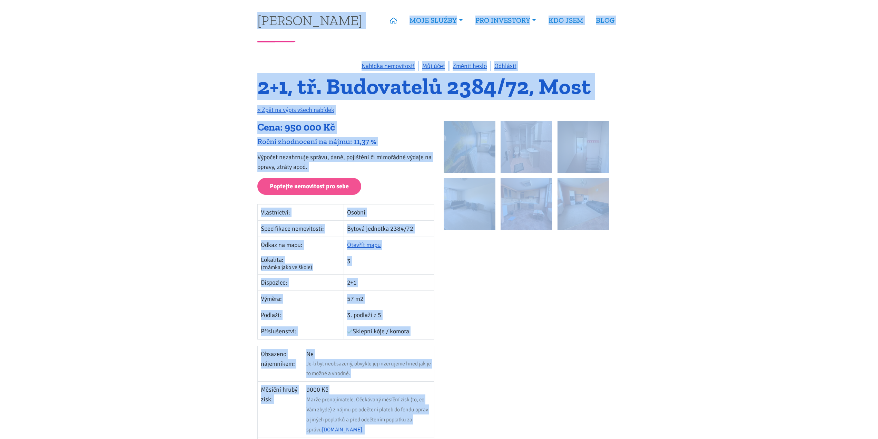
click at [516, 86] on h1 "2+1, tř. Budovatelů 2384/72, Most" at bounding box center [438, 86] width 363 height 19
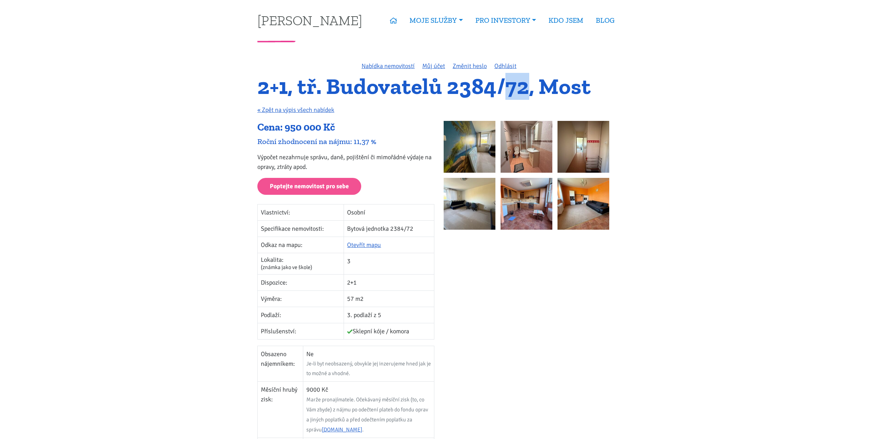
click at [516, 86] on h1 "2+1, tř. Budovatelů 2384/72, Most" at bounding box center [438, 86] width 363 height 19
click at [487, 88] on h1 "2+1, tř. Budovatelů 2384/72, Most" at bounding box center [438, 86] width 363 height 19
click at [471, 319] on div at bounding box center [532, 379] width 186 height 516
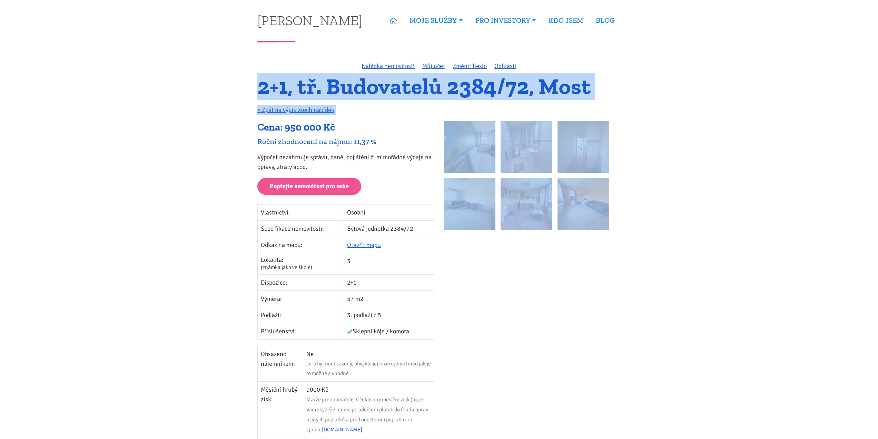
drag, startPoint x: 266, startPoint y: 107, endPoint x: 565, endPoint y: 340, distance: 378.6
click at [261, 83] on h1 "2+1, tř. Budovatelů 2384/72, Most" at bounding box center [438, 86] width 363 height 19
drag, startPoint x: 261, startPoint y: 83, endPoint x: 556, endPoint y: 319, distance: 377.6
click at [556, 319] on div "Nabídka nemovitostí Můj účet Změnit heslo Odhlásit 2+1, tř. Budovatelů 2384/72,…" at bounding box center [439, 357] width 373 height 593
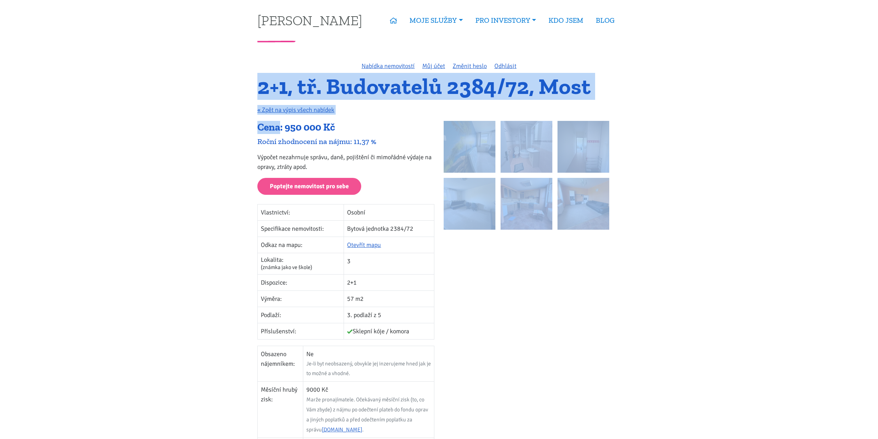
click at [556, 318] on div at bounding box center [532, 379] width 186 height 516
drag, startPoint x: 562, startPoint y: 317, endPoint x: 257, endPoint y: 78, distance: 387.6
click at [258, 78] on div "Nabídka nemovitostí Můj účet Změnit heslo Odhlásit 2+1, tř. Budovatelů 2384/72,…" at bounding box center [439, 357] width 373 height 593
click at [257, 78] on div "2+1, tř. Budovatelů 2384/72, Most « Zpět na výpis všech nabídek" at bounding box center [439, 99] width 373 height 44
drag, startPoint x: 262, startPoint y: 90, endPoint x: 571, endPoint y: 373, distance: 418.9
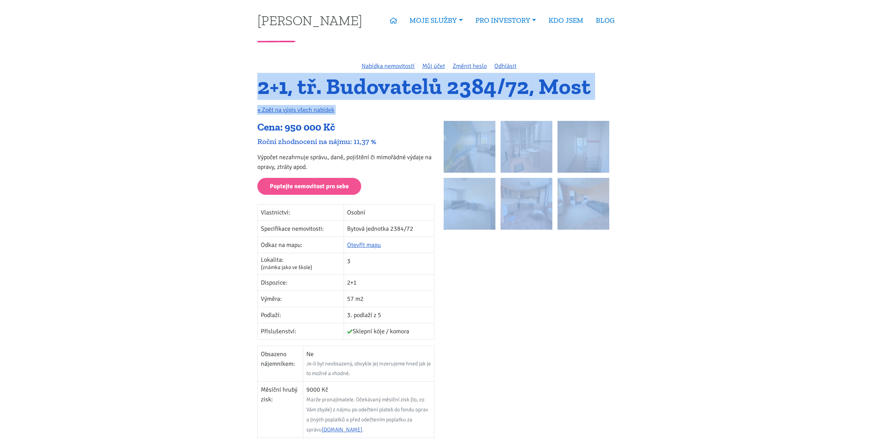
click at [571, 373] on div "Nabídka nemovitostí Můj účet Změnit heslo Odhlásit 2+1, tř. Budovatelů 2384/72,…" at bounding box center [439, 357] width 373 height 593
click at [571, 373] on div at bounding box center [532, 379] width 186 height 516
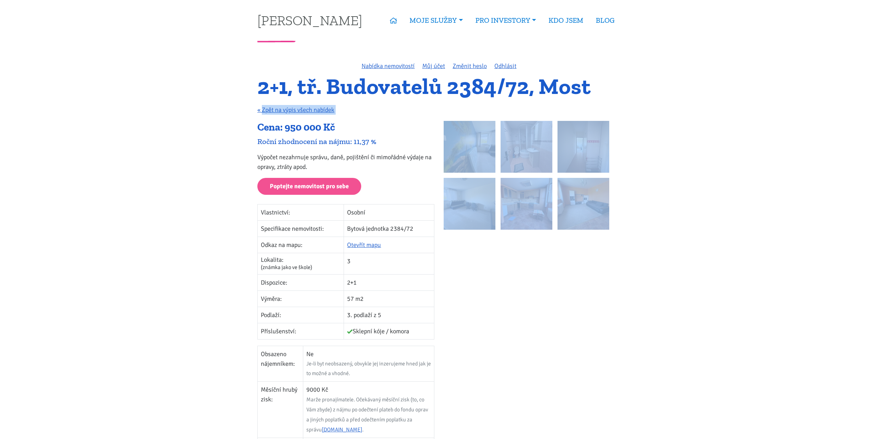
drag, startPoint x: 585, startPoint y: 364, endPoint x: 255, endPoint y: 95, distance: 425.9
click at [262, 101] on div "Nabídka nemovitostí Můj účet Změnit heslo Odhlásit 2+1, tř. Budovatelů 2384/72,…" at bounding box center [439, 357] width 373 height 593
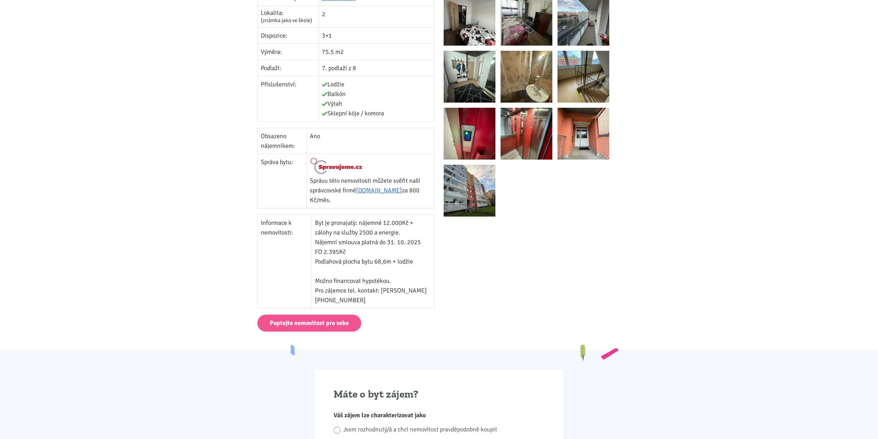
scroll to position [242, 0]
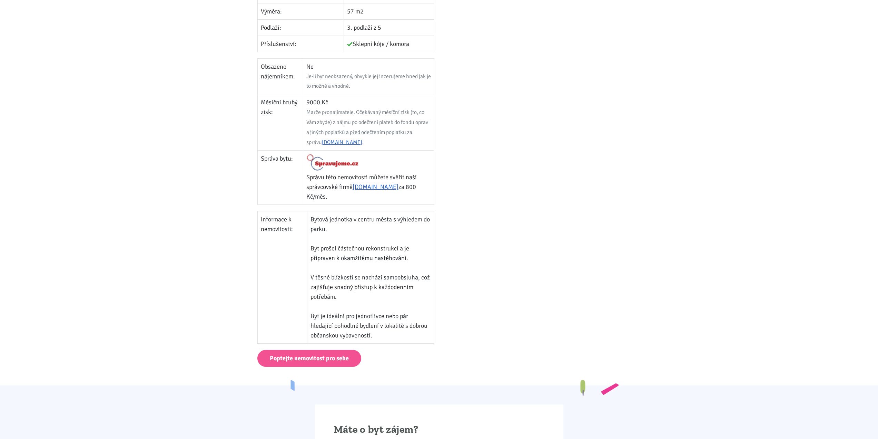
scroll to position [311, 0]
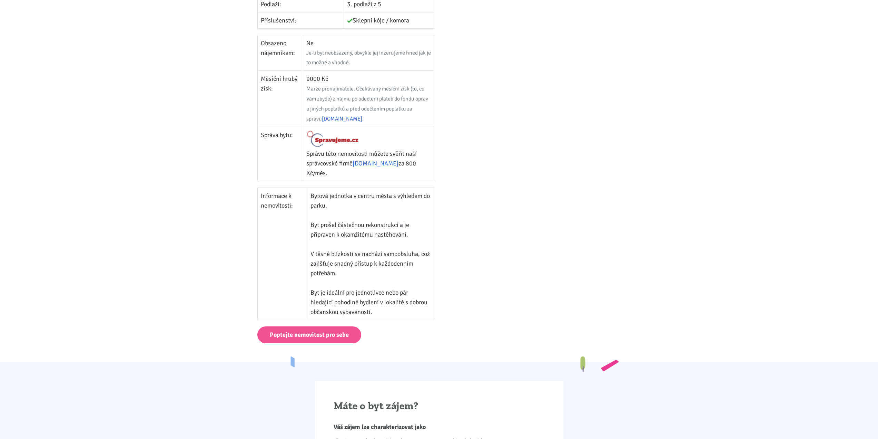
drag, startPoint x: 311, startPoint y: 196, endPoint x: 390, endPoint y: 312, distance: 140.3
click at [390, 312] on td "Bytová jednotka v centru města s výhledem do parku. Byt prošel částečnou rekons…" at bounding box center [370, 254] width 127 height 132
click at [386, 313] on td "Bytová jednotka v centru města s výhledem do parku. Byt prošel částečnou rekons…" at bounding box center [370, 254] width 127 height 132
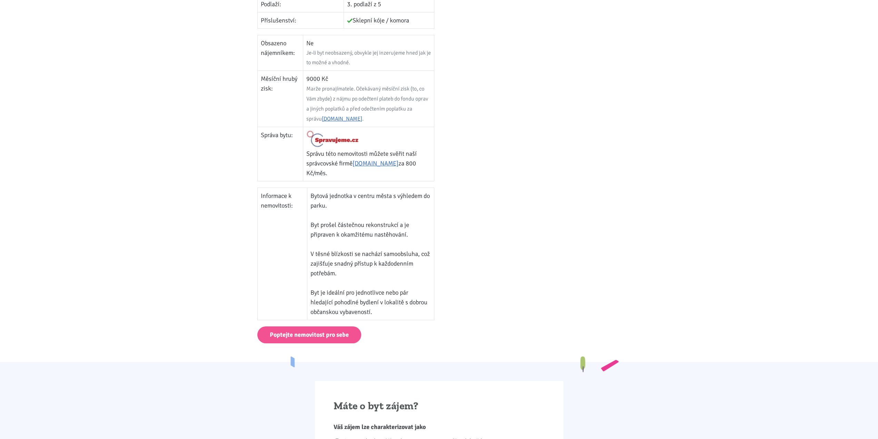
drag, startPoint x: 379, startPoint y: 313, endPoint x: 311, endPoint y: 195, distance: 135.3
click at [311, 195] on td "Bytová jednotka v centru města s výhledem do parku. Byt prošel částečnou rekons…" at bounding box center [370, 254] width 127 height 132
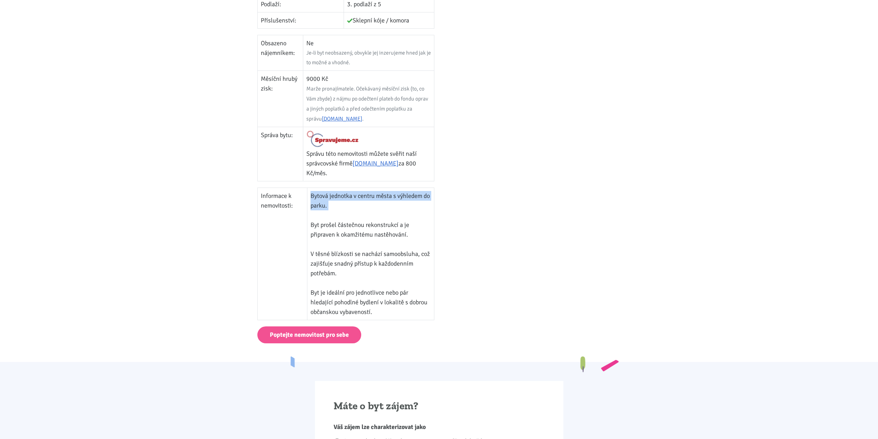
click at [309, 192] on td "Bytová jednotka v centru města s výhledem do parku. Byt prošel částečnou rekons…" at bounding box center [370, 254] width 127 height 132
drag, startPoint x: 309, startPoint y: 192, endPoint x: 376, endPoint y: 313, distance: 138.7
click at [376, 313] on td "Bytová jednotka v centru města s výhledem do parku. Byt prošel částečnou rekons…" at bounding box center [370, 254] width 127 height 132
click at [377, 313] on td "Bytová jednotka v centru města s výhledem do parku. Byt prošel částečnou rekons…" at bounding box center [370, 254] width 127 height 132
drag, startPoint x: 378, startPoint y: 313, endPoint x: 319, endPoint y: 196, distance: 130.7
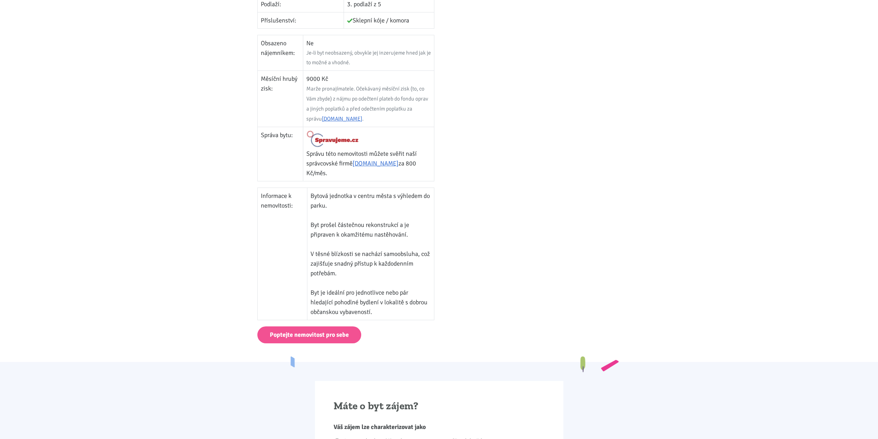
click at [319, 196] on td "Bytová jednotka v centru města s výhledem do parku. Byt prošel částečnou rekons…" at bounding box center [370, 254] width 127 height 132
drag, startPoint x: 310, startPoint y: 194, endPoint x: 406, endPoint y: 312, distance: 151.8
click at [406, 312] on td "Bytová jednotka v centru města s výhledem do parku. Byt prošel částečnou rekons…" at bounding box center [370, 254] width 127 height 132
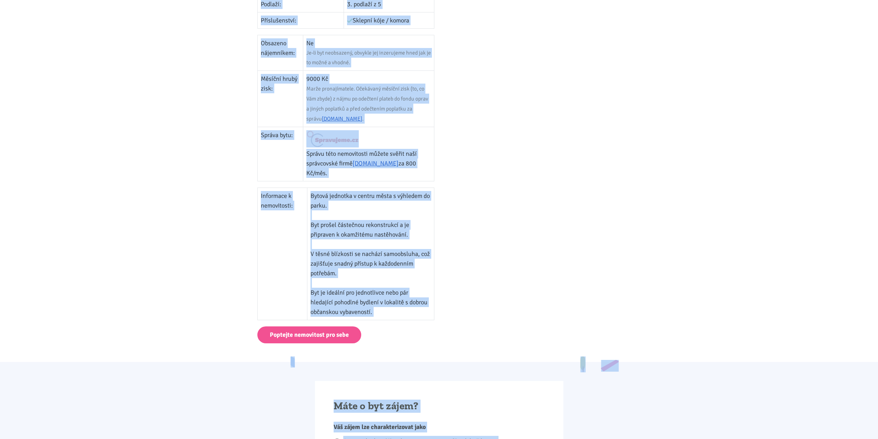
click at [403, 312] on td "Bytová jednotka v centru města s výhledem do parku. Byt prošel částečnou rekons…" at bounding box center [370, 254] width 127 height 132
drag, startPoint x: 403, startPoint y: 312, endPoint x: 311, endPoint y: 192, distance: 151.6
click at [311, 192] on td "Bytová jednotka v centru města s výhledem do parku. Byt prošel částečnou rekons…" at bounding box center [370, 254] width 127 height 132
drag, startPoint x: 312, startPoint y: 195, endPoint x: 381, endPoint y: 319, distance: 141.8
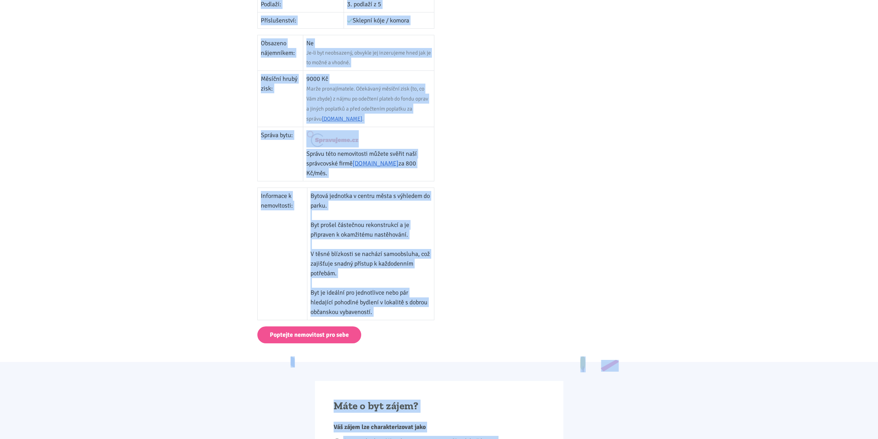
click at [380, 319] on td "Bytová jednotka v centru města s výhledem do parku. Byt prošel částečnou rekons…" at bounding box center [370, 254] width 127 height 132
click at [381, 317] on td "Bytová jednotka v centru města s výhledem do parku. Byt prošel částečnou rekons…" at bounding box center [370, 254] width 127 height 132
drag, startPoint x: 381, startPoint y: 317, endPoint x: 271, endPoint y: 194, distance: 165.0
click at [271, 194] on tr "Informace k nemovitosti: Bytová jednotka v centru města s výhledem do parku. By…" at bounding box center [346, 254] width 177 height 132
click at [271, 194] on td "Informace k nemovitosti:" at bounding box center [283, 254] width 50 height 132
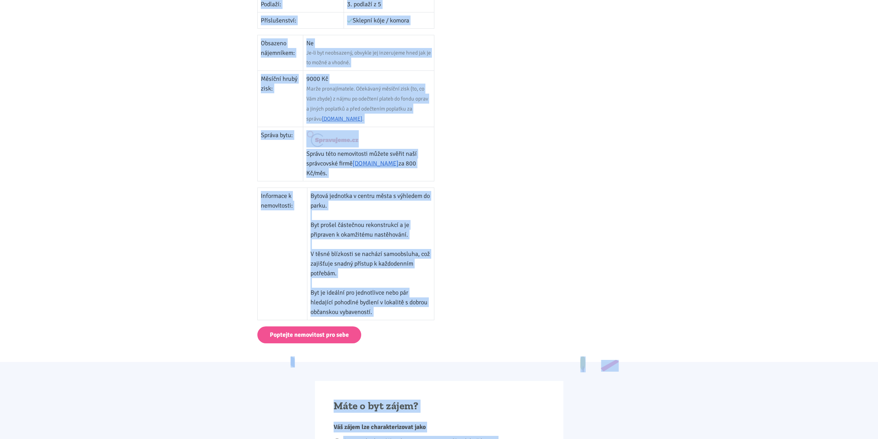
drag, startPoint x: 260, startPoint y: 193, endPoint x: 430, endPoint y: 313, distance: 207.8
click at [430, 313] on tr "Informace k nemovitosti: Bytová jednotka v centru města s výhledem do parku. By…" at bounding box center [346, 254] width 177 height 132
click at [430, 313] on td "Bytová jednotka v centru města s výhledem do parku. Byt prošel částečnou rekons…" at bounding box center [370, 254] width 127 height 132
drag, startPoint x: 422, startPoint y: 311, endPoint x: 255, endPoint y: 198, distance: 201.6
click at [255, 198] on div "Cena: 950 000 Kč Roční zhodnocení na nájmu: 11,37 % Výpočet nezahrnuje správu, …" at bounding box center [346, 68] width 186 height 516
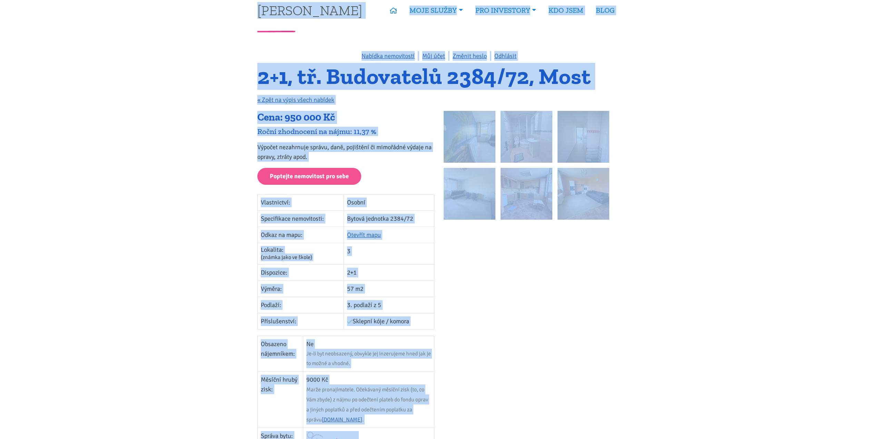
scroll to position [0, 0]
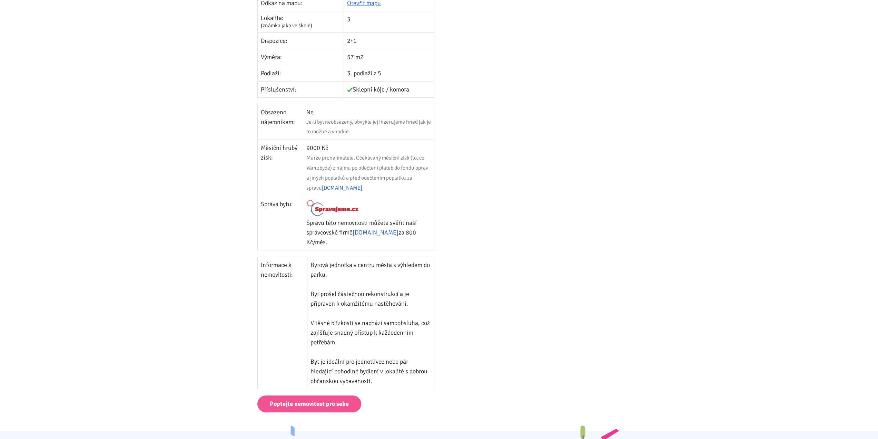
click at [466, 140] on div at bounding box center [532, 137] width 186 height 516
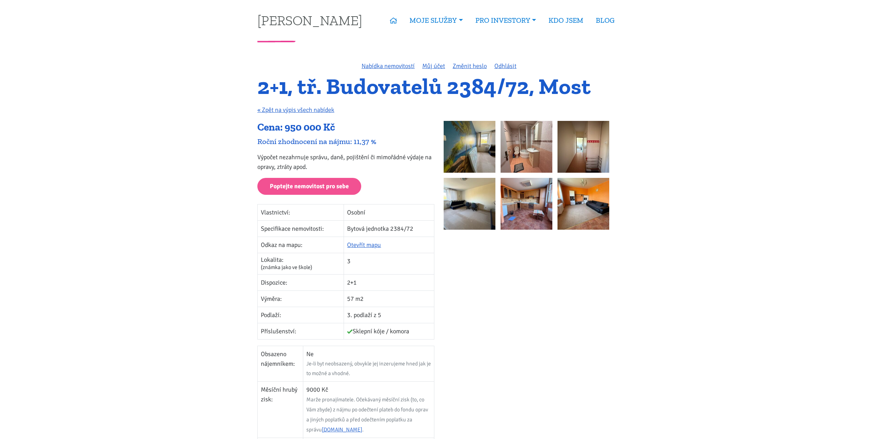
click at [360, 89] on h1 "2+1, tř. Budovatelů 2384/72, Most" at bounding box center [438, 86] width 363 height 19
click at [371, 85] on h1 "2+1, tř. Budovatelů 2384/72, Most" at bounding box center [438, 86] width 363 height 19
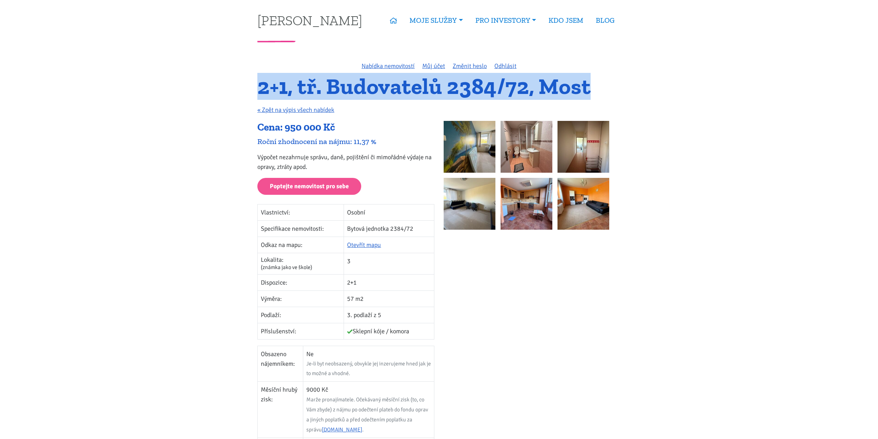
click at [371, 85] on h1 "2+1, tř. Budovatelů 2384/72, Most" at bounding box center [438, 86] width 363 height 19
click at [277, 86] on h1 "2+1, tř. Budovatelů 2384/72, Most" at bounding box center [438, 86] width 363 height 19
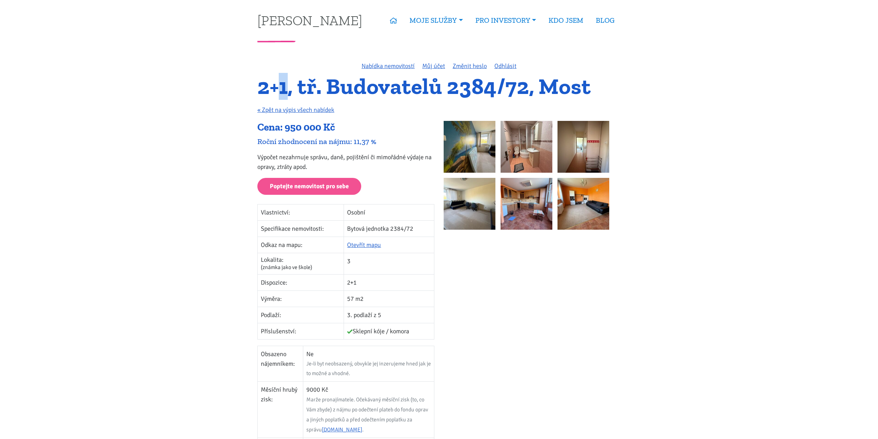
click at [277, 86] on h1 "2+1, tř. Budovatelů 2384/72, Most" at bounding box center [438, 86] width 363 height 19
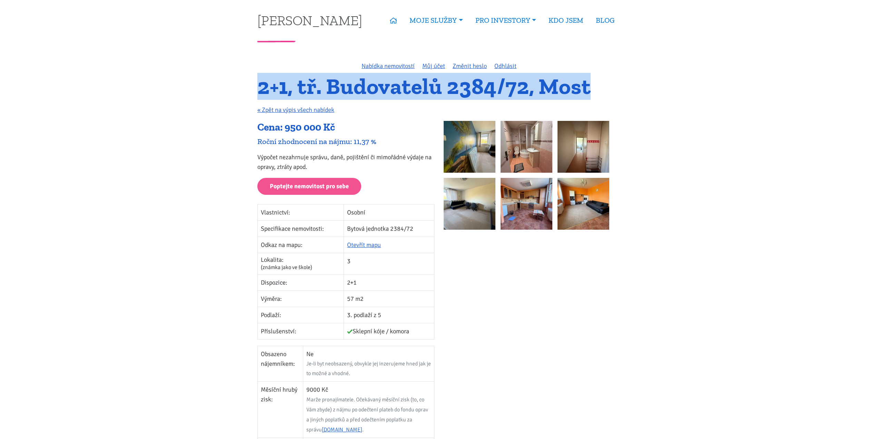
click at [277, 86] on h1 "2+1, tř. Budovatelů 2384/72, Most" at bounding box center [438, 86] width 363 height 19
click at [463, 89] on h1 "2+1, tř. Budovatelů 2384/72, Most" at bounding box center [438, 86] width 363 height 19
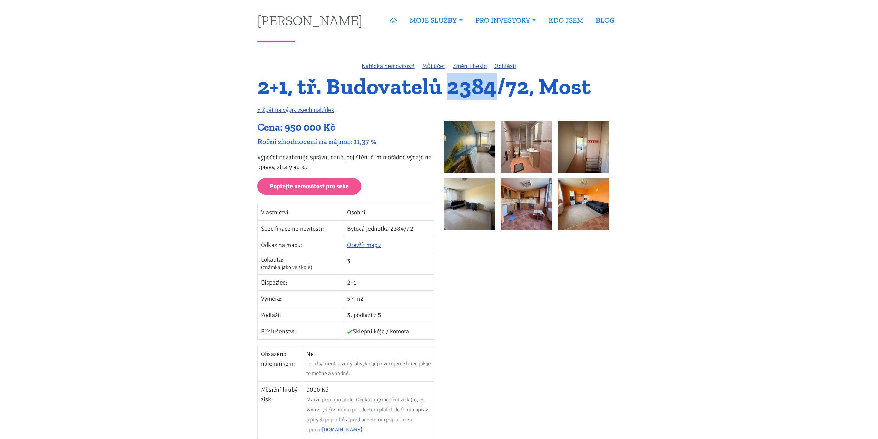
click at [463, 89] on h1 "2+1, tř. Budovatelů 2384/72, Most" at bounding box center [438, 86] width 363 height 19
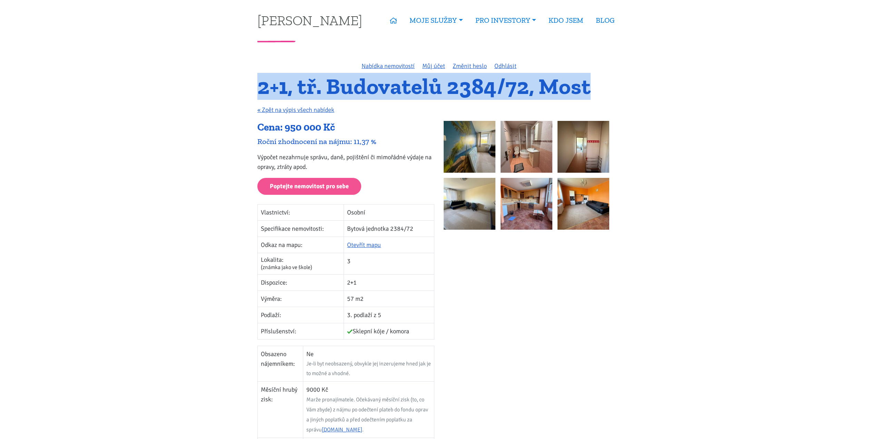
click at [463, 89] on h1 "2+1, tř. Budovatelů 2384/72, Most" at bounding box center [438, 86] width 363 height 19
click at [595, 86] on h1 "2+1, tř. Budovatelů 2384/72, Most" at bounding box center [438, 86] width 363 height 19
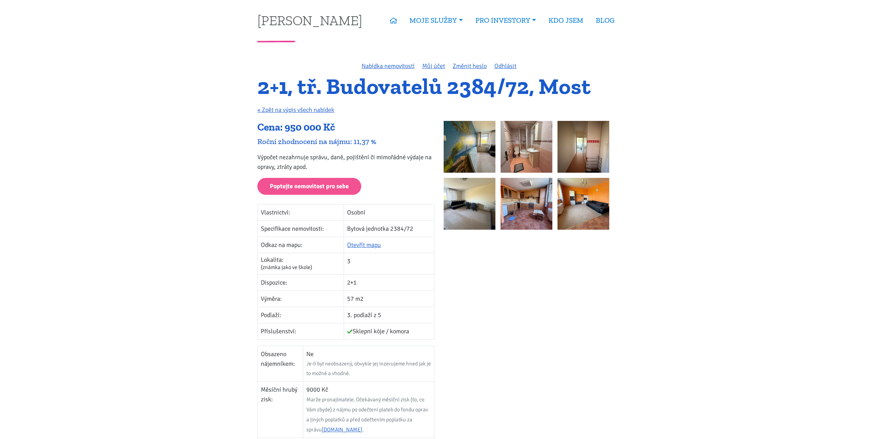
click at [574, 90] on h1 "2+1, tř. Budovatelů 2384/72, Most" at bounding box center [438, 86] width 363 height 19
click at [625, 102] on div "2+1, tř. Budovatelů 2384/72, Most « Zpět na výpis všech nabídek" at bounding box center [439, 99] width 373 height 44
click at [568, 88] on h1 "2+1, tř. Budovatelů 2384/72, Most" at bounding box center [438, 86] width 363 height 19
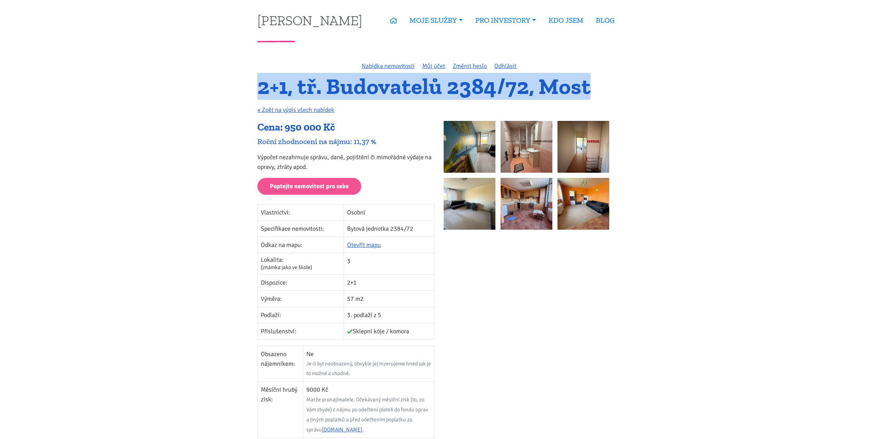
click at [568, 88] on h1 "2+1, tř. Budovatelů 2384/72, Most" at bounding box center [438, 86] width 363 height 19
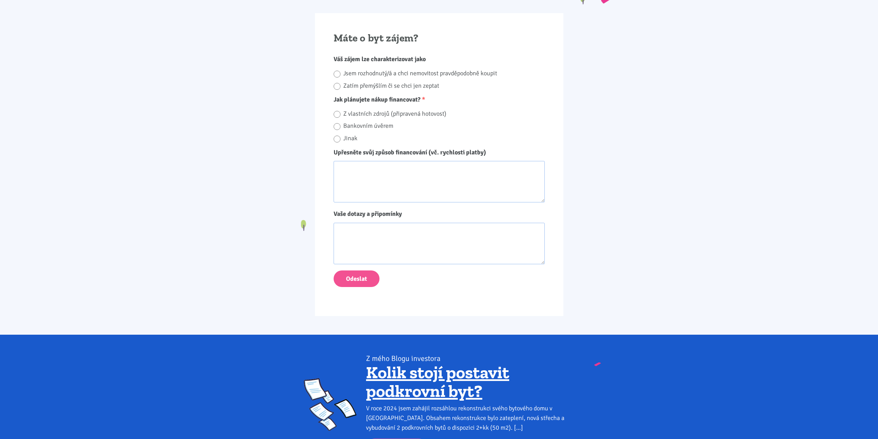
scroll to position [592, 0]
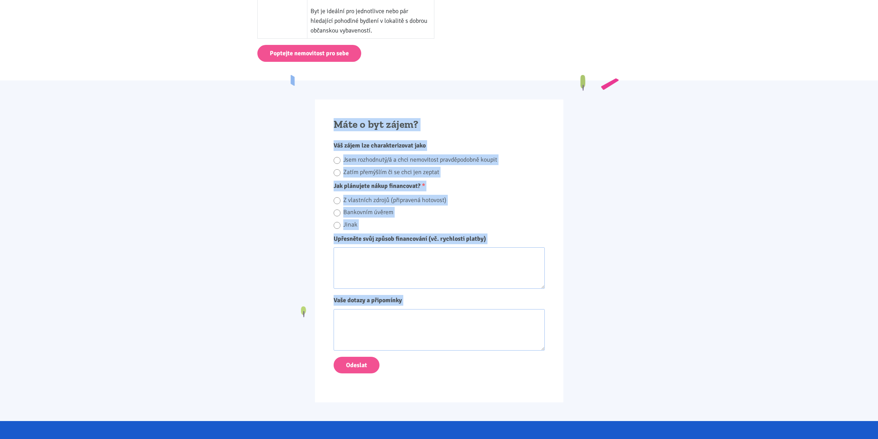
drag, startPoint x: 326, startPoint y: 112, endPoint x: 579, endPoint y: 382, distance: 369.9
click at [579, 382] on div "Máte o byt zájem? Váš zájem lze charakterizovat jako Jsem rozhodnutý/á a chci n…" at bounding box center [439, 250] width 373 height 303
click at [559, 381] on div "Máte o byt zájem? Váš zájem lze charakterizovat jako Jsem rozhodnutý/á a chci n…" at bounding box center [439, 250] width 248 height 303
drag, startPoint x: 559, startPoint y: 381, endPoint x: 337, endPoint y: 118, distance: 344.5
click at [339, 118] on div "Máte o byt zájem? Váš zájem lze charakterizovat jako Jsem rozhodnutý/á a chci n…" at bounding box center [439, 250] width 248 height 303
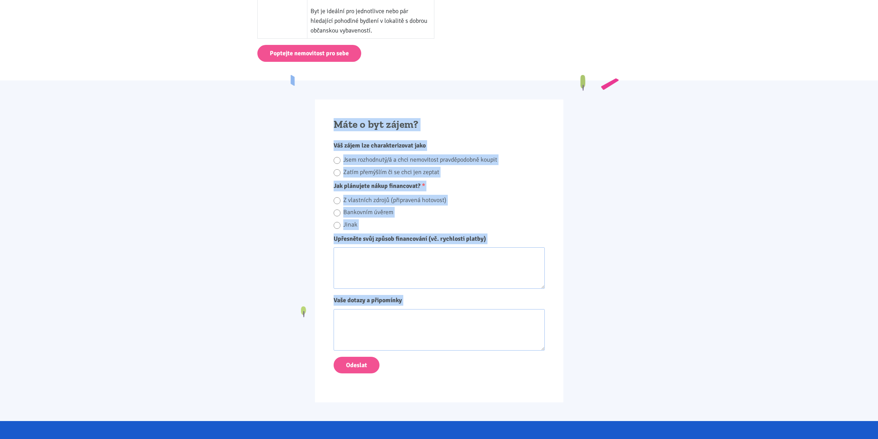
click at [337, 118] on h2 "Máte o byt zájem?" at bounding box center [439, 124] width 211 height 13
drag, startPoint x: 337, startPoint y: 118, endPoint x: 602, endPoint y: 373, distance: 368.1
click at [602, 373] on div "Máte o byt zájem? Váš zájem lze charakterizovat jako Jsem rozhodnutý/á a chci n…" at bounding box center [439, 250] width 373 height 303
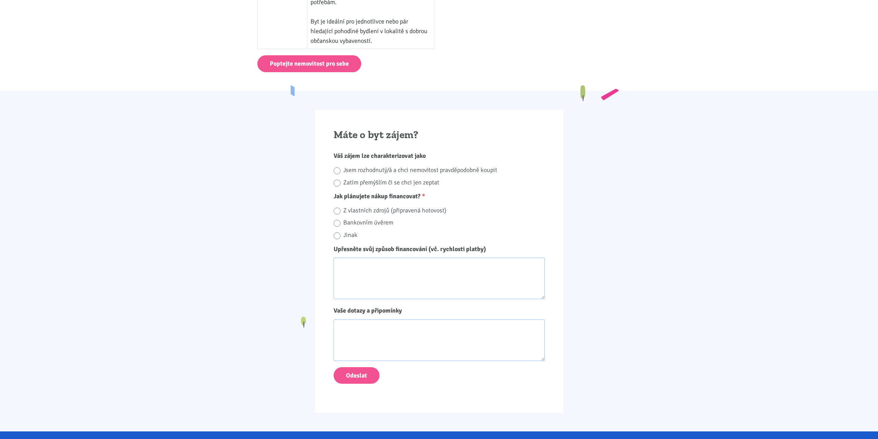
scroll to position [626, 0]
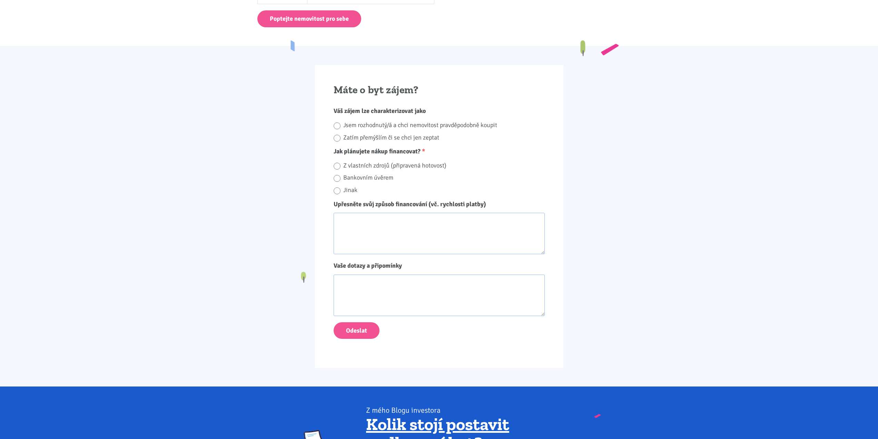
click at [423, 229] on textarea "Upřesněte svůj způsob financování (vč. rychlosti platby)" at bounding box center [439, 233] width 211 height 41
click at [423, 294] on textarea "Vaše dotazy a připomínky" at bounding box center [439, 294] width 211 height 41
click at [434, 228] on textarea "Upřesněte svůj způsob financování (vč. rychlosti platby)" at bounding box center [439, 233] width 211 height 41
drag, startPoint x: 488, startPoint y: 307, endPoint x: 502, endPoint y: 241, distance: 67.9
click at [488, 306] on textarea "Vaše dotazy a připomínky" at bounding box center [439, 294] width 211 height 41
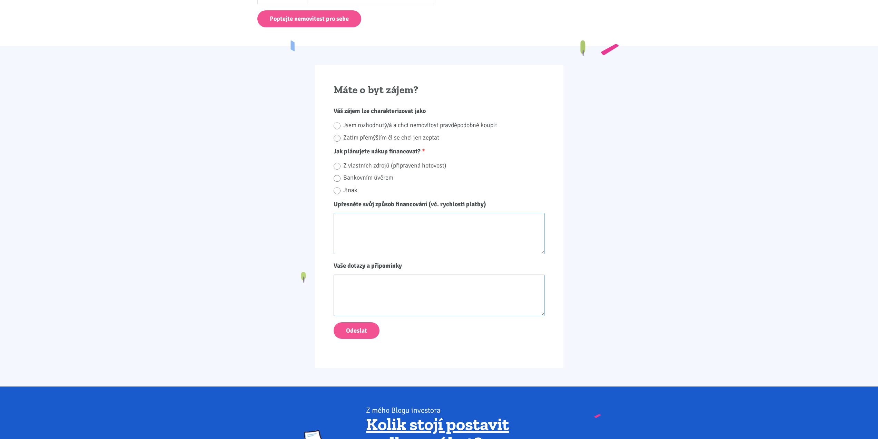
click at [502, 236] on textarea "Upřesněte svůj způsob financování (vč. rychlosti platby)" at bounding box center [439, 233] width 211 height 41
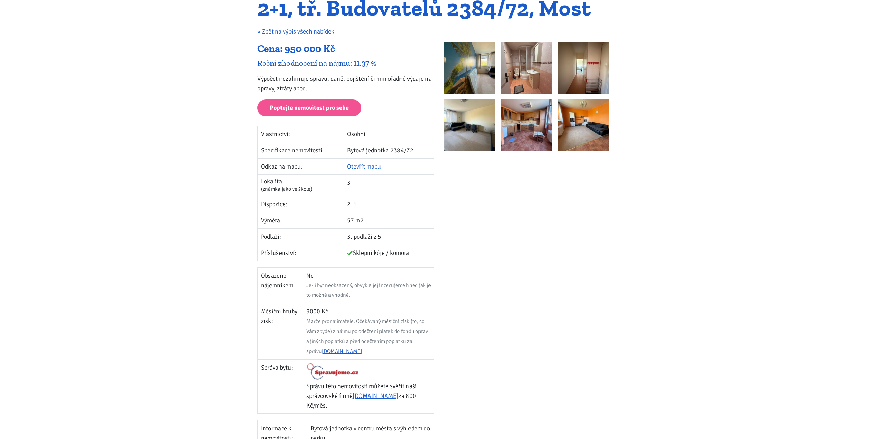
scroll to position [0, 0]
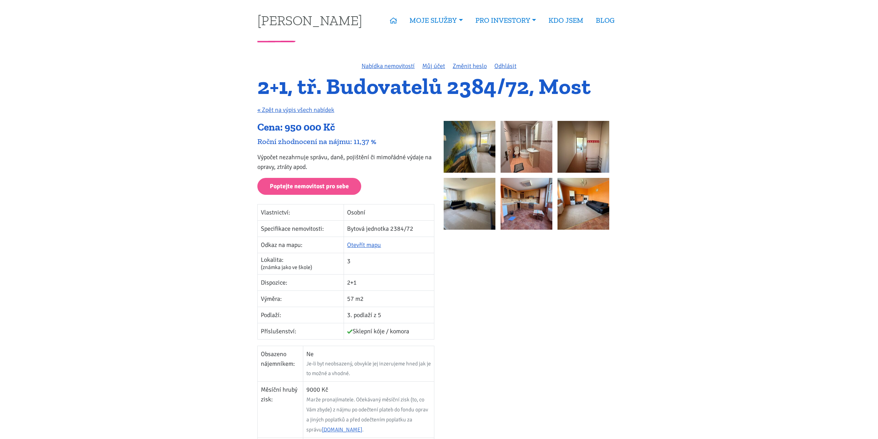
drag, startPoint x: 351, startPoint y: 38, endPoint x: 759, endPoint y: 243, distance: 456.2
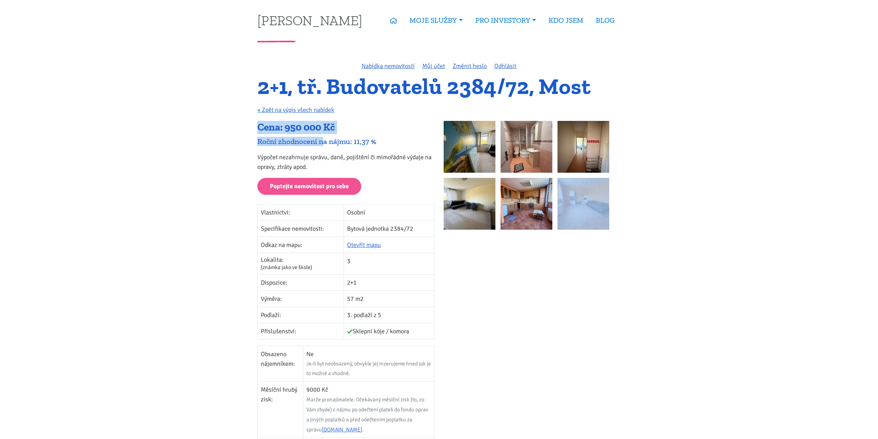
drag, startPoint x: 646, startPoint y: 227, endPoint x: 325, endPoint y: 134, distance: 334.8
click at [331, 133] on div "Cena: 950 000 Kč" at bounding box center [345, 127] width 177 height 13
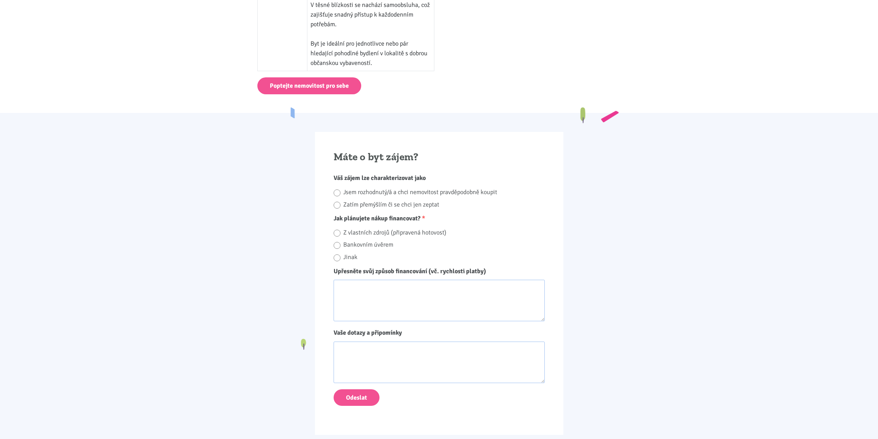
scroll to position [552, 0]
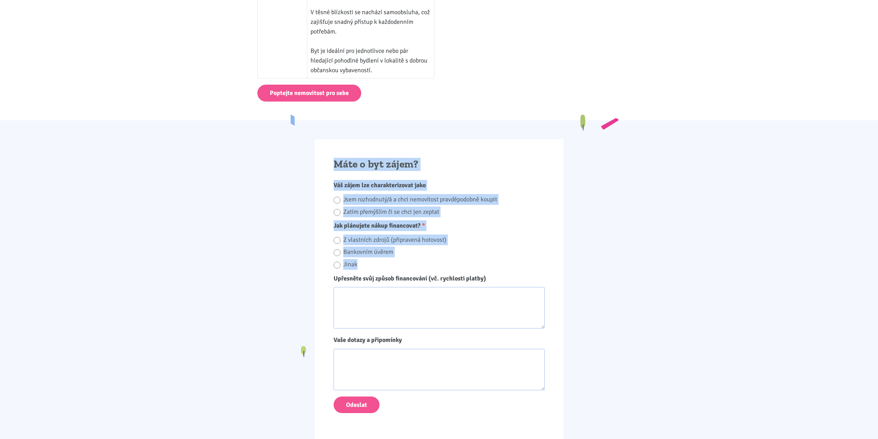
drag, startPoint x: 334, startPoint y: 160, endPoint x: 500, endPoint y: 265, distance: 196.5
click at [496, 267] on div "Máte o byt zájem? Váš zájem lze charakterizovat jako Jsem rozhodnutý/á a chci n…" at bounding box center [439, 290] width 248 height 303
click at [521, 252] on label "Bankovním úvěrem" at bounding box center [444, 251] width 202 height 11
click at [341, 252] on input "Bankovním úvěrem" at bounding box center [337, 252] width 7 height 9
radio input "true"
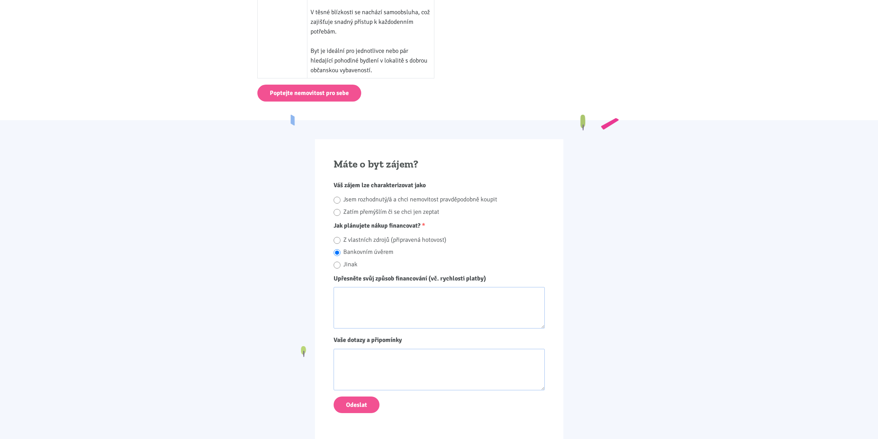
click at [386, 198] on label "Jsem rozhodnutý/á a chci nemovitost pravděpodobně koupit" at bounding box center [444, 199] width 202 height 11
click at [341, 198] on input "Jsem rozhodnutý/á a chci nemovitost pravděpodobně koupit" at bounding box center [337, 199] width 7 height 9
radio input "true"
click at [378, 301] on textarea "Upřesněte svůj způsob financování (vč. rychlosti platby)" at bounding box center [439, 307] width 211 height 41
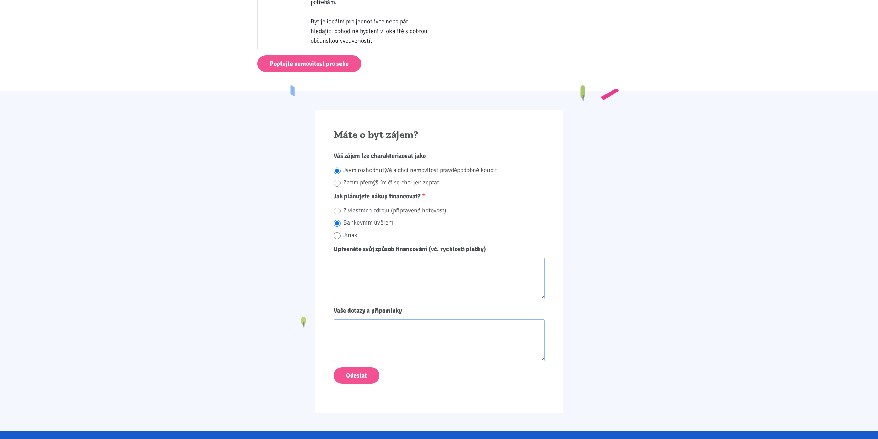
scroll to position [587, 0]
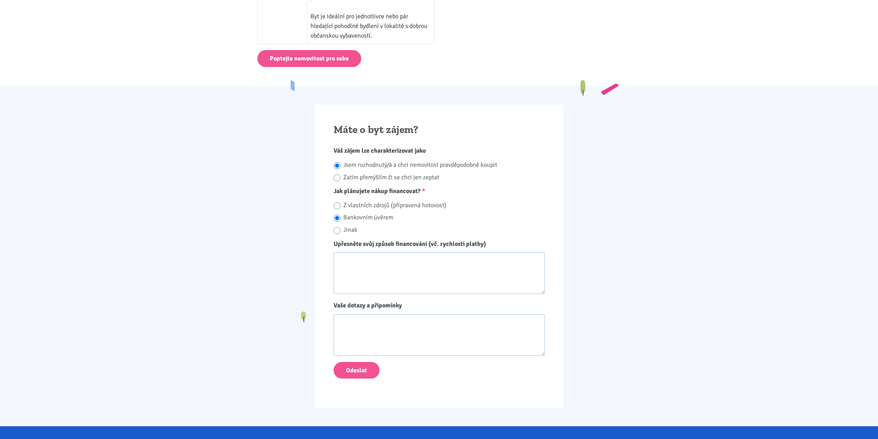
click at [369, 256] on textarea "Upřesněte svůj způsob financování (vč. rychlosti platby)" at bounding box center [439, 272] width 211 height 41
type textarea "úvěr ze stavebního spoření. Rychlost cca týden."
click at [407, 326] on textarea "Vaše dotazy a připomínky" at bounding box center [439, 334] width 211 height 41
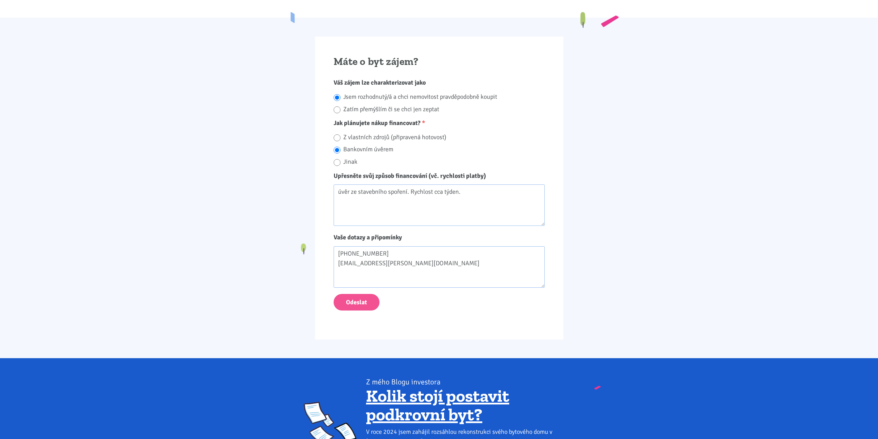
scroll to position [656, 0]
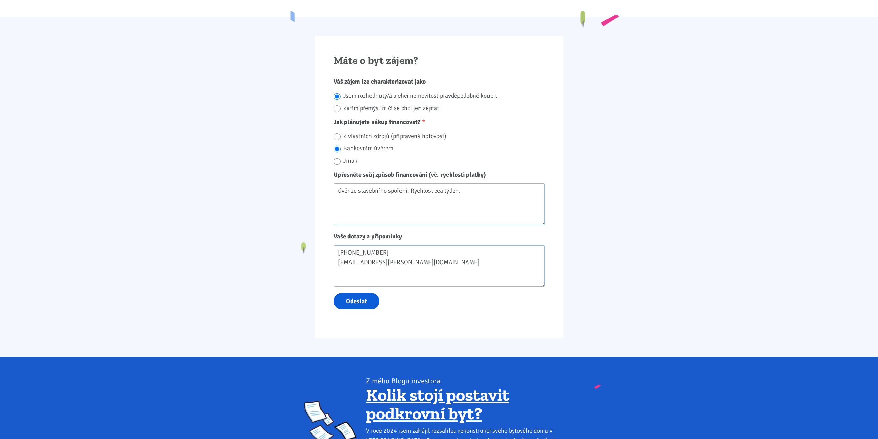
type textarea "[PHONE_NUMBER] [EMAIL_ADDRESS][PERSON_NAME][DOMAIN_NAME]"
click at [363, 300] on button "Odeslat" at bounding box center [357, 301] width 46 height 17
